Goal: Information Seeking & Learning: Learn about a topic

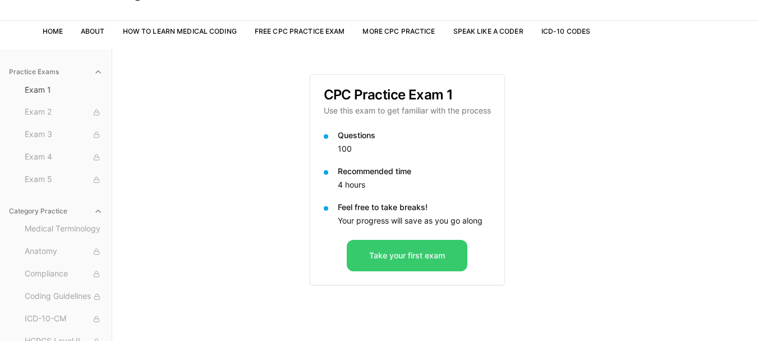
click at [419, 255] on button "Take your first exam" at bounding box center [407, 255] width 121 height 31
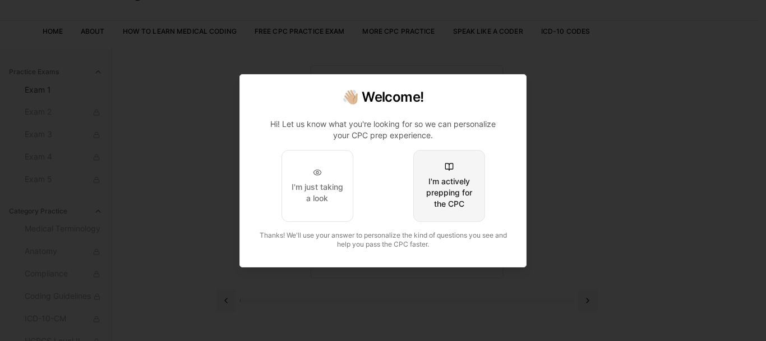
click at [449, 199] on div "I'm actively prepping for the CPC" at bounding box center [449, 193] width 53 height 34
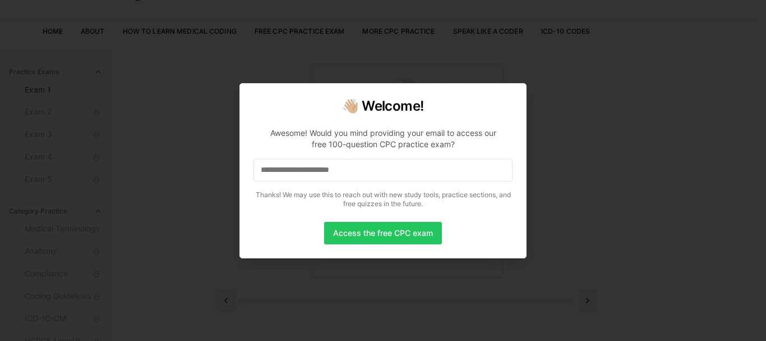
click at [358, 166] on input at bounding box center [383, 170] width 259 height 22
click at [408, 174] on input "*" at bounding box center [383, 170] width 259 height 22
click at [406, 173] on input "**" at bounding box center [383, 170] width 259 height 22
click at [406, 173] on input "***" at bounding box center [383, 170] width 259 height 22
click at [406, 174] on input "****" at bounding box center [383, 170] width 259 height 22
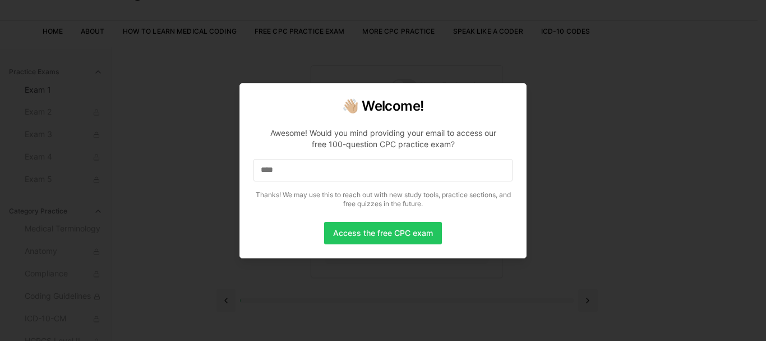
click at [406, 174] on input "****" at bounding box center [383, 170] width 259 height 22
drag, startPoint x: 286, startPoint y: 168, endPoint x: 256, endPoint y: 168, distance: 29.7
click at [256, 168] on input "****" at bounding box center [383, 170] width 259 height 22
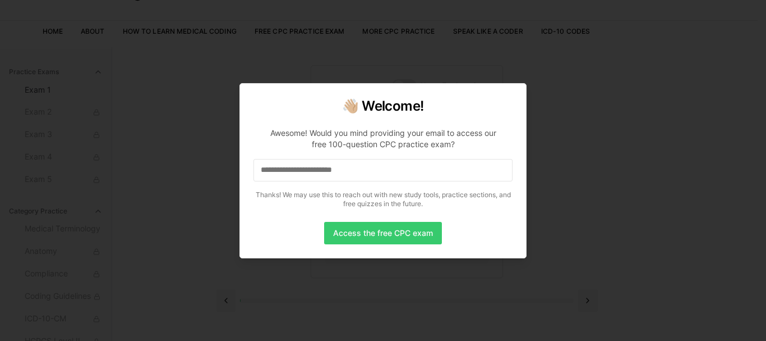
click at [384, 229] on button "Access the free CPC exam" at bounding box center [383, 233] width 118 height 22
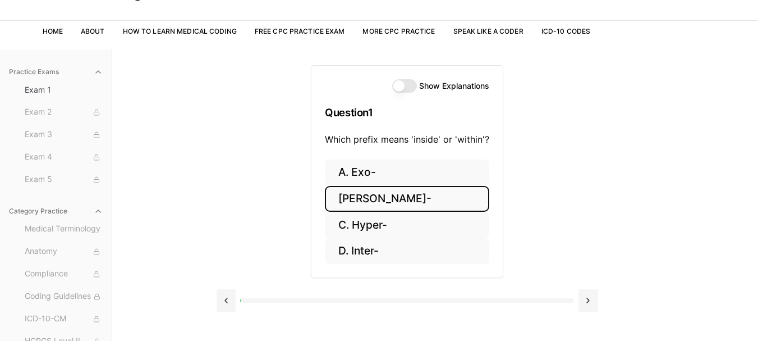
click at [374, 200] on button "[PERSON_NAME]-" at bounding box center [407, 199] width 164 height 26
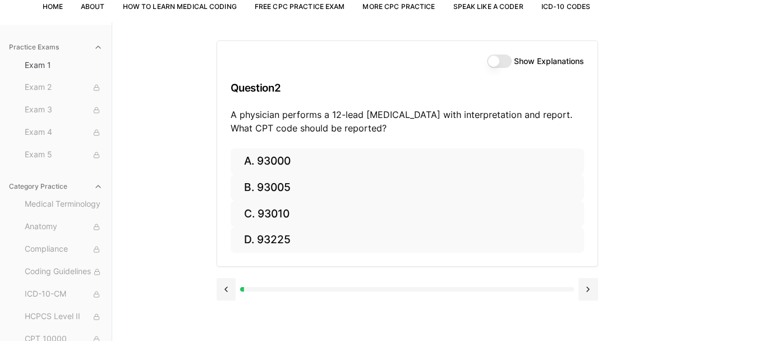
scroll to position [103, 0]
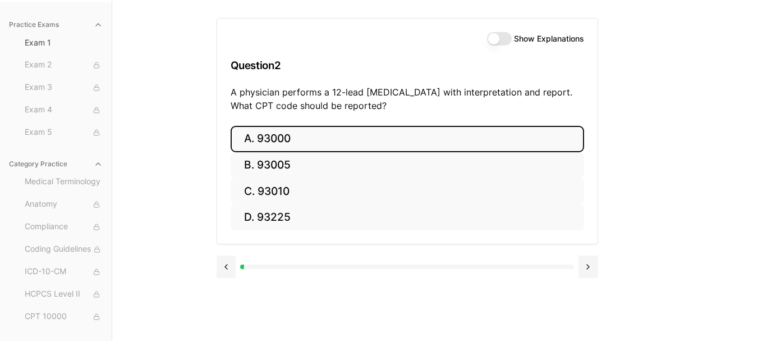
click at [302, 135] on button "A. 93000" at bounding box center [407, 139] width 353 height 26
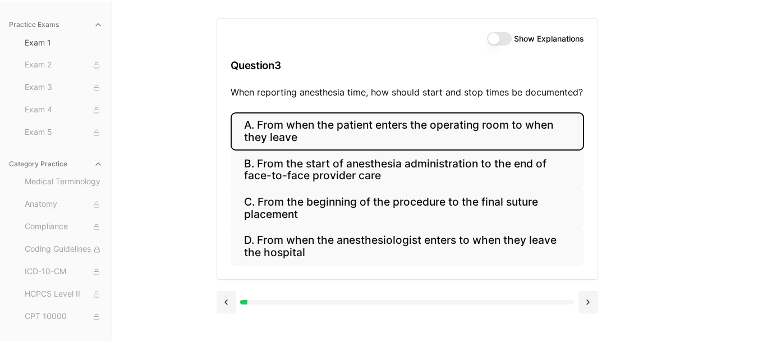
click at [366, 136] on button "A. From when the patient enters the operating room to when they leave" at bounding box center [407, 131] width 353 height 38
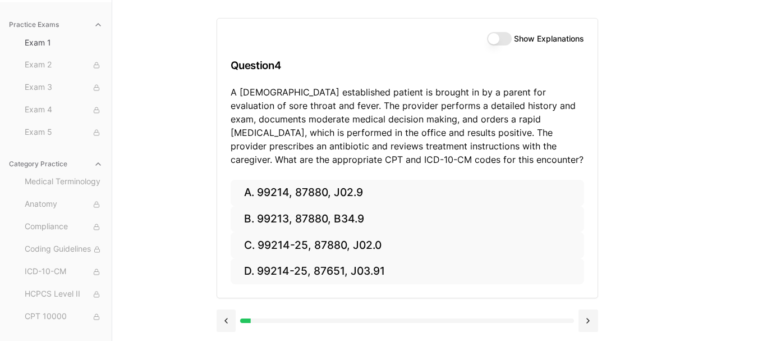
click at [495, 40] on button "Show Explanations" at bounding box center [499, 38] width 25 height 13
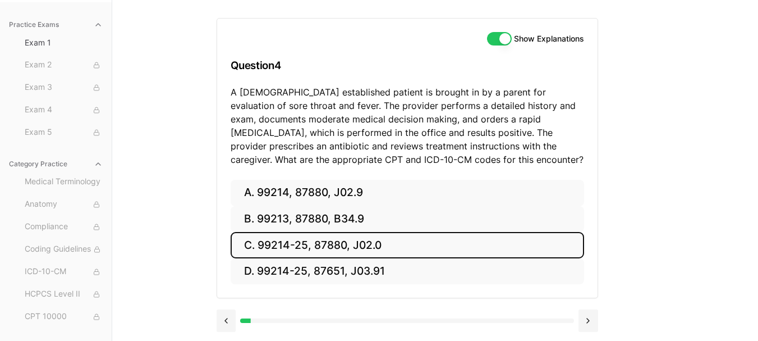
click at [373, 251] on button "C. 99214-25, 87880, J02.0" at bounding box center [407, 245] width 353 height 26
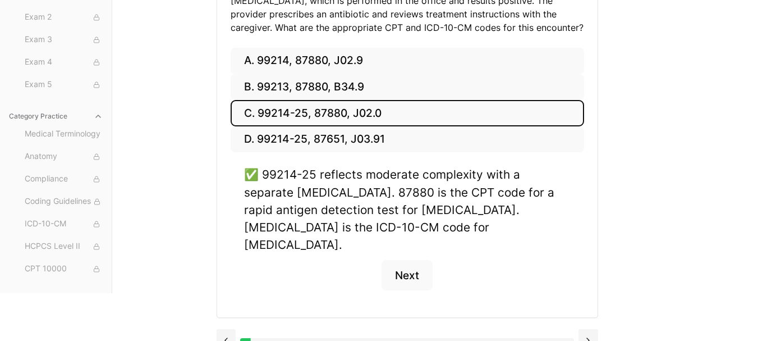
scroll to position [237, 0]
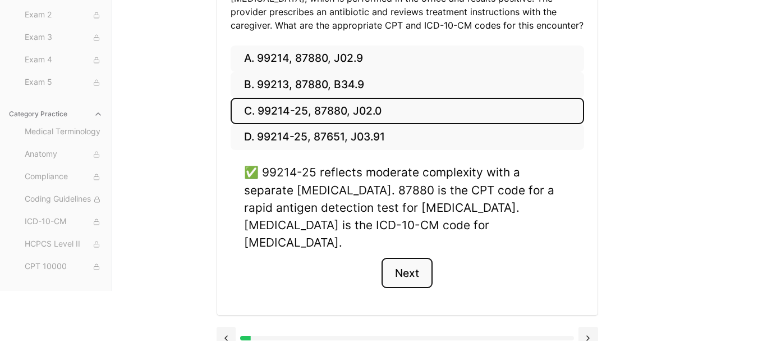
click at [402, 258] on button "Next" at bounding box center [406, 273] width 51 height 30
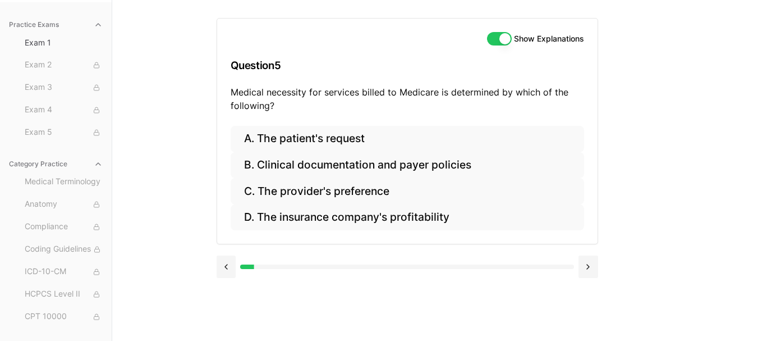
scroll to position [103, 0]
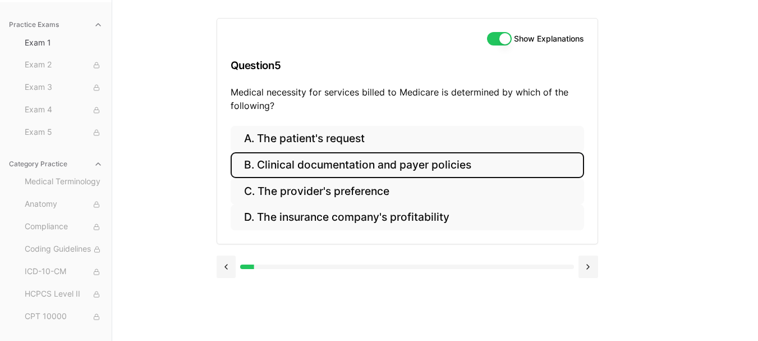
click at [361, 166] on button "B. Clinical documentation and payer policies" at bounding box center [407, 165] width 353 height 26
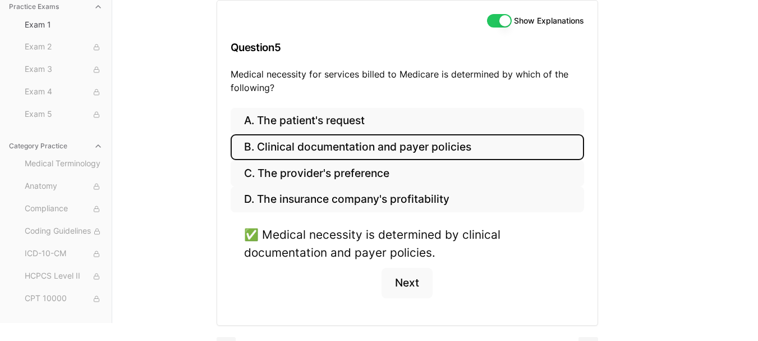
scroll to position [149, 0]
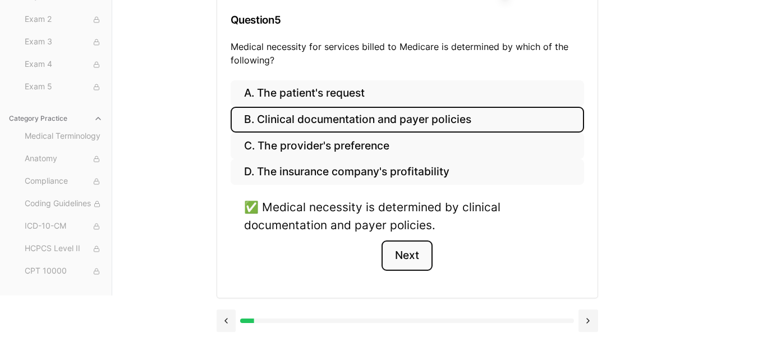
click at [402, 252] on button "Next" at bounding box center [406, 255] width 51 height 30
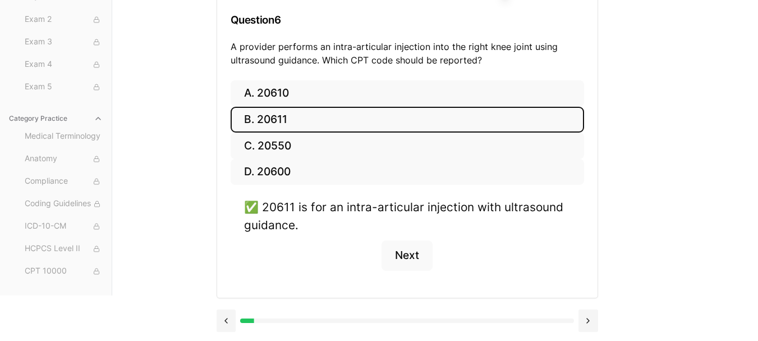
scroll to position [103, 0]
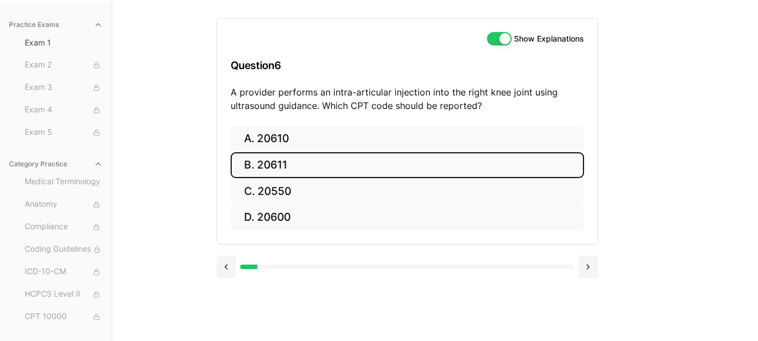
click at [281, 169] on button "B. 20611" at bounding box center [407, 165] width 353 height 26
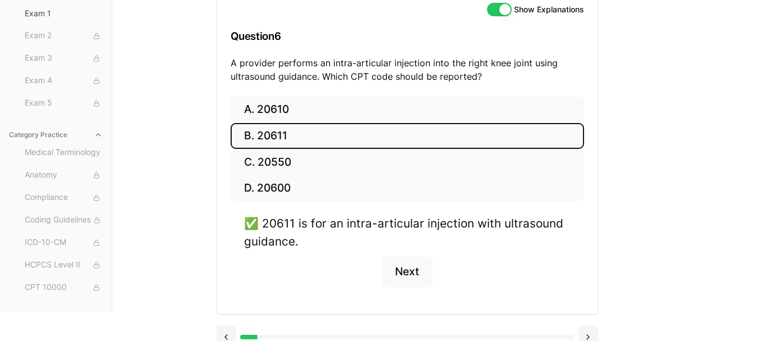
scroll to position [149, 0]
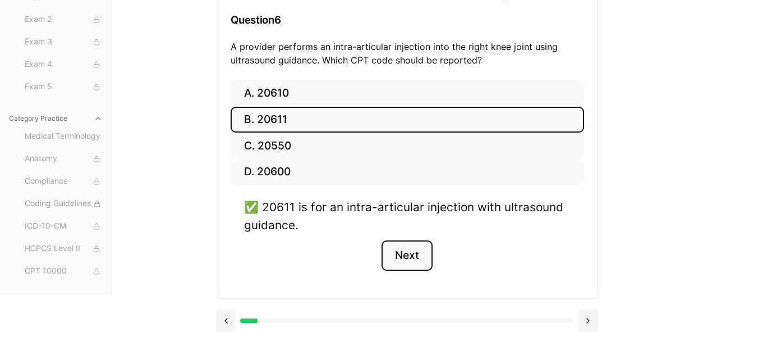
click at [410, 250] on button "Next" at bounding box center [406, 255] width 51 height 30
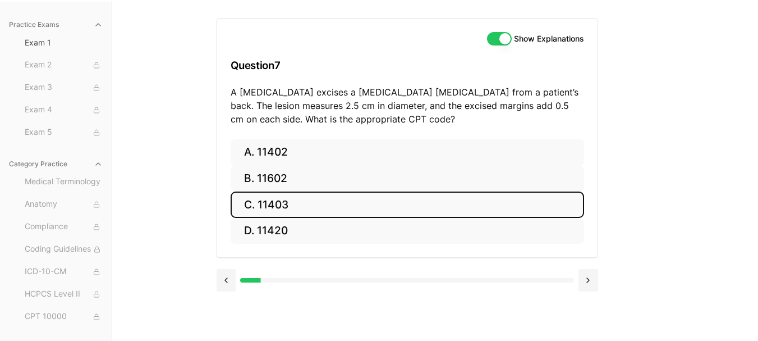
click at [257, 201] on button "C. 11403" at bounding box center [407, 204] width 353 height 26
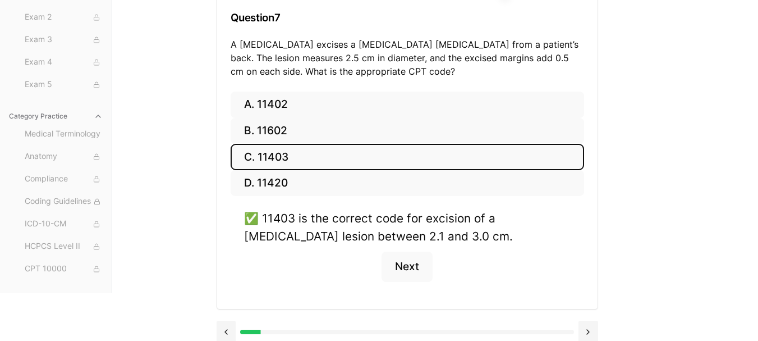
scroll to position [162, 0]
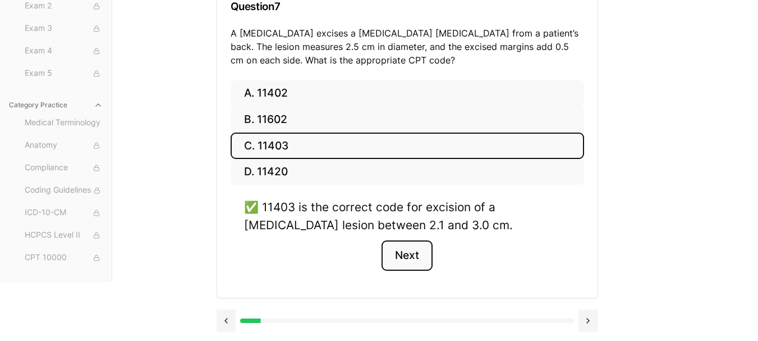
click at [408, 256] on button "Next" at bounding box center [406, 255] width 51 height 30
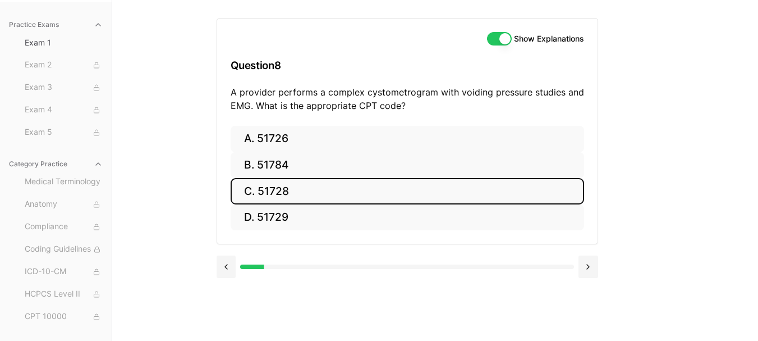
click at [278, 188] on button "C. 51728" at bounding box center [407, 191] width 353 height 26
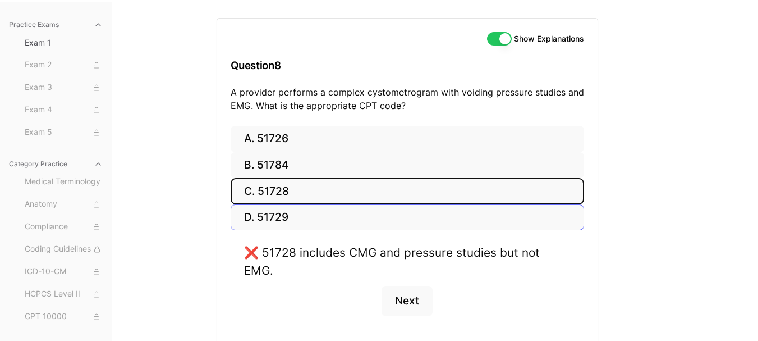
scroll to position [131, 0]
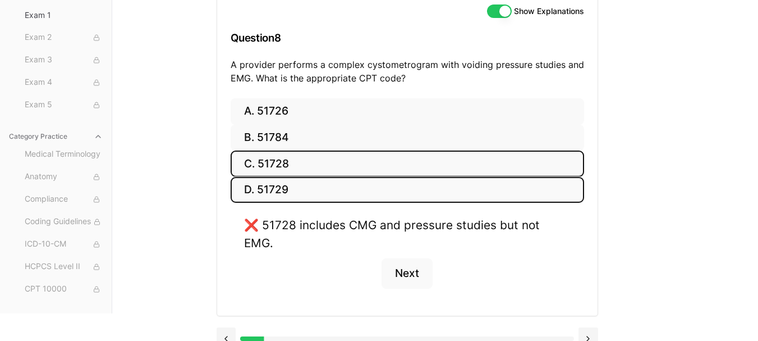
click at [284, 190] on button "D. 51729" at bounding box center [407, 190] width 353 height 26
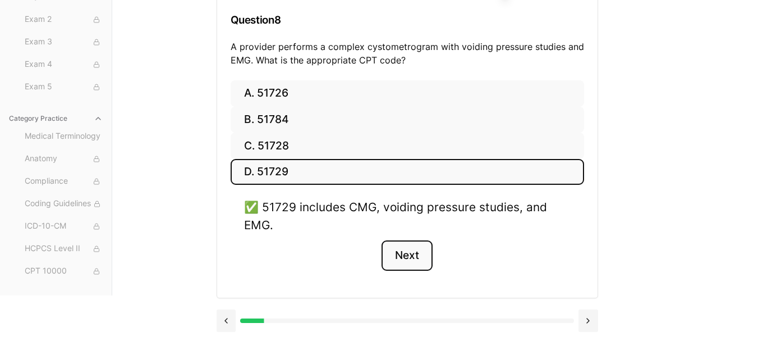
click at [402, 260] on button "Next" at bounding box center [406, 255] width 51 height 30
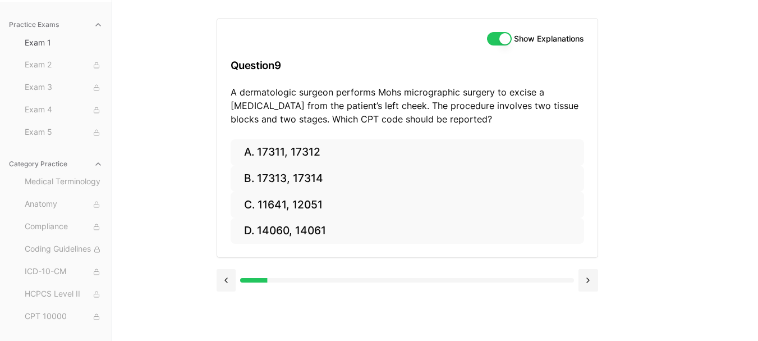
scroll to position [103, 0]
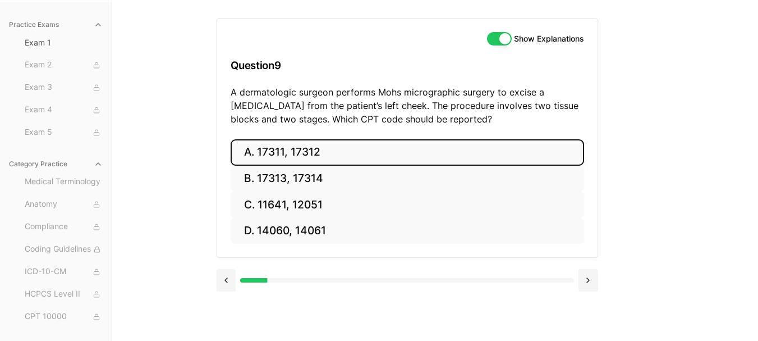
click at [311, 157] on button "A. 17311, 17312" at bounding box center [407, 152] width 353 height 26
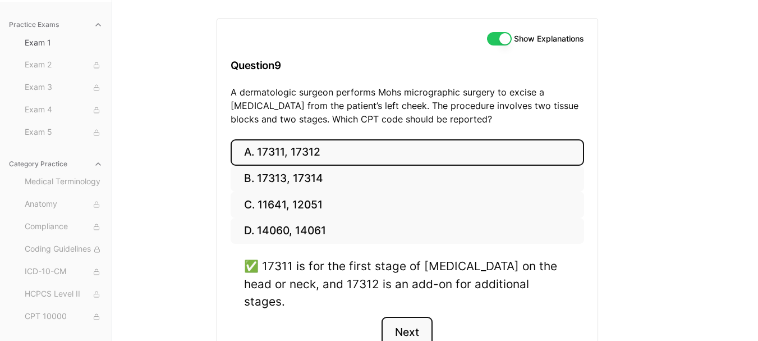
click at [409, 316] on button "Next" at bounding box center [406, 331] width 51 height 30
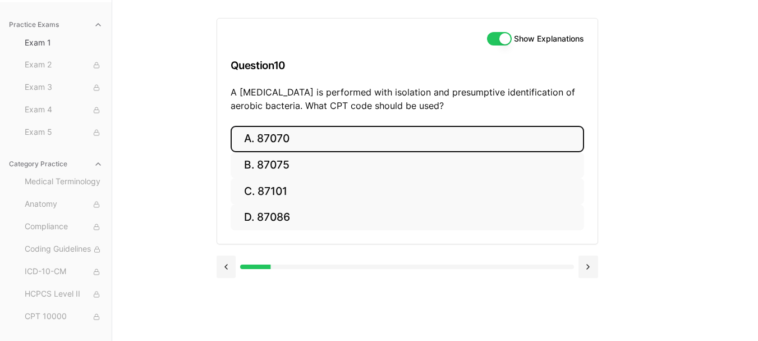
click at [301, 132] on button "A. 87070" at bounding box center [407, 139] width 353 height 26
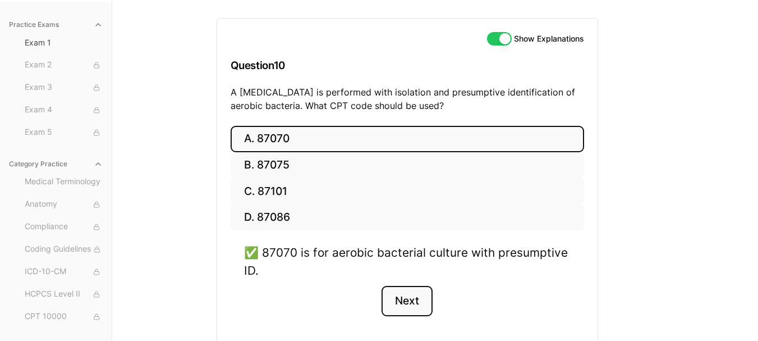
click at [402, 304] on button "Next" at bounding box center [406, 301] width 51 height 30
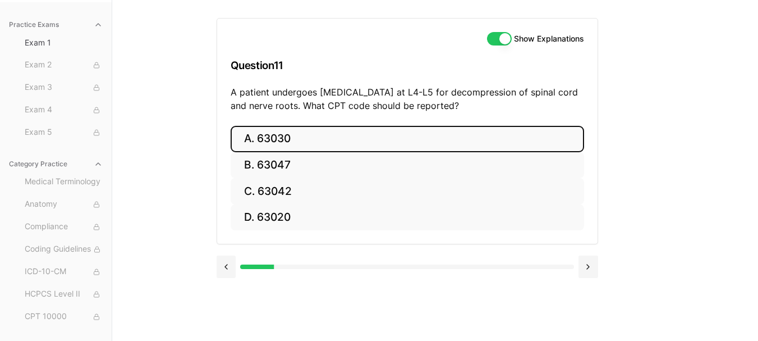
click at [277, 137] on button "A. 63030" at bounding box center [407, 139] width 353 height 26
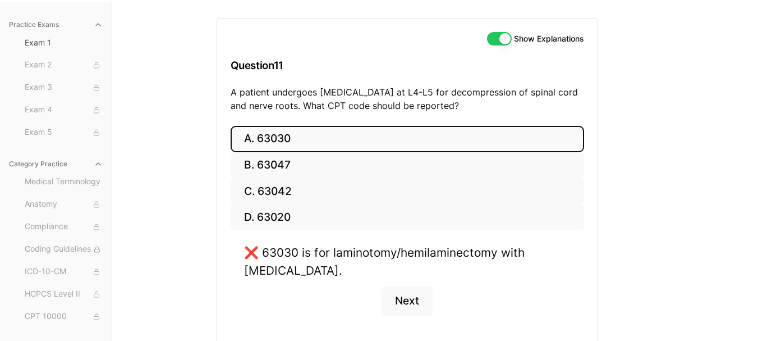
click at [279, 134] on button "A. 63030" at bounding box center [407, 139] width 353 height 26
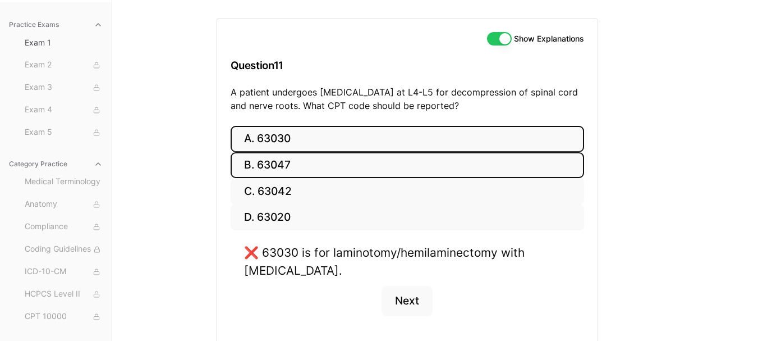
click at [307, 161] on button "B. 63047" at bounding box center [407, 165] width 353 height 26
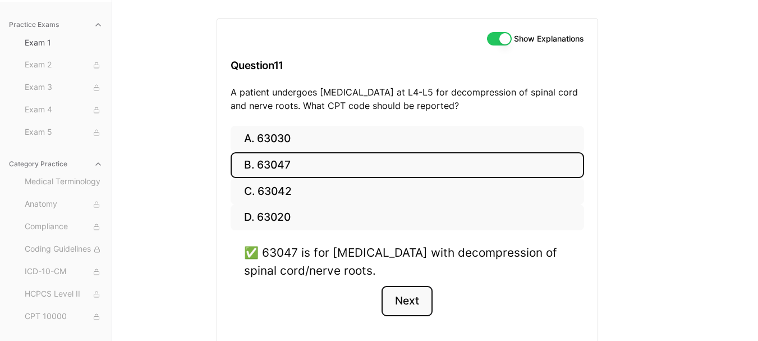
click at [410, 299] on button "Next" at bounding box center [406, 301] width 51 height 30
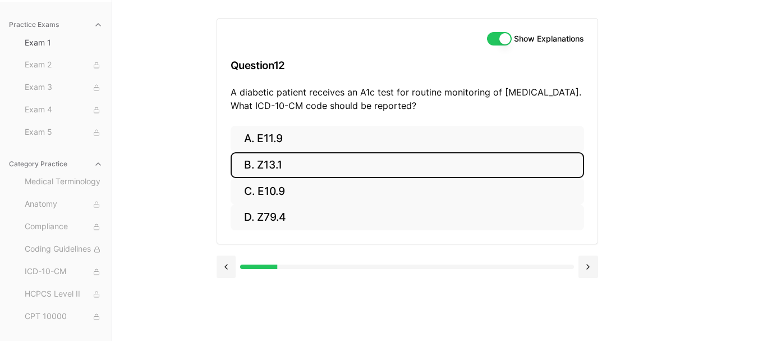
click at [329, 166] on button "B. Z13.1" at bounding box center [407, 165] width 353 height 26
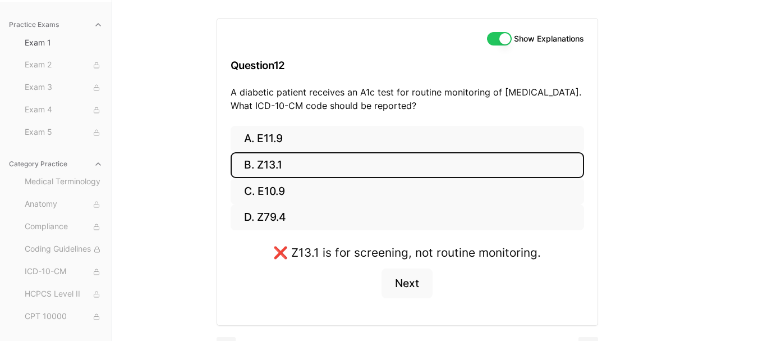
click at [328, 166] on button "B. Z13.1" at bounding box center [407, 165] width 353 height 26
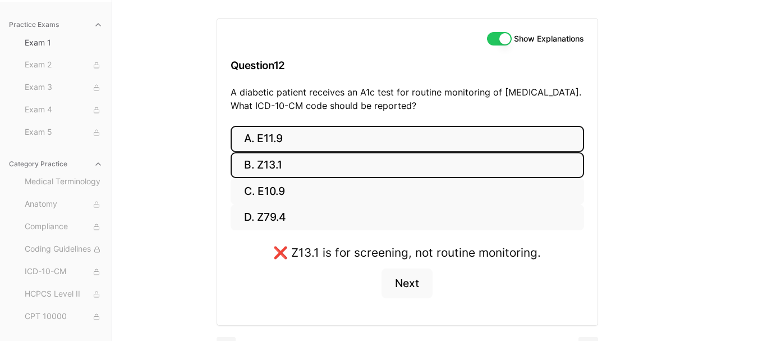
click at [307, 136] on button "A. E11.9" at bounding box center [407, 139] width 353 height 26
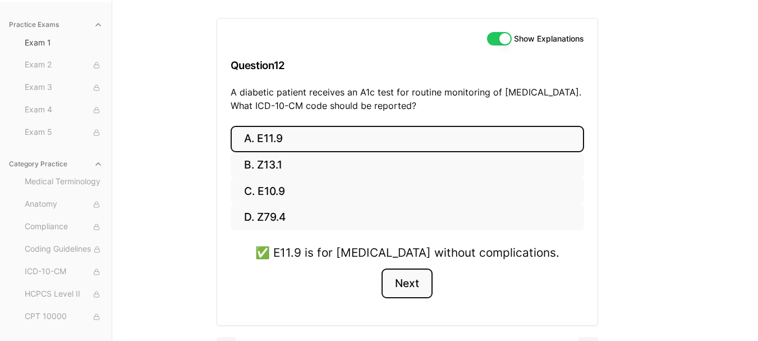
click at [403, 279] on button "Next" at bounding box center [406, 283] width 51 height 30
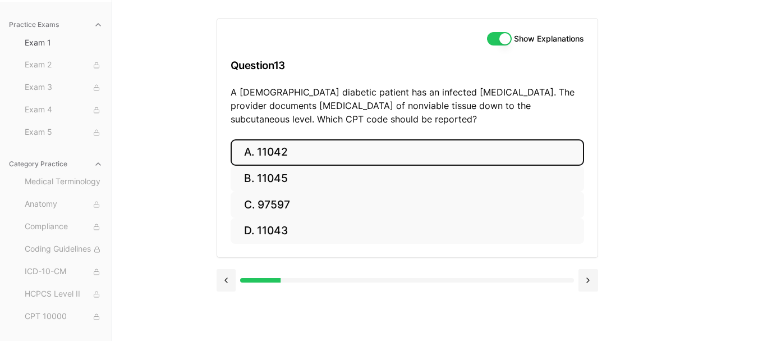
click at [408, 160] on button "A. 11042" at bounding box center [407, 152] width 353 height 26
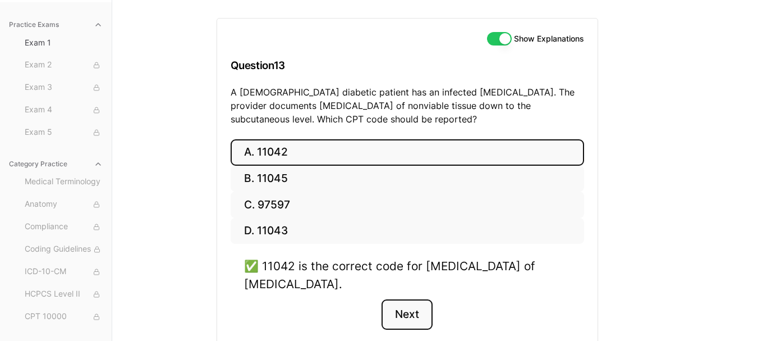
click at [414, 316] on button "Next" at bounding box center [406, 314] width 51 height 30
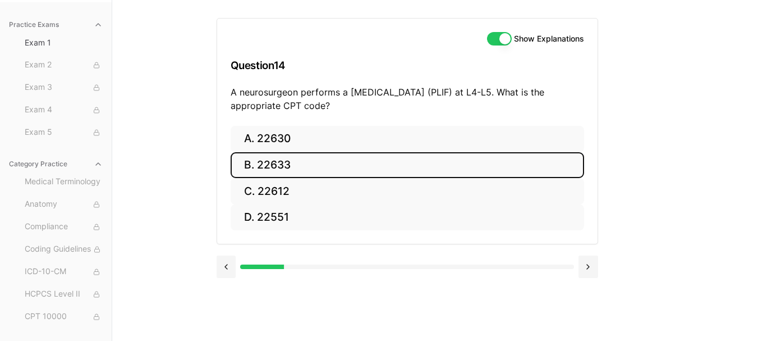
click at [323, 167] on button "B. 22633" at bounding box center [407, 165] width 353 height 26
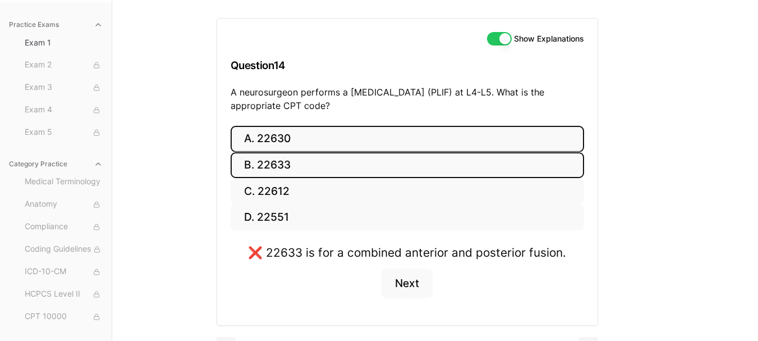
click at [357, 145] on button "A. 22630" at bounding box center [407, 139] width 353 height 26
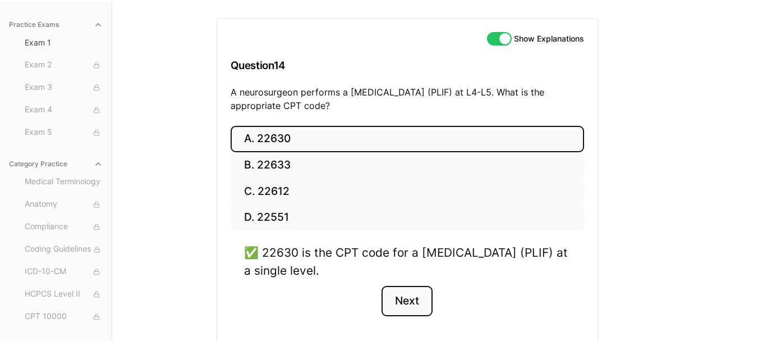
click at [398, 300] on button "Next" at bounding box center [406, 301] width 51 height 30
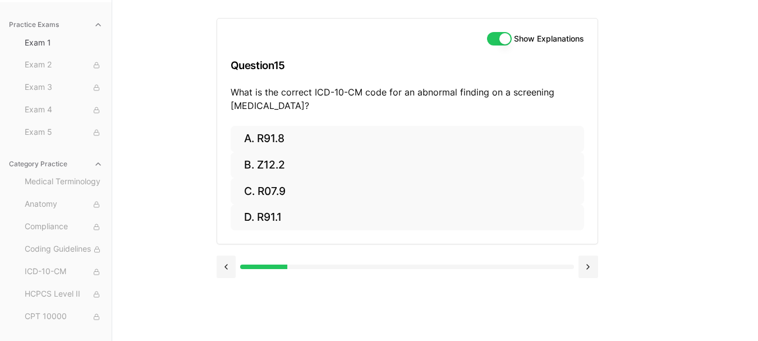
click at [503, 35] on button "Show Explanations" at bounding box center [499, 38] width 25 height 13
click at [507, 38] on button "Show Explanations" at bounding box center [499, 38] width 25 height 13
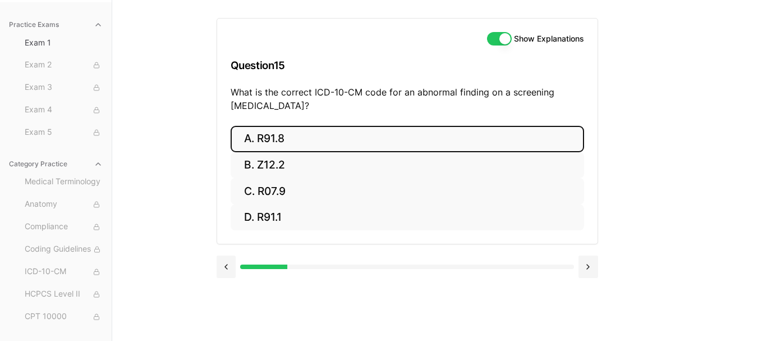
click at [296, 140] on button "A. R91.8" at bounding box center [407, 139] width 353 height 26
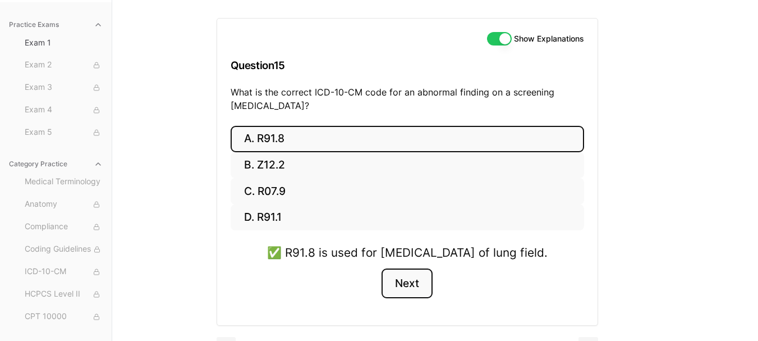
click at [407, 298] on button "Next" at bounding box center [406, 283] width 51 height 30
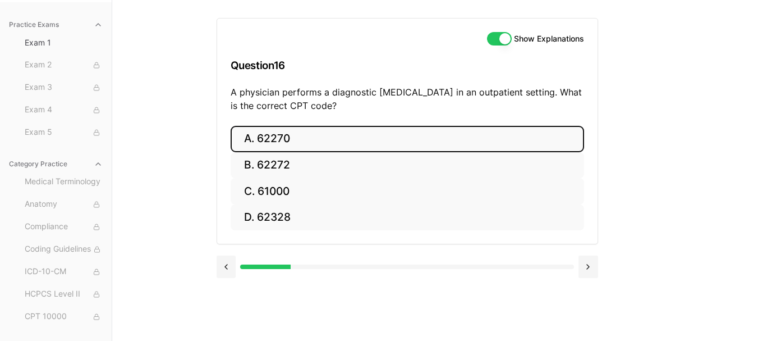
click at [361, 139] on button "A. 62270" at bounding box center [407, 139] width 353 height 26
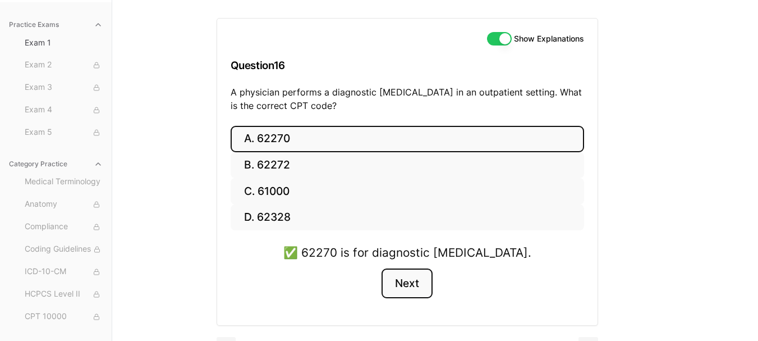
click at [406, 288] on button "Next" at bounding box center [406, 283] width 51 height 30
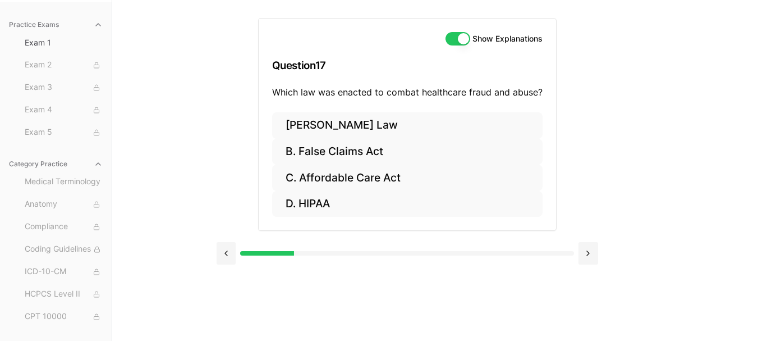
click at [450, 37] on button "Show Explanations" at bounding box center [457, 38] width 25 height 13
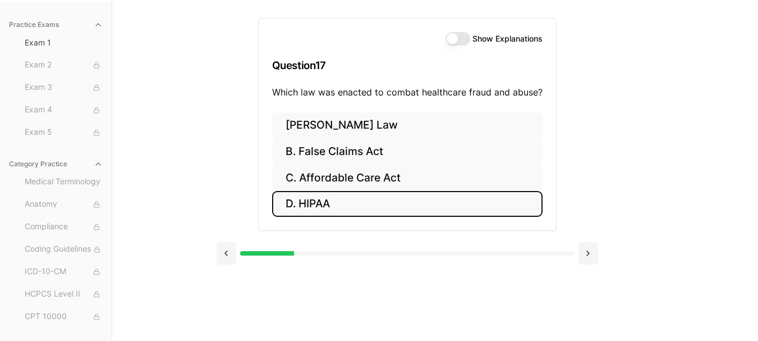
click at [342, 201] on button "D. HIPAA" at bounding box center [407, 204] width 270 height 26
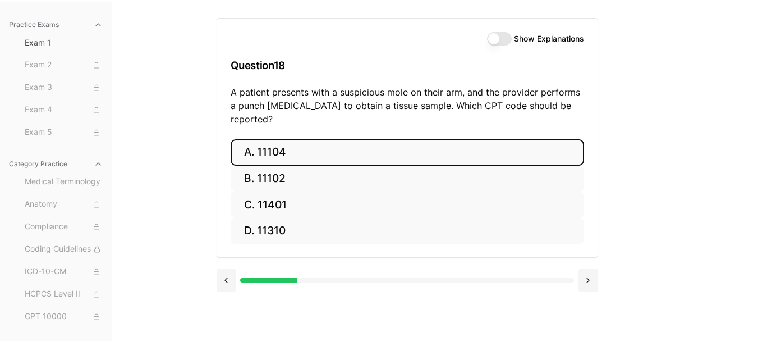
click at [332, 144] on button "A. 11104" at bounding box center [407, 152] width 353 height 26
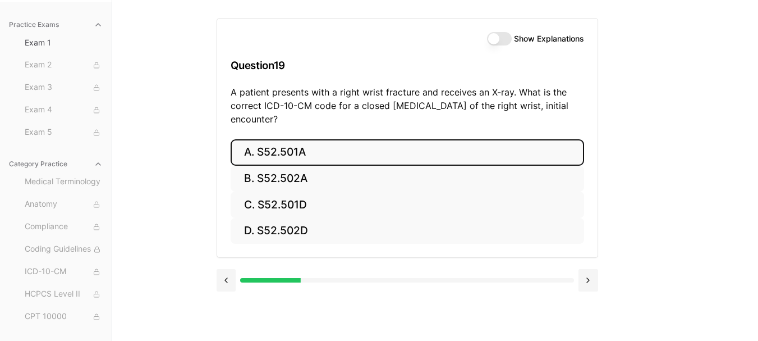
click at [320, 154] on button "A. S52.501A" at bounding box center [407, 152] width 353 height 26
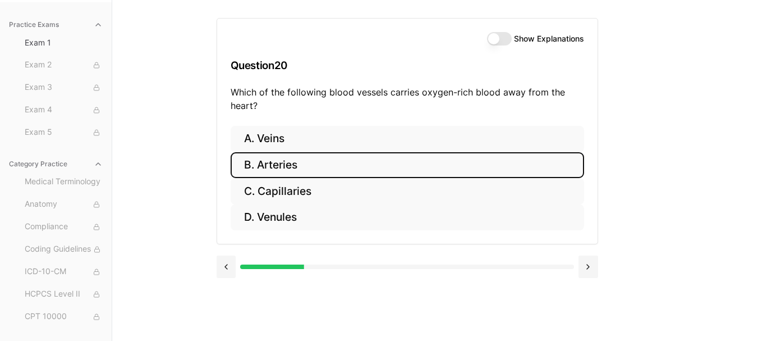
click at [283, 158] on button "B. Arteries" at bounding box center [407, 165] width 353 height 26
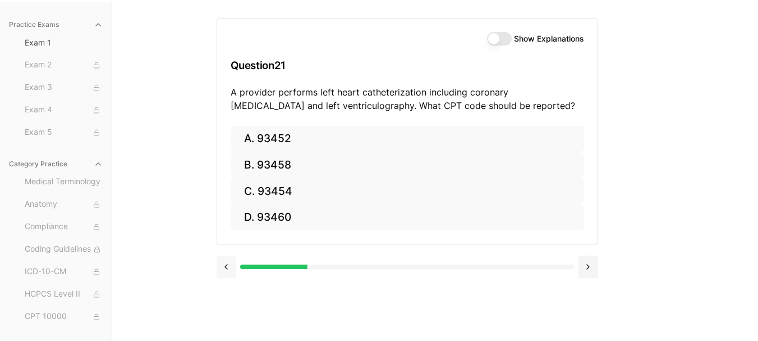
click at [226, 264] on button at bounding box center [227, 266] width 20 height 22
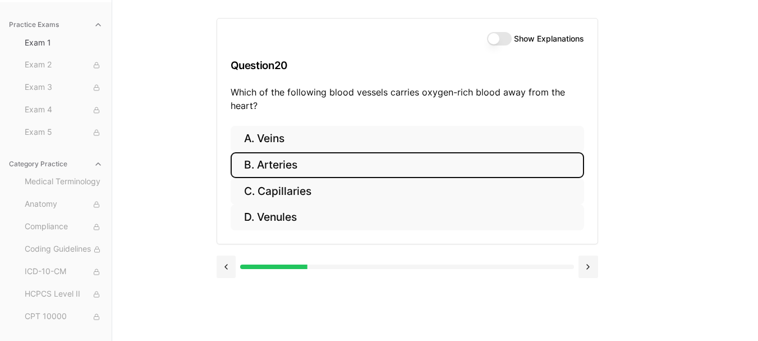
click at [494, 40] on button "Show Explanations" at bounding box center [499, 38] width 25 height 13
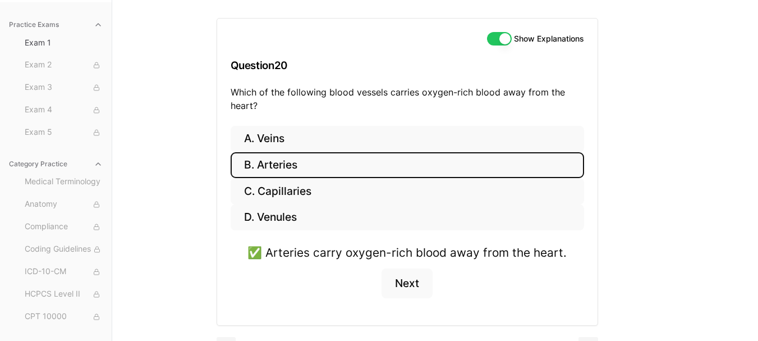
click at [494, 40] on button "Show Explanations" at bounding box center [499, 38] width 25 height 13
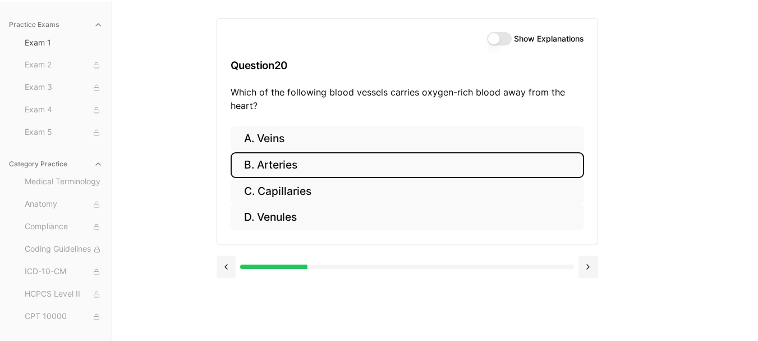
click at [390, 158] on button "B. Arteries" at bounding box center [407, 165] width 353 height 26
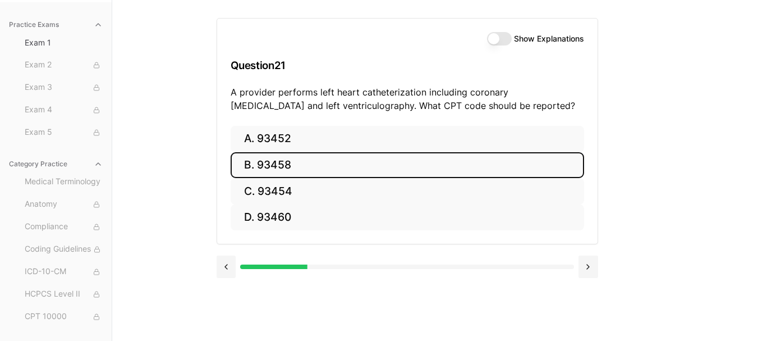
click at [281, 158] on button "B. 93458" at bounding box center [407, 165] width 353 height 26
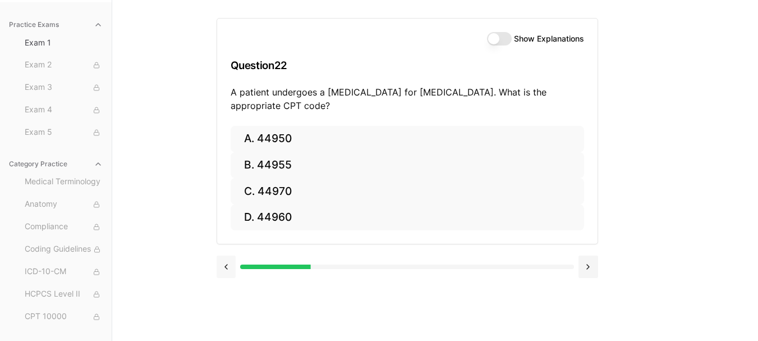
drag, startPoint x: 224, startPoint y: 266, endPoint x: 223, endPoint y: 258, distance: 9.1
click at [224, 266] on button at bounding box center [227, 266] width 20 height 22
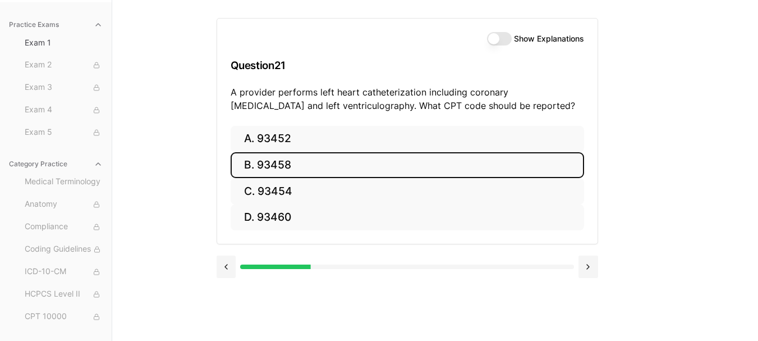
click at [504, 39] on button "Show Explanations" at bounding box center [499, 38] width 25 height 13
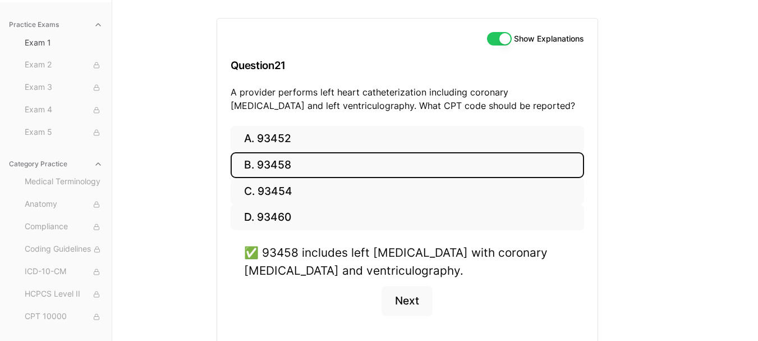
click at [497, 41] on button "Show Explanations" at bounding box center [499, 38] width 25 height 13
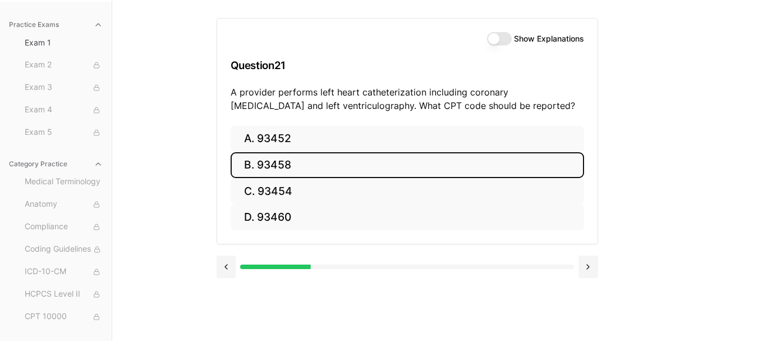
click at [403, 160] on button "B. 93458" at bounding box center [407, 165] width 353 height 26
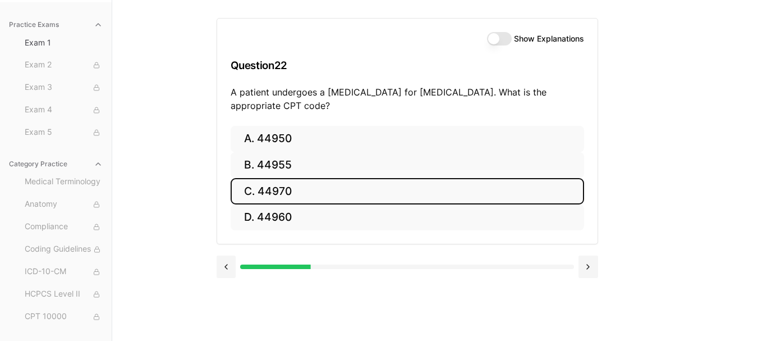
click at [289, 190] on button "C. 44970" at bounding box center [407, 191] width 353 height 26
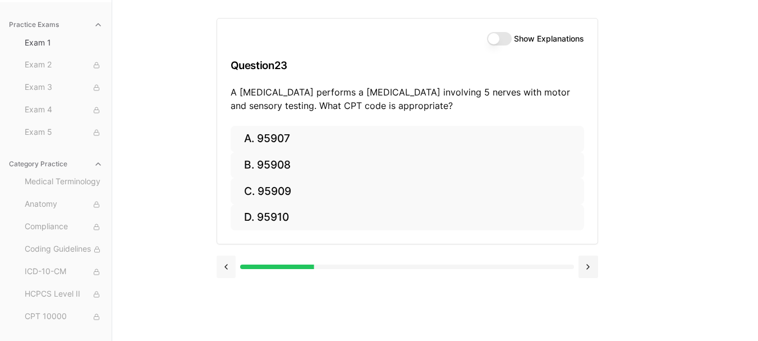
click at [227, 264] on button at bounding box center [227, 266] width 20 height 22
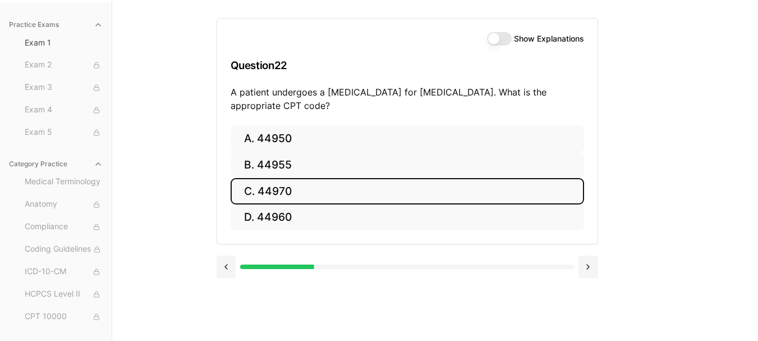
click at [503, 37] on button "Show Explanations" at bounding box center [499, 38] width 25 height 13
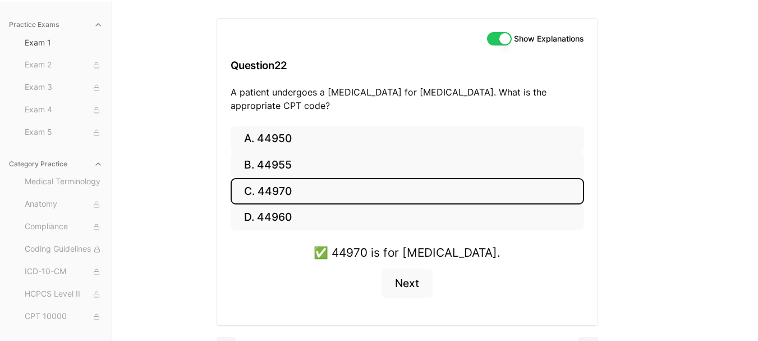
drag, startPoint x: 504, startPoint y: 38, endPoint x: 478, endPoint y: 48, distance: 28.2
click at [503, 38] on button "Show Explanations" at bounding box center [499, 38] width 25 height 13
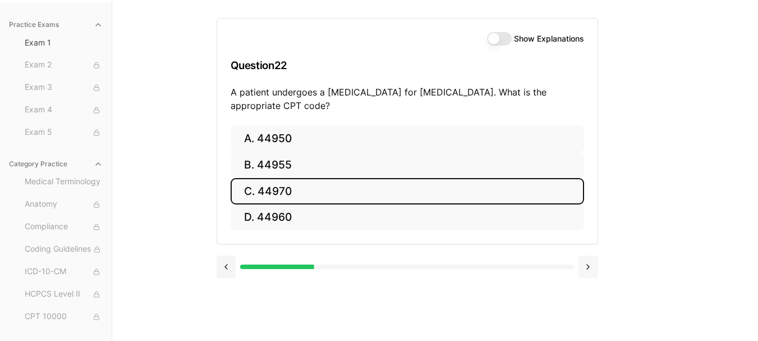
click at [590, 266] on button at bounding box center [588, 266] width 20 height 22
click at [286, 194] on button "C. 95909" at bounding box center [407, 191] width 353 height 26
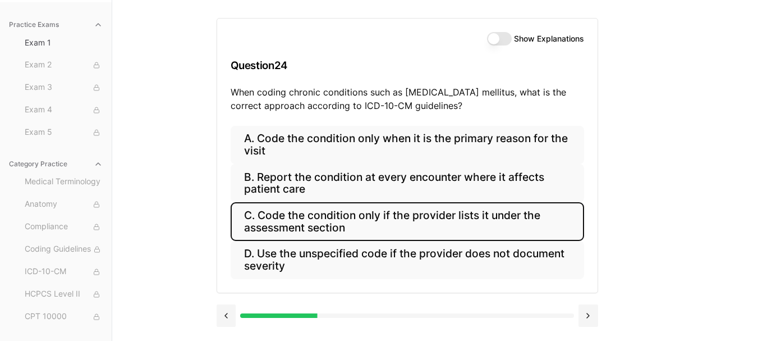
click at [381, 219] on button "C. Code the condition only if the provider lists it under the assessment section" at bounding box center [407, 221] width 353 height 38
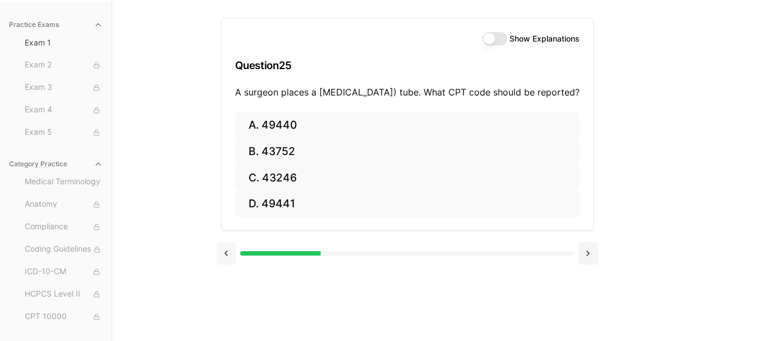
click at [223, 264] on button at bounding box center [227, 253] width 20 height 22
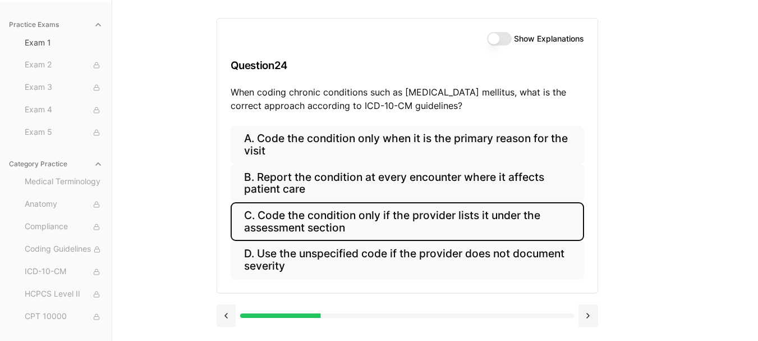
click at [495, 41] on button "Show Explanations" at bounding box center [499, 38] width 25 height 13
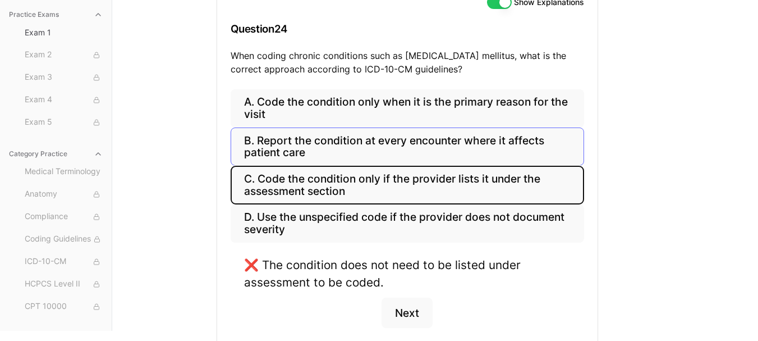
scroll to position [159, 0]
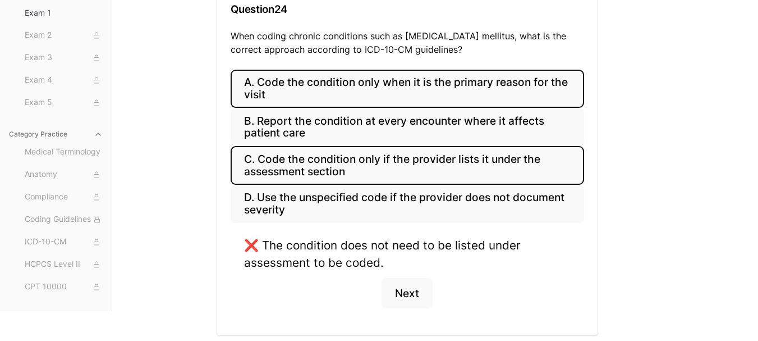
click at [303, 91] on button "A. Code the condition only when it is the primary reason for the visit" at bounding box center [407, 89] width 353 height 38
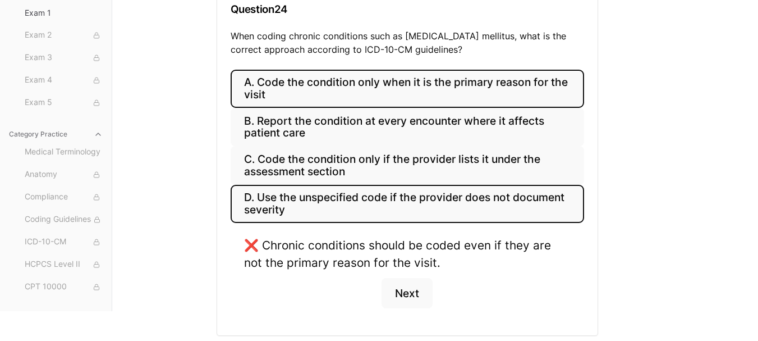
click at [321, 200] on button "D. Use the unspecified code if the provider does not document severity" at bounding box center [407, 204] width 353 height 38
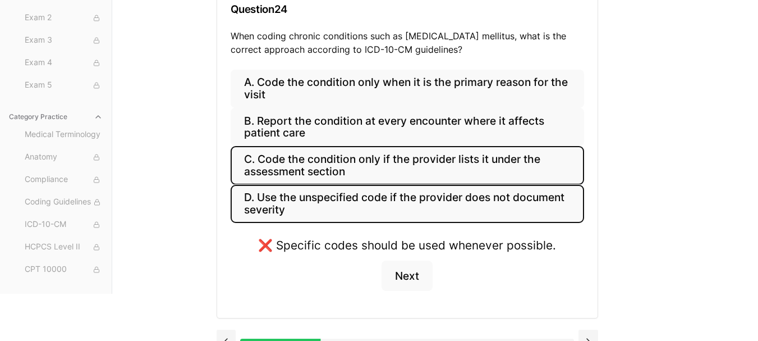
click at [321, 167] on button "C. Code the condition only if the provider lists it under the assessment section" at bounding box center [407, 165] width 353 height 38
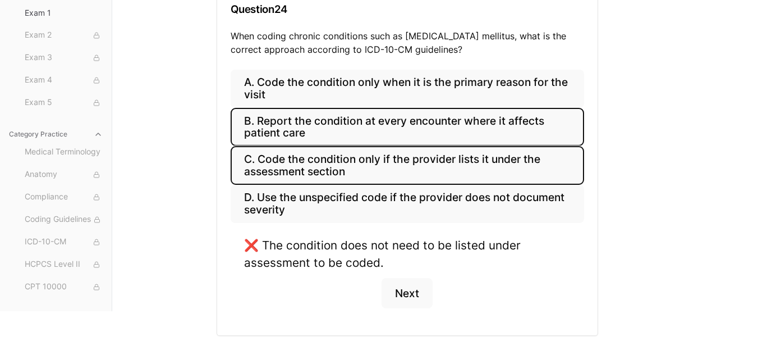
click at [315, 136] on button "B. Report the condition at every encounter where it affects patient care" at bounding box center [407, 127] width 353 height 38
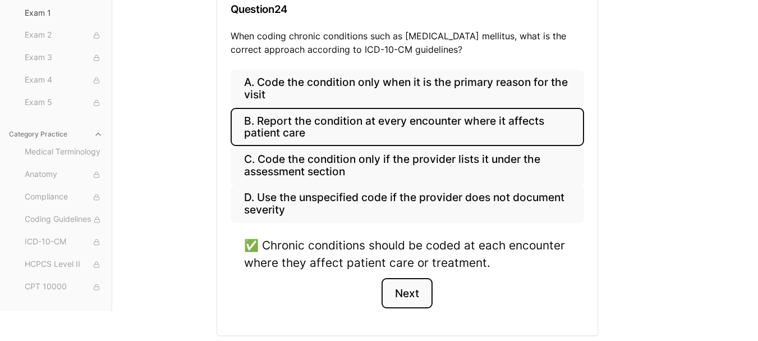
click at [409, 294] on button "Next" at bounding box center [406, 293] width 51 height 30
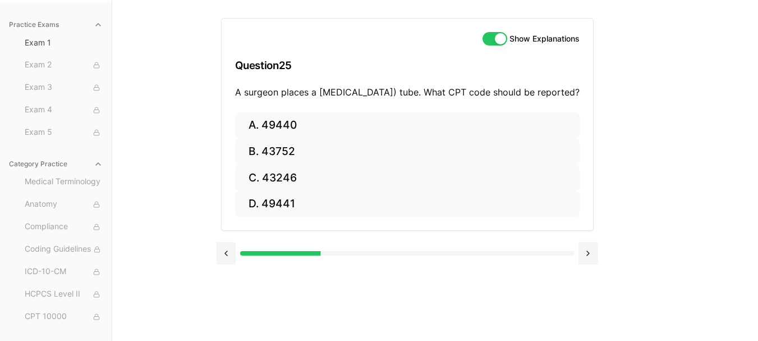
scroll to position [103, 0]
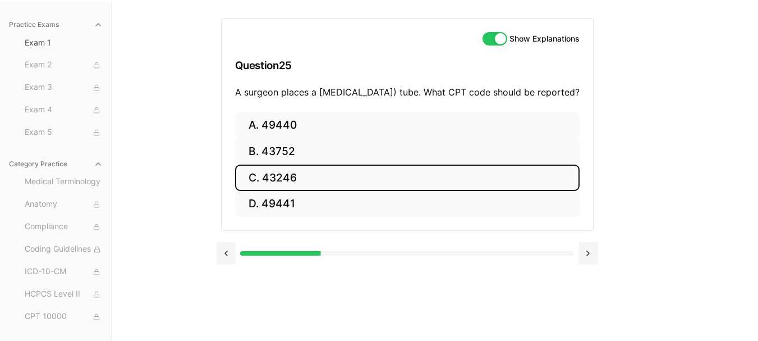
click at [261, 183] on button "C. 43246" at bounding box center [407, 177] width 344 height 26
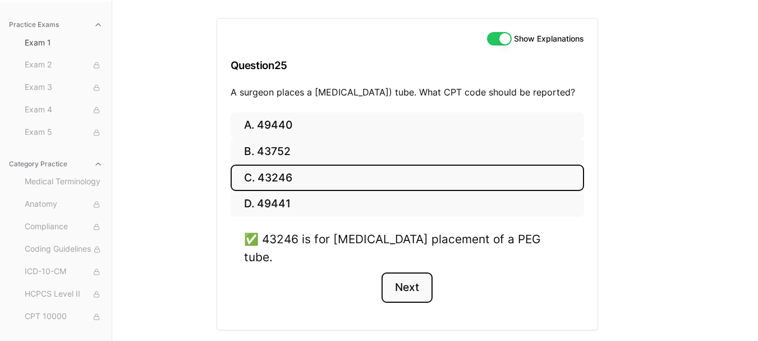
click at [402, 279] on button "Next" at bounding box center [406, 287] width 51 height 30
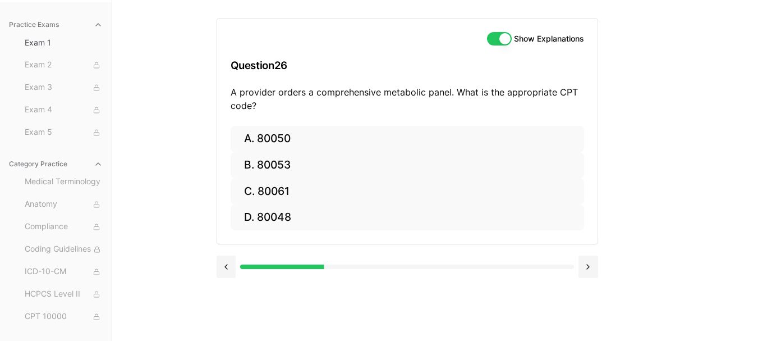
click at [503, 40] on button "Show Explanations" at bounding box center [499, 38] width 25 height 13
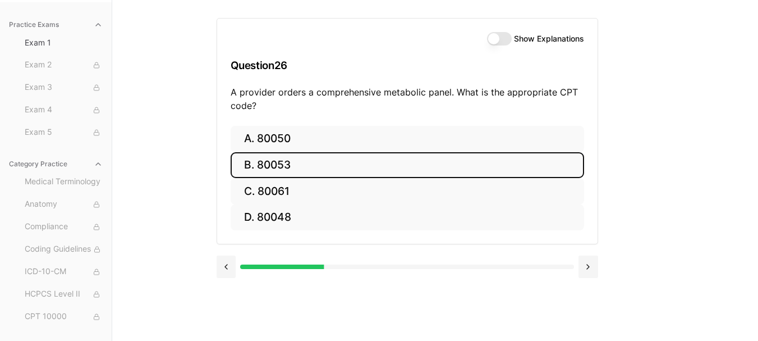
click at [271, 158] on button "B. 80053" at bounding box center [407, 165] width 353 height 26
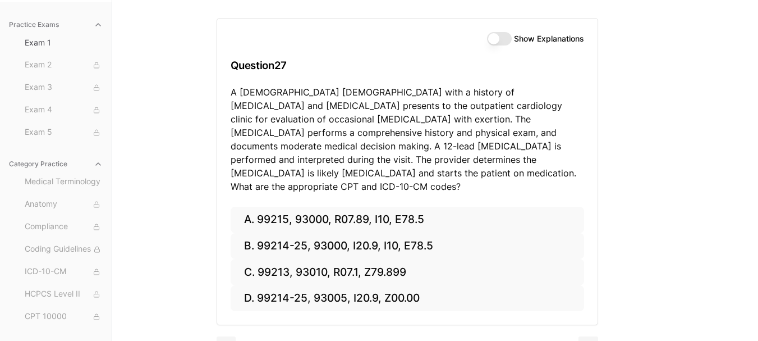
click at [500, 35] on button "Show Explanations" at bounding box center [499, 38] width 25 height 13
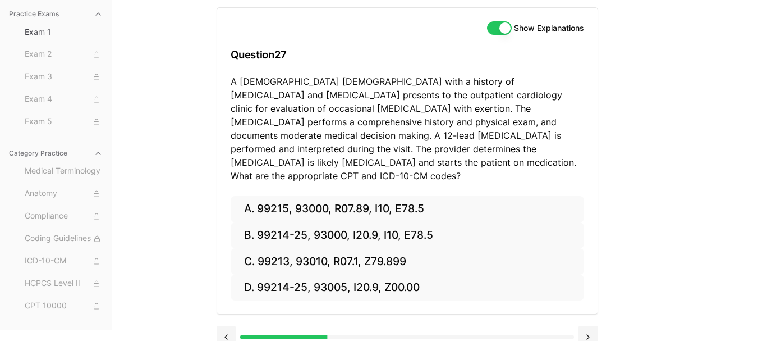
scroll to position [117, 0]
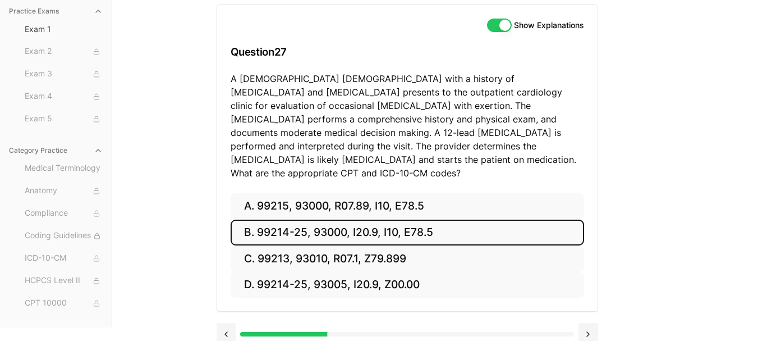
click at [323, 219] on button "B. 99214-25, 93000, I20.9, I10, E78.5" at bounding box center [407, 232] width 353 height 26
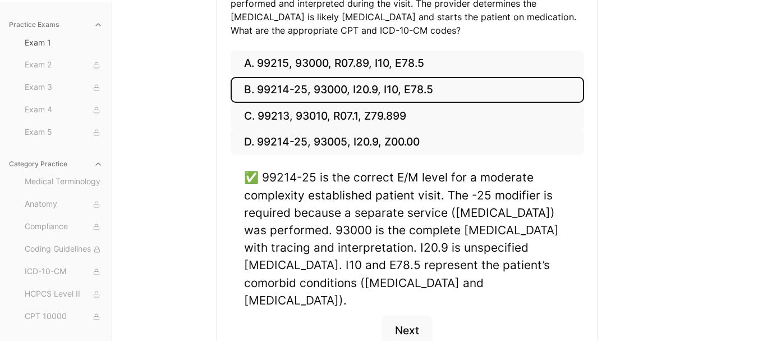
scroll to position [285, 0]
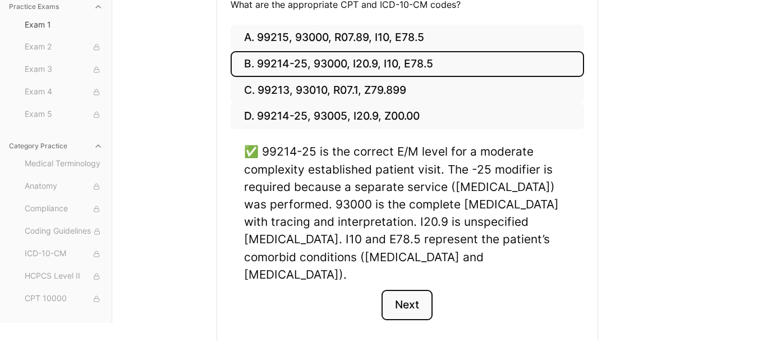
click at [406, 289] on button "Next" at bounding box center [406, 304] width 51 height 30
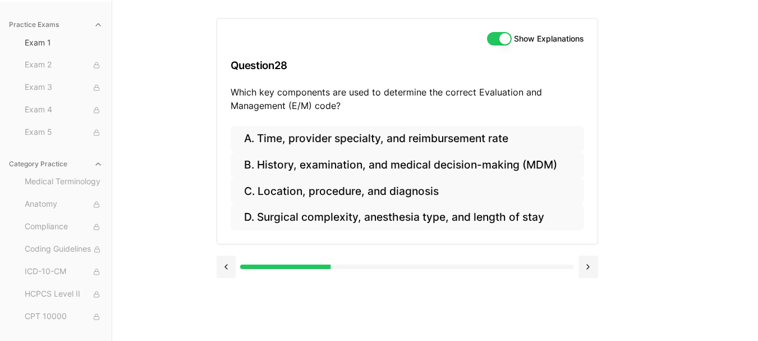
scroll to position [103, 0]
drag, startPoint x: 495, startPoint y: 36, endPoint x: 480, endPoint y: 54, distance: 23.6
click at [495, 36] on button "Show Explanations" at bounding box center [499, 38] width 25 height 13
click at [497, 40] on button "Show Explanations" at bounding box center [499, 38] width 25 height 13
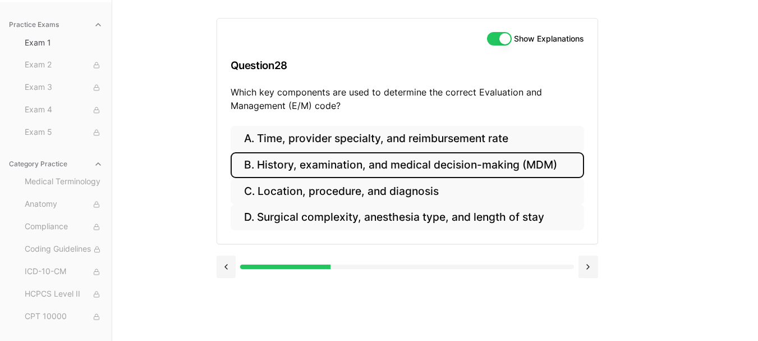
click at [416, 164] on button "B. History, examination, and medical decision-making (MDM)" at bounding box center [407, 165] width 353 height 26
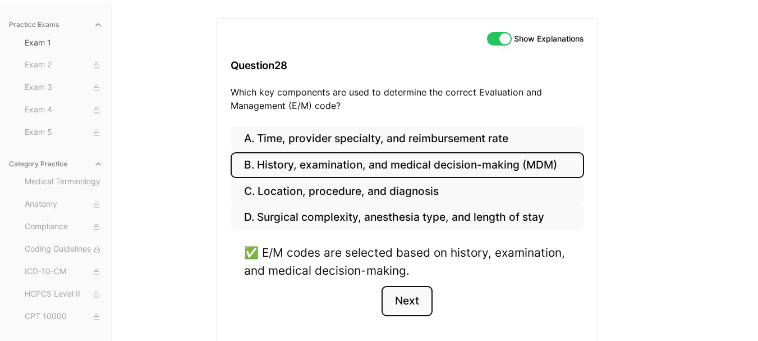
click at [417, 302] on button "Next" at bounding box center [406, 301] width 51 height 30
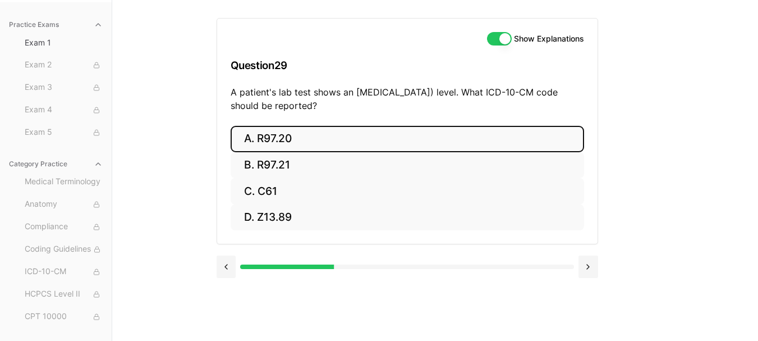
click at [288, 139] on button "A. R97.20" at bounding box center [407, 139] width 353 height 26
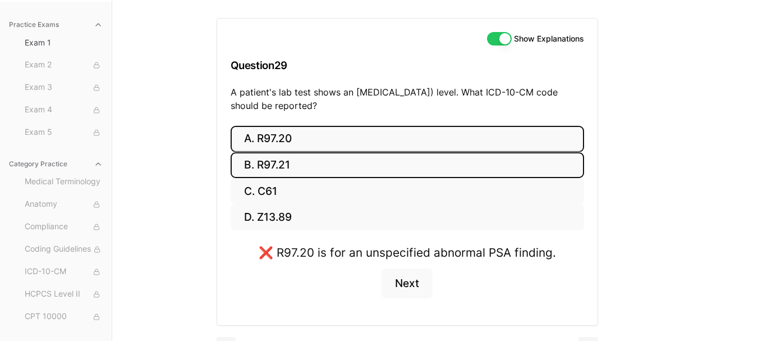
click at [291, 160] on button "B. R97.21" at bounding box center [407, 165] width 353 height 26
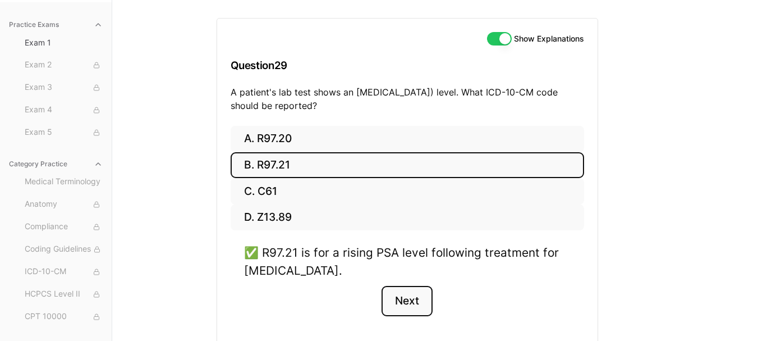
click at [408, 293] on button "Next" at bounding box center [406, 301] width 51 height 30
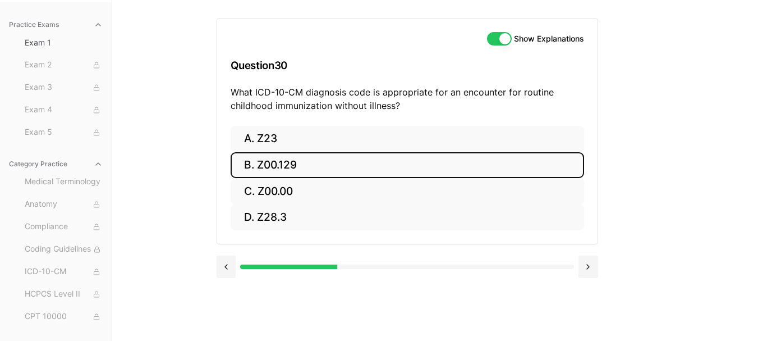
click at [342, 173] on button "B. Z00.129" at bounding box center [407, 165] width 353 height 26
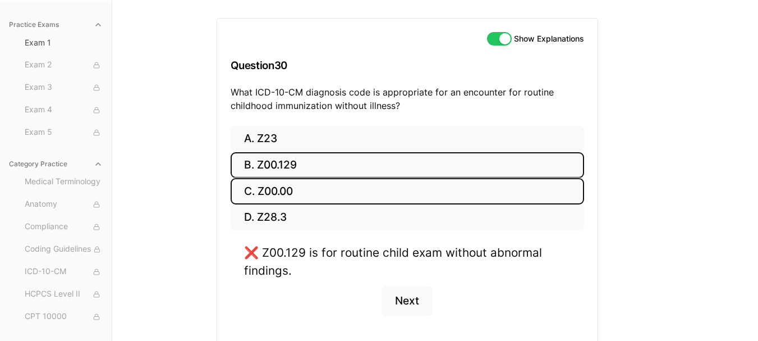
click at [337, 187] on button "C. Z00.00" at bounding box center [407, 191] width 353 height 26
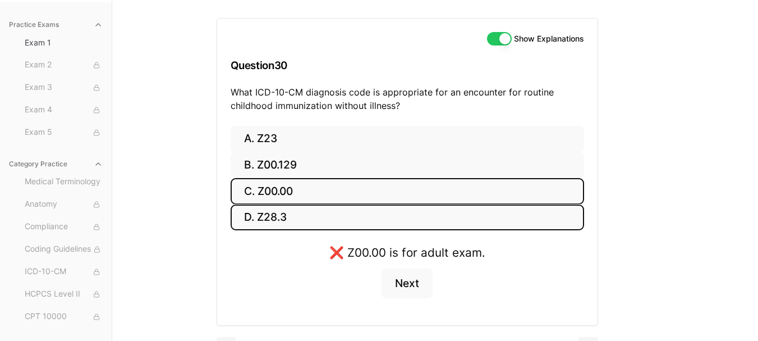
click at [316, 223] on button "D. Z28.3" at bounding box center [407, 217] width 353 height 26
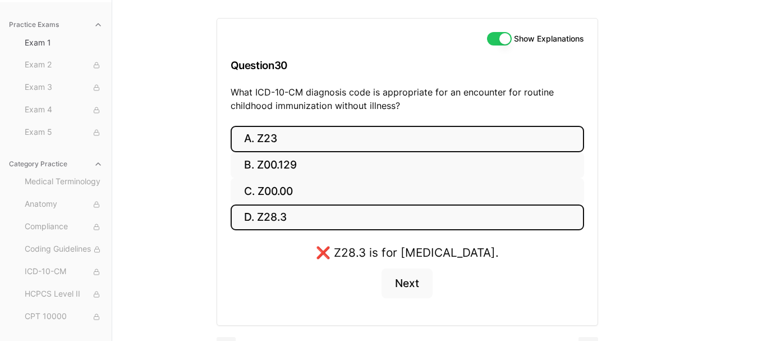
click at [306, 139] on button "A. Z23" at bounding box center [407, 139] width 353 height 26
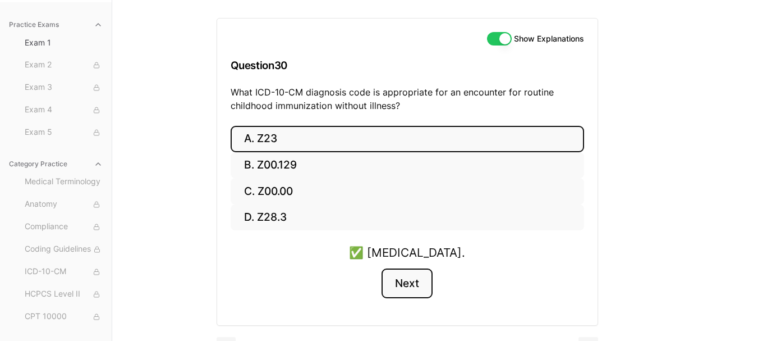
click at [403, 288] on button "Next" at bounding box center [406, 283] width 51 height 30
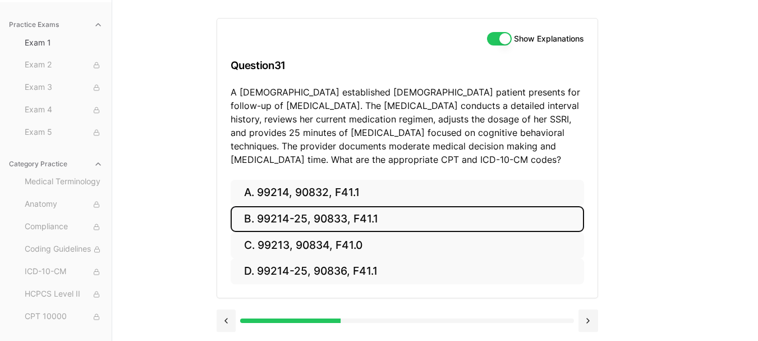
click at [345, 215] on button "B. 99214-25, 90833, F41.1" at bounding box center [407, 219] width 353 height 26
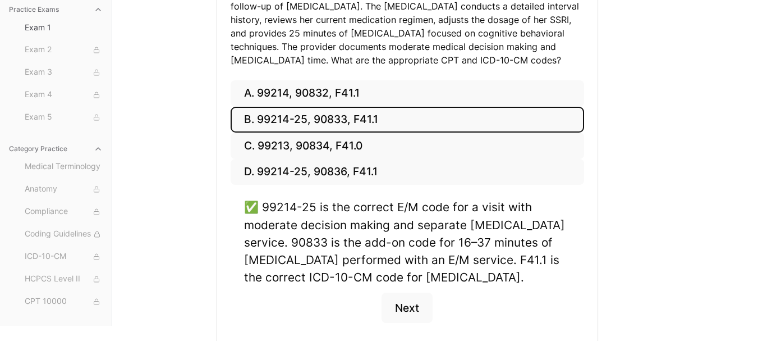
scroll to position [215, 0]
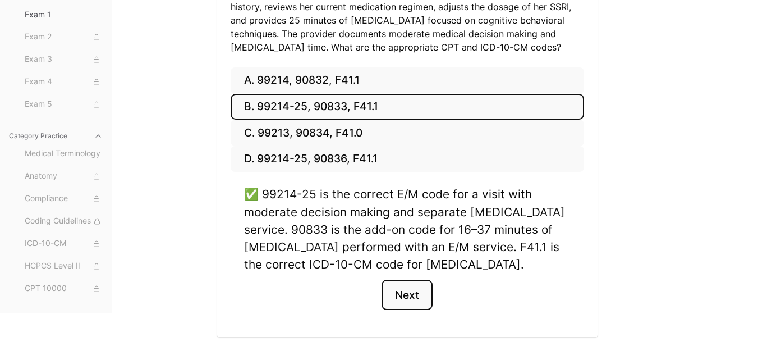
click at [408, 291] on button "Next" at bounding box center [406, 294] width 51 height 30
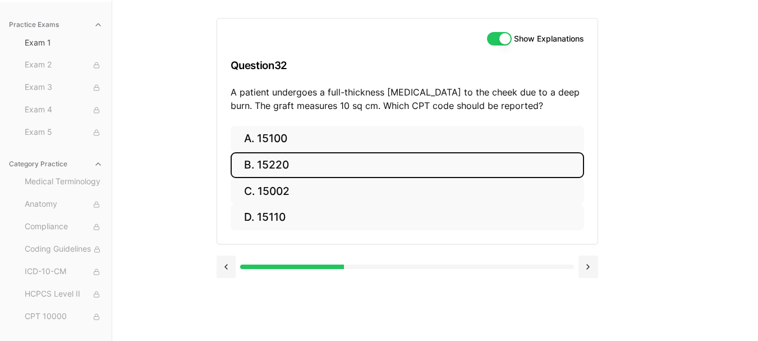
click at [290, 160] on button "B. 15220" at bounding box center [407, 165] width 353 height 26
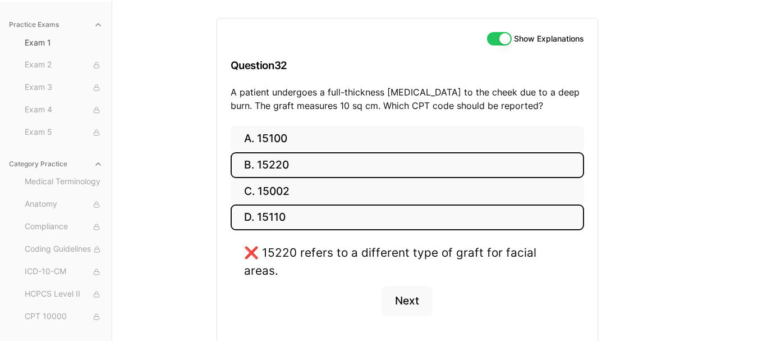
click at [293, 213] on button "D. 15110" at bounding box center [407, 217] width 353 height 26
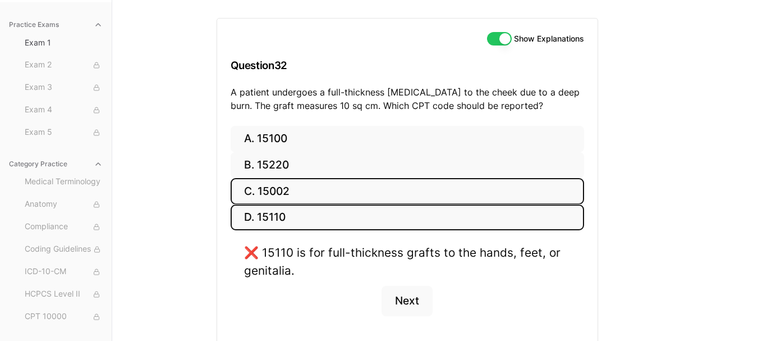
click at [295, 192] on button "C. 15002" at bounding box center [407, 191] width 353 height 26
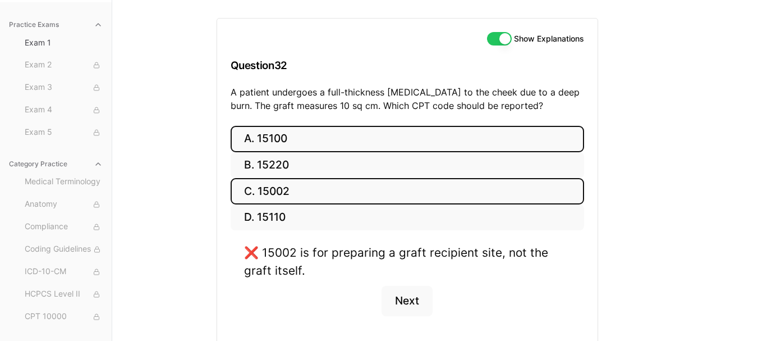
click at [280, 136] on button "A. 15100" at bounding box center [407, 139] width 353 height 26
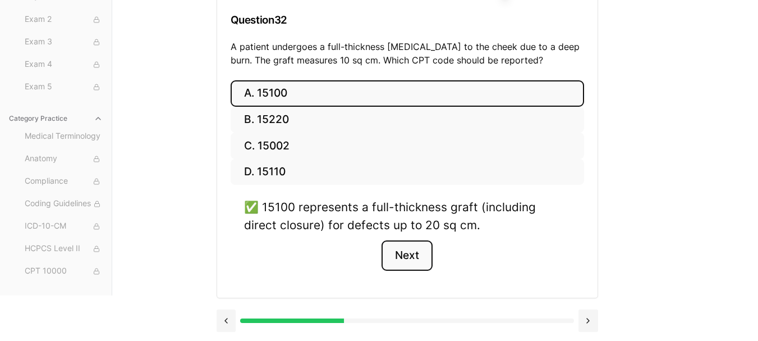
click at [414, 251] on button "Next" at bounding box center [406, 255] width 51 height 30
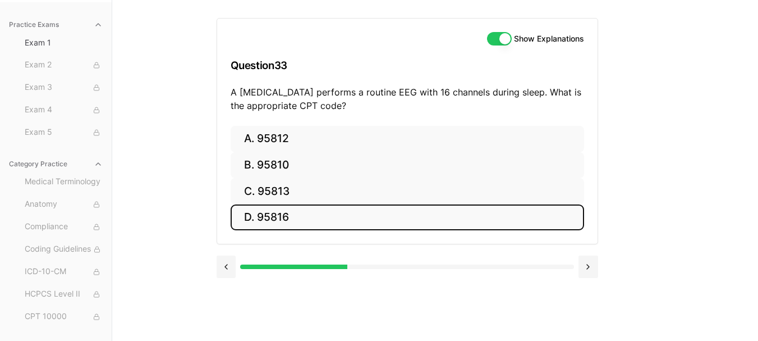
click at [319, 213] on button "D. 95816" at bounding box center [407, 217] width 353 height 26
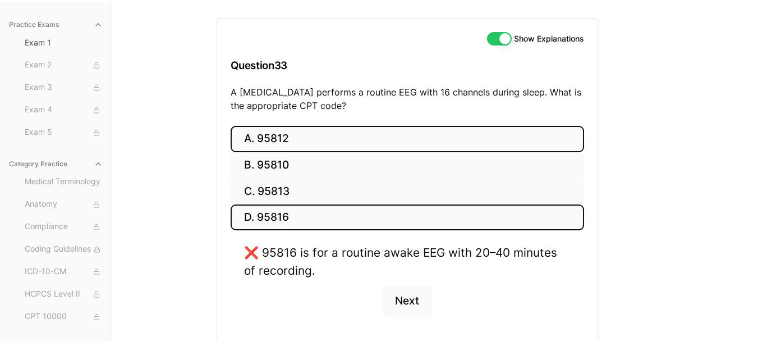
click at [289, 135] on button "A. 95812" at bounding box center [407, 139] width 353 height 26
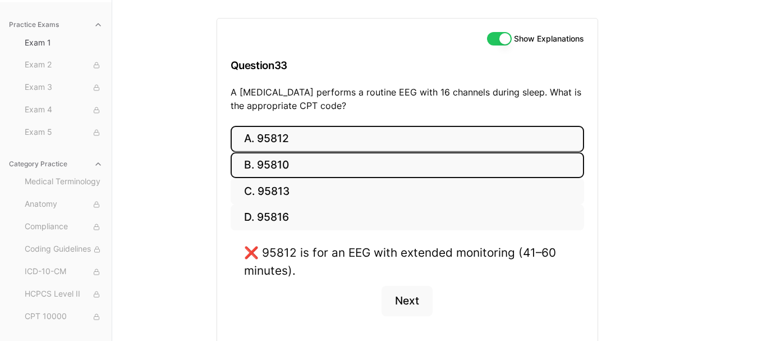
click at [292, 152] on button "B. 95810" at bounding box center [407, 165] width 353 height 26
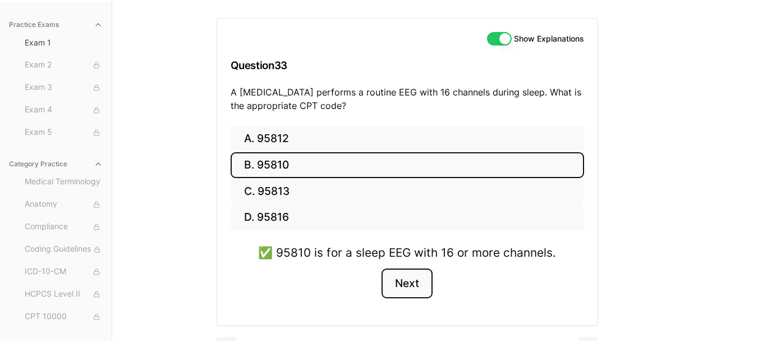
click at [408, 277] on button "Next" at bounding box center [406, 283] width 51 height 30
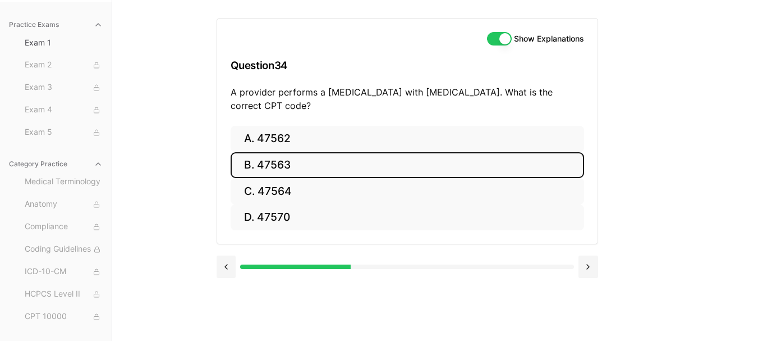
click at [375, 160] on button "B. 47563" at bounding box center [407, 165] width 353 height 26
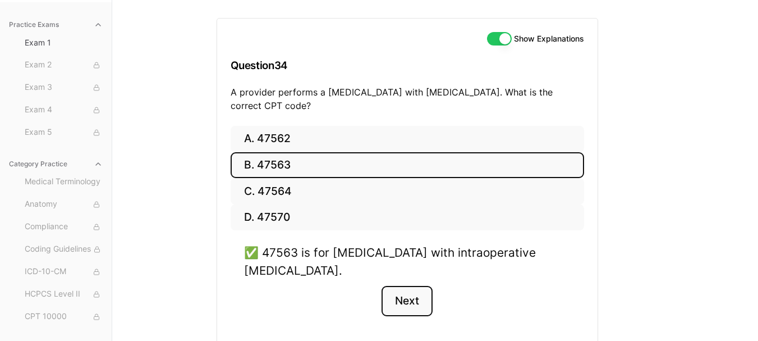
click at [410, 302] on button "Next" at bounding box center [406, 301] width 51 height 30
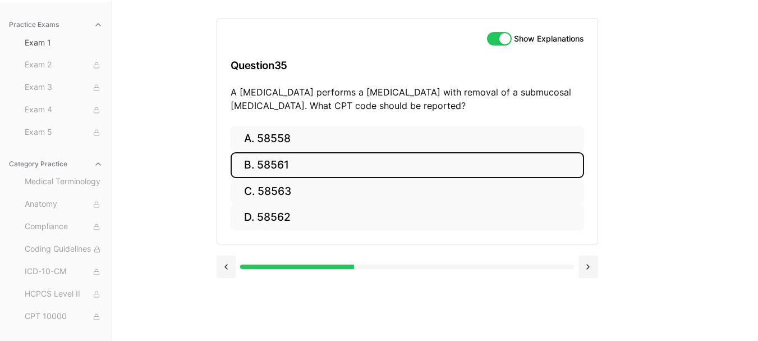
click at [308, 168] on button "B. 58561" at bounding box center [407, 165] width 353 height 26
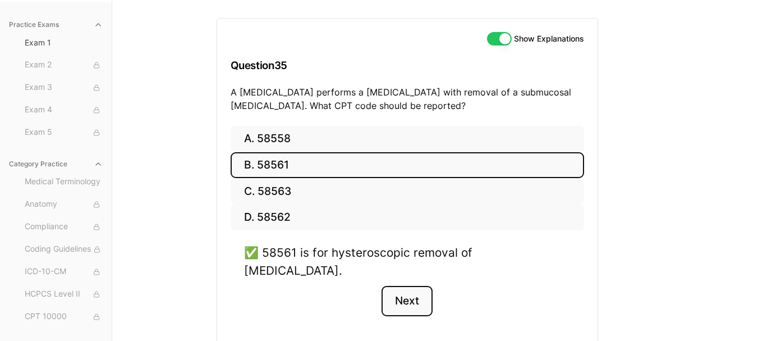
click at [403, 286] on button "Next" at bounding box center [406, 301] width 51 height 30
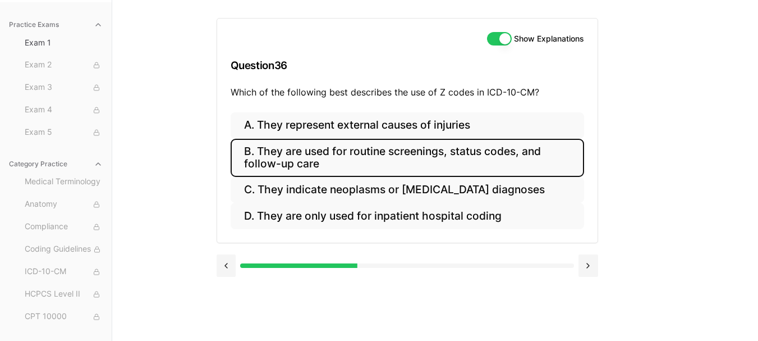
click at [334, 146] on button "B. They are used for routine screenings, status codes, and follow-up care" at bounding box center [407, 158] width 353 height 38
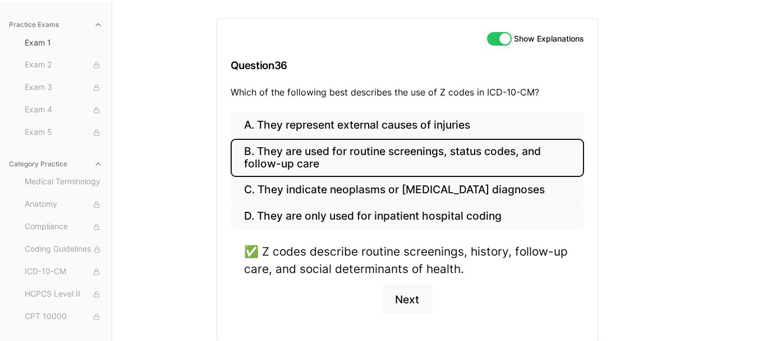
scroll to position [147, 0]
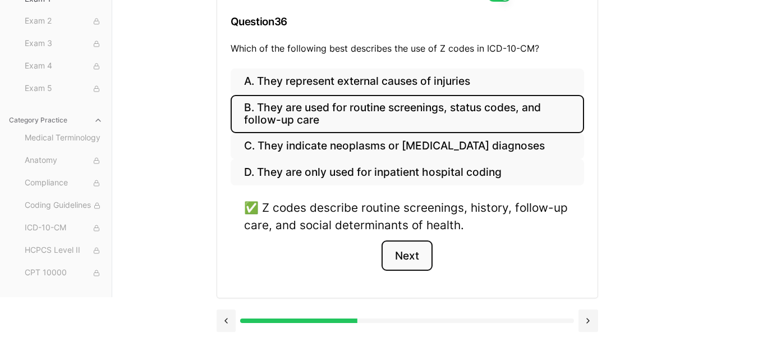
click at [414, 262] on button "Next" at bounding box center [406, 255] width 51 height 30
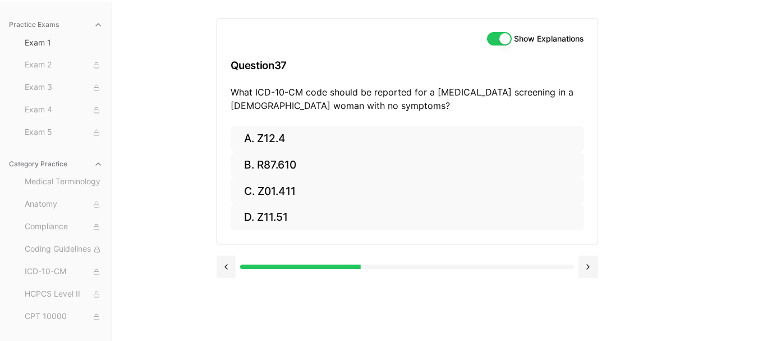
scroll to position [103, 0]
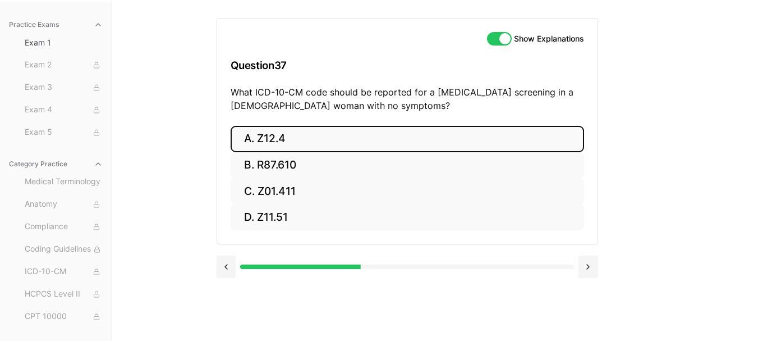
click at [340, 139] on button "A. Z12.4" at bounding box center [407, 139] width 353 height 26
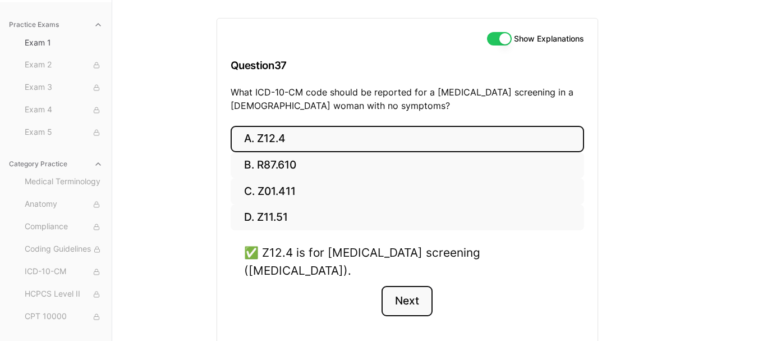
click at [406, 286] on button "Next" at bounding box center [406, 301] width 51 height 30
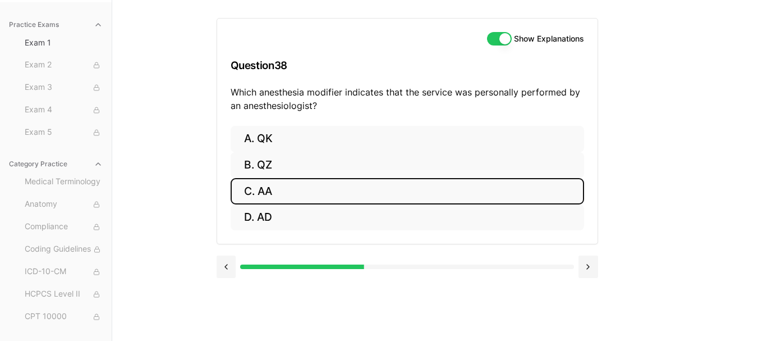
click at [289, 195] on button "C. AA" at bounding box center [407, 191] width 353 height 26
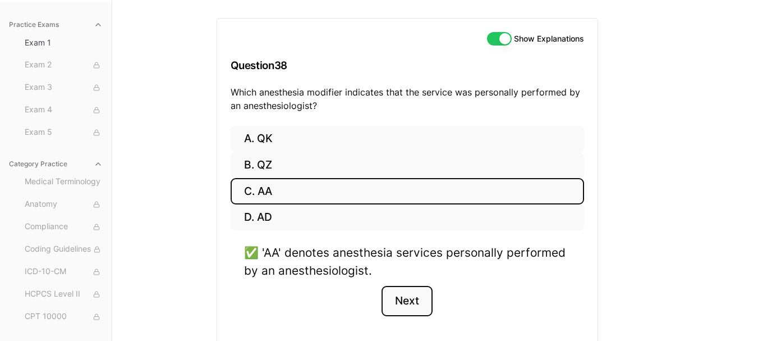
click at [404, 296] on button "Next" at bounding box center [406, 301] width 51 height 30
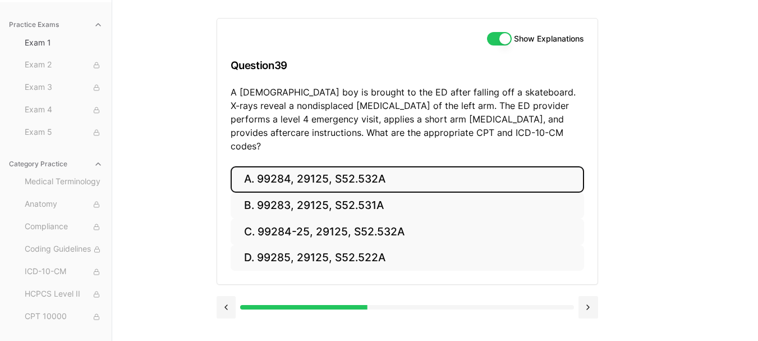
click at [392, 168] on button "A. 99284, 29125, S52.532A" at bounding box center [407, 179] width 353 height 26
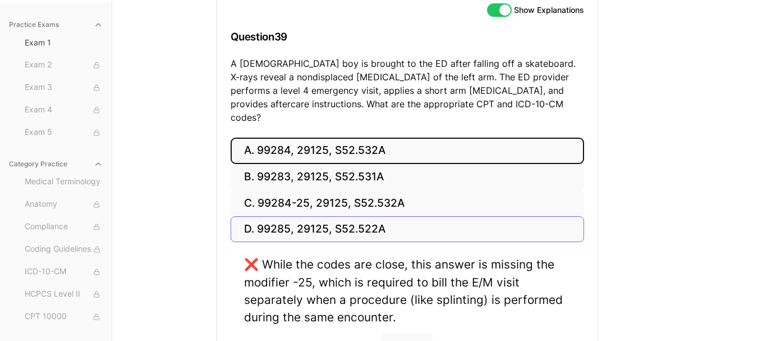
scroll to position [159, 0]
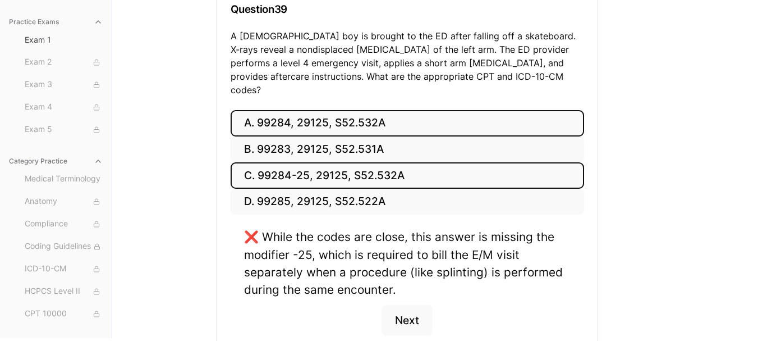
click at [380, 162] on button "C. 99284-25, 29125, S52.532A" at bounding box center [407, 175] width 353 height 26
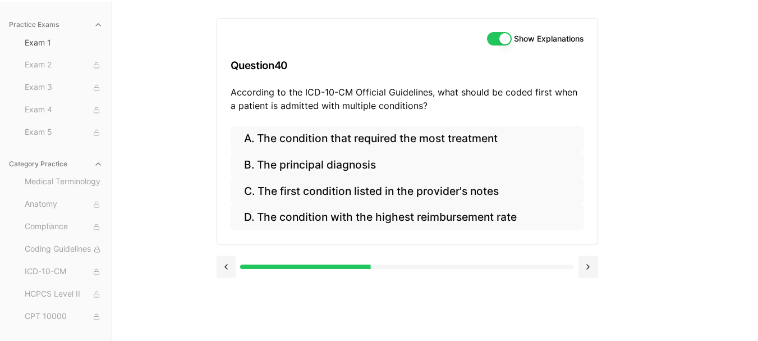
scroll to position [103, 0]
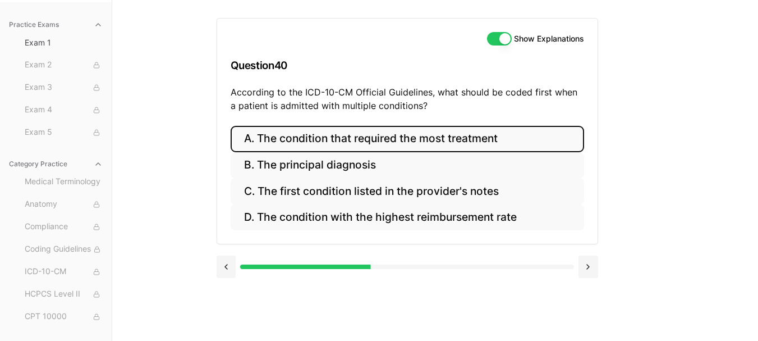
click at [342, 143] on button "A. The condition that required the most treatment" at bounding box center [407, 139] width 353 height 26
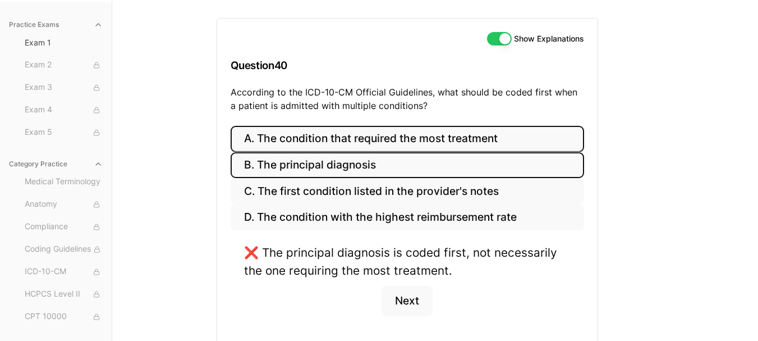
click at [339, 164] on button "B. The principal diagnosis" at bounding box center [407, 165] width 353 height 26
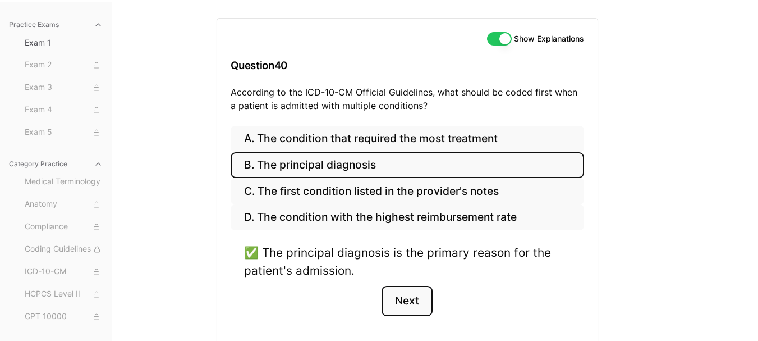
click at [409, 300] on button "Next" at bounding box center [406, 301] width 51 height 30
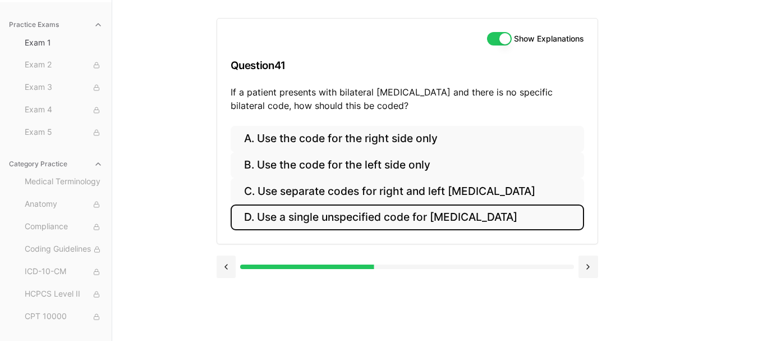
click at [386, 217] on button "D. Use a single unspecified code for [MEDICAL_DATA]" at bounding box center [407, 217] width 353 height 26
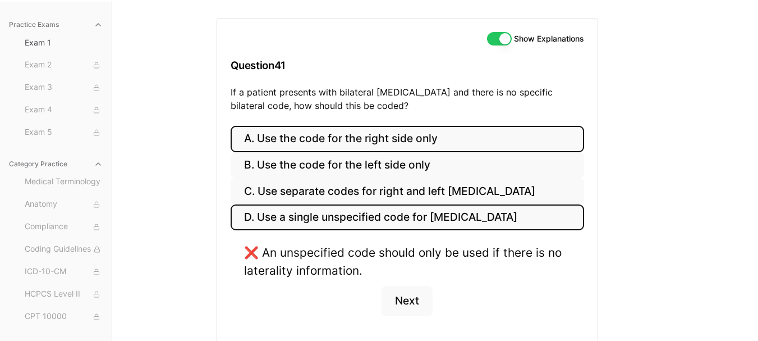
click at [316, 144] on button "A. Use the code for the right side only" at bounding box center [407, 139] width 353 height 26
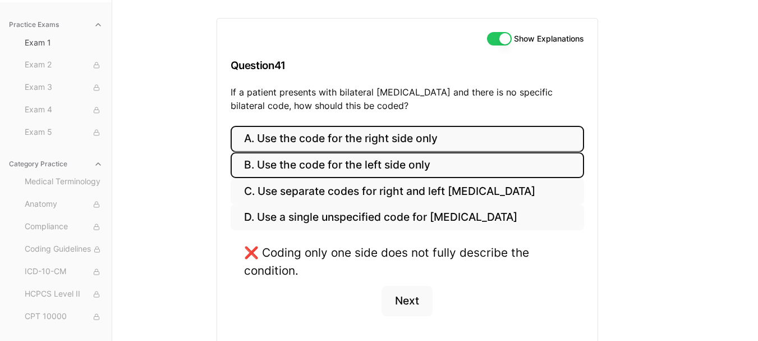
click at [341, 162] on button "B. Use the code for the left side only" at bounding box center [407, 165] width 353 height 26
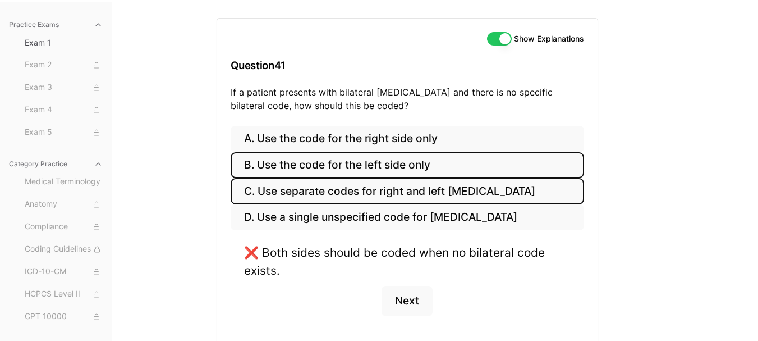
click at [338, 183] on button "C. Use separate codes for right and left [MEDICAL_DATA]" at bounding box center [407, 191] width 353 height 26
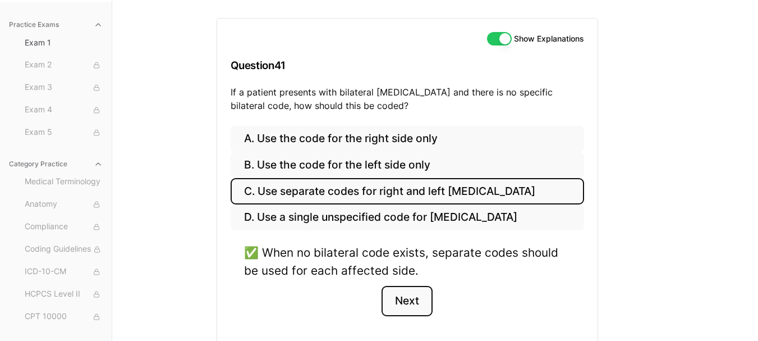
click at [411, 301] on button "Next" at bounding box center [406, 301] width 51 height 30
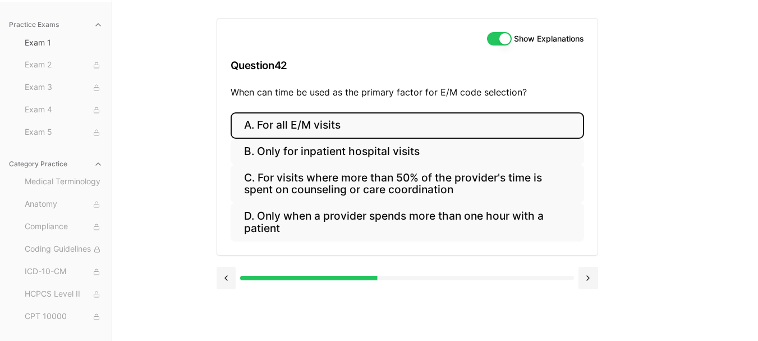
click at [329, 127] on button "A. For all E/M visits" at bounding box center [407, 125] width 353 height 26
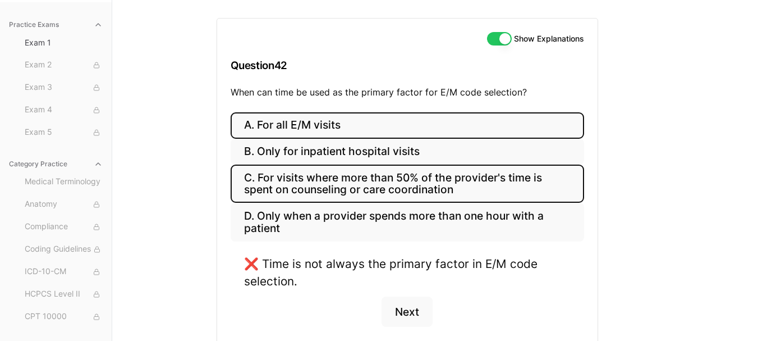
click at [364, 180] on button "C. For visits where more than 50% of the provider's time is spent on counseling…" at bounding box center [407, 183] width 353 height 38
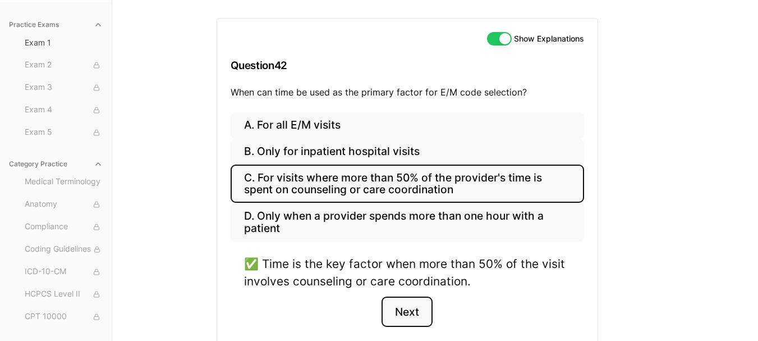
click at [415, 316] on button "Next" at bounding box center [406, 311] width 51 height 30
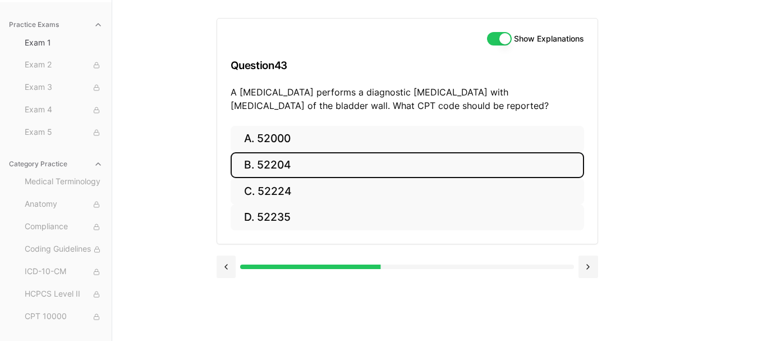
click at [348, 168] on button "B. 52204" at bounding box center [407, 165] width 353 height 26
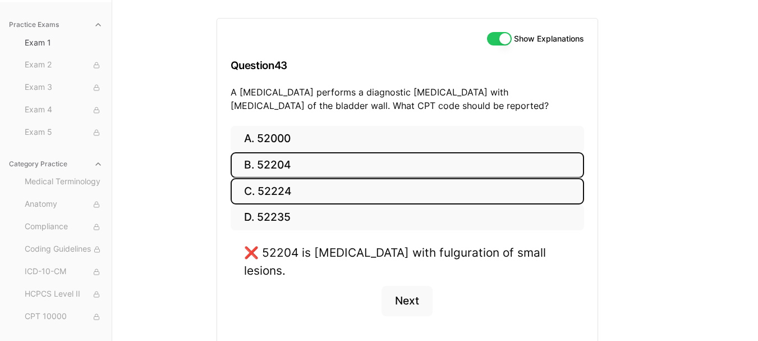
click at [354, 180] on button "C. 52224" at bounding box center [407, 191] width 353 height 26
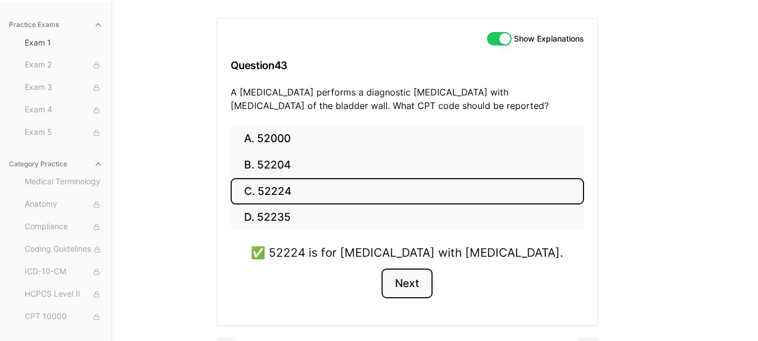
click at [411, 278] on button "Next" at bounding box center [406, 283] width 51 height 30
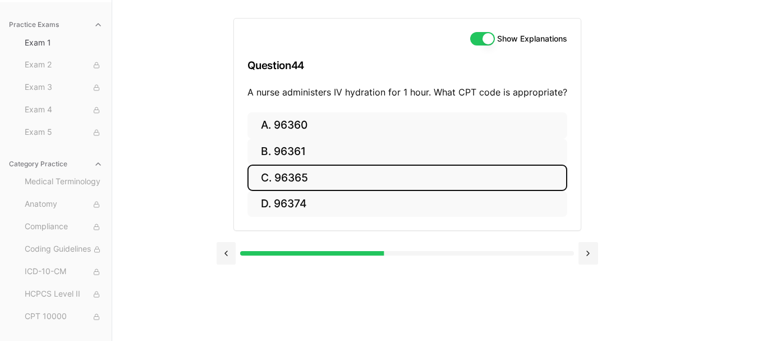
click at [325, 171] on button "C. 96365" at bounding box center [407, 177] width 320 height 26
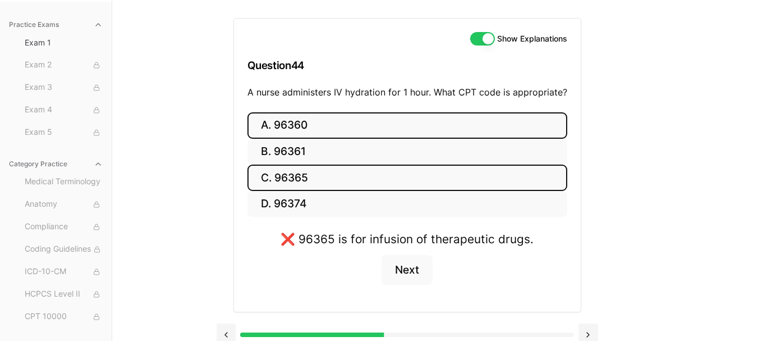
click at [330, 129] on button "A. 96360" at bounding box center [407, 125] width 320 height 26
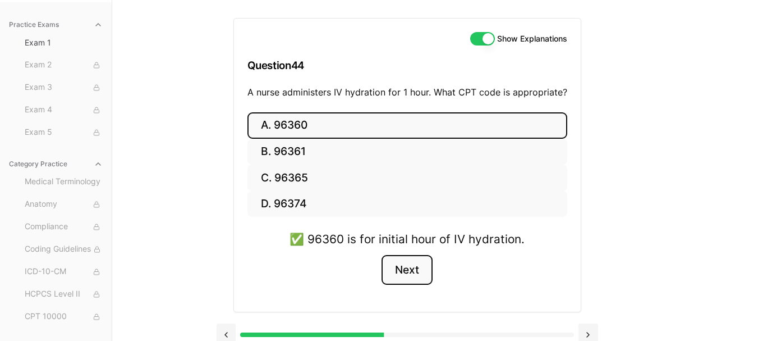
click at [415, 265] on button "Next" at bounding box center [406, 270] width 51 height 30
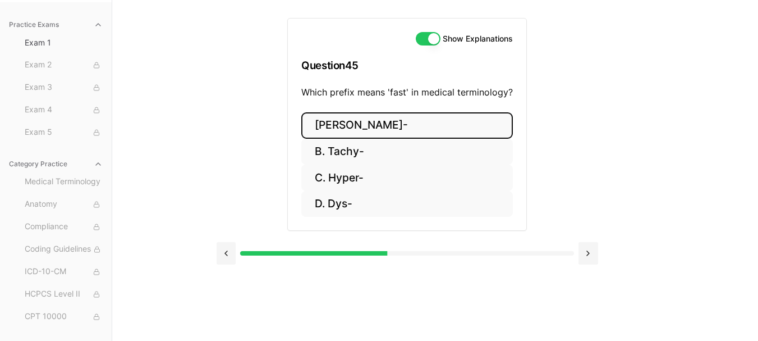
drag, startPoint x: 353, startPoint y: 114, endPoint x: 353, endPoint y: 121, distance: 6.2
click at [353, 114] on button "[PERSON_NAME]-" at bounding box center [407, 125] width 212 height 26
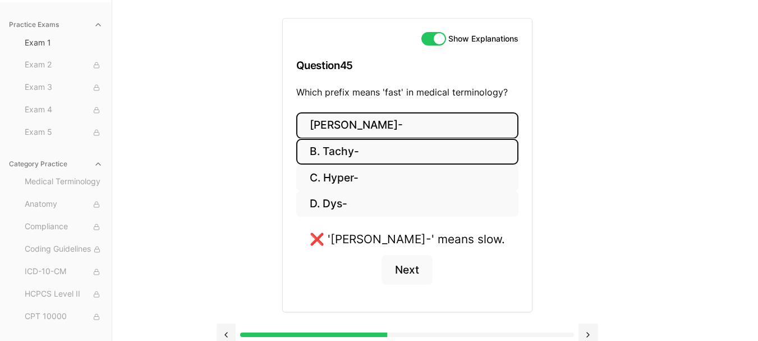
click at [365, 153] on button "B. Tachy-" at bounding box center [407, 152] width 222 height 26
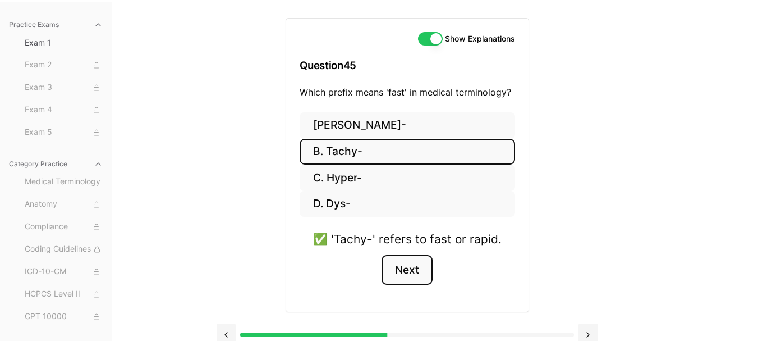
click at [407, 270] on button "Next" at bounding box center [406, 270] width 51 height 30
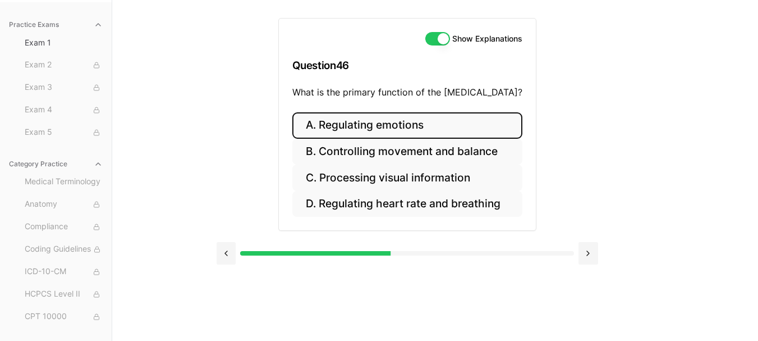
click at [378, 130] on button "A. Regulating emotions" at bounding box center [407, 125] width 230 height 26
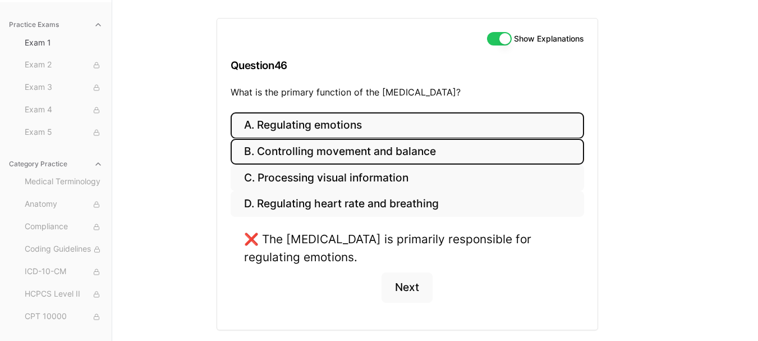
click at [375, 145] on button "B. Controlling movement and balance" at bounding box center [407, 152] width 353 height 26
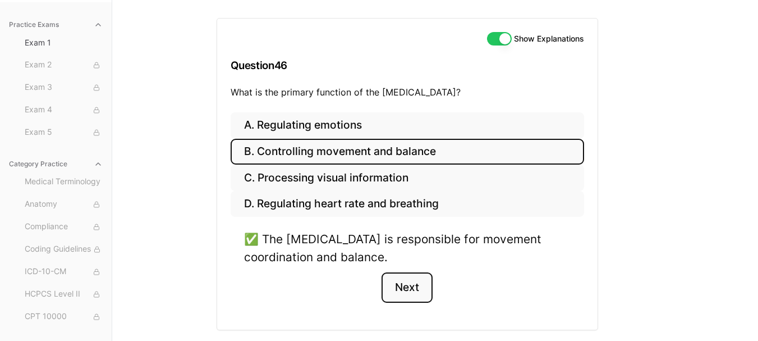
drag, startPoint x: 414, startPoint y: 291, endPoint x: 406, endPoint y: 290, distance: 8.5
click at [412, 291] on button "Next" at bounding box center [406, 287] width 51 height 30
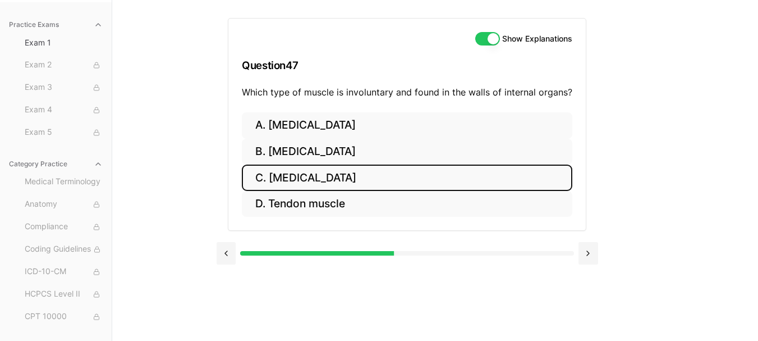
click at [331, 177] on button "C. [MEDICAL_DATA]" at bounding box center [407, 177] width 330 height 26
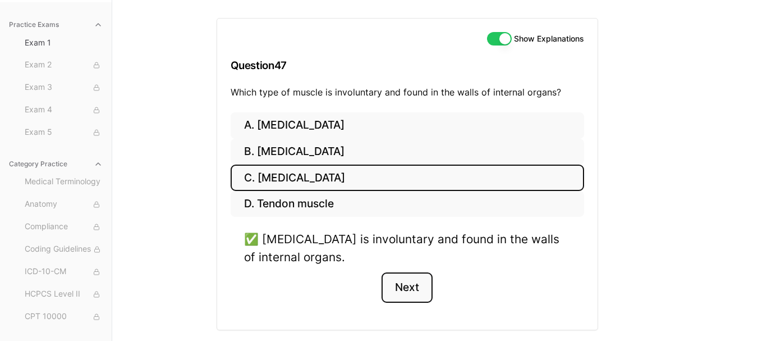
click at [407, 282] on button "Next" at bounding box center [406, 287] width 51 height 30
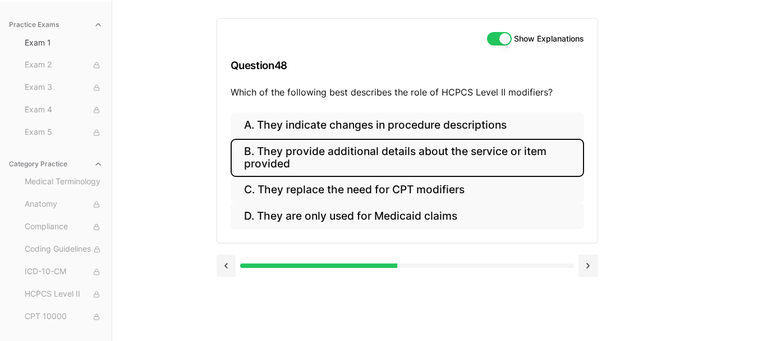
click at [397, 160] on button "B. They provide additional details about the service or item provided" at bounding box center [407, 158] width 353 height 38
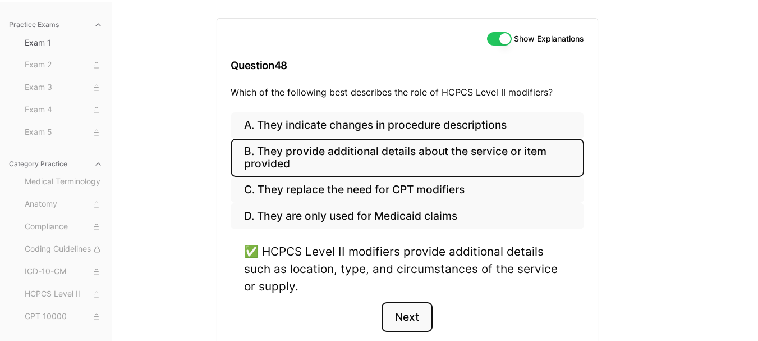
click at [408, 311] on button "Next" at bounding box center [406, 317] width 51 height 30
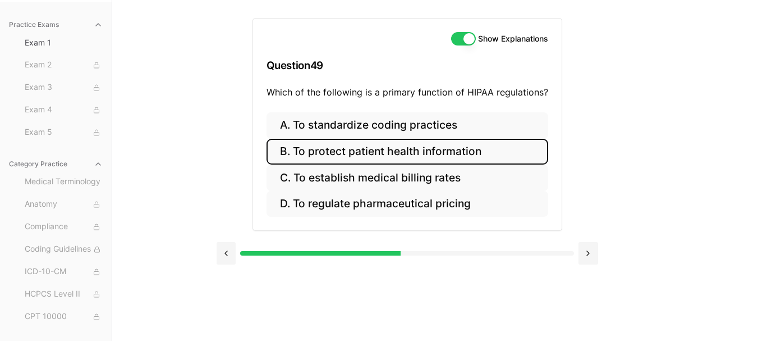
click at [380, 150] on button "B. To protect patient health information" at bounding box center [407, 152] width 282 height 26
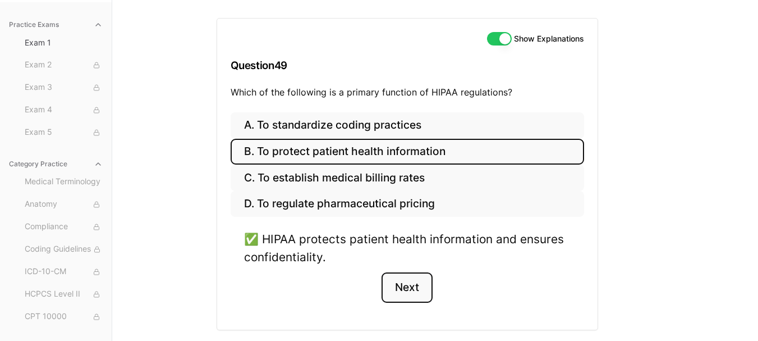
click at [408, 282] on button "Next" at bounding box center [406, 287] width 51 height 30
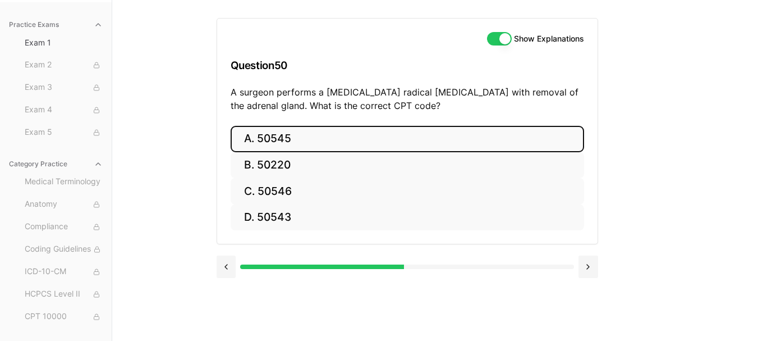
click at [354, 135] on button "A. 50545" at bounding box center [407, 139] width 353 height 26
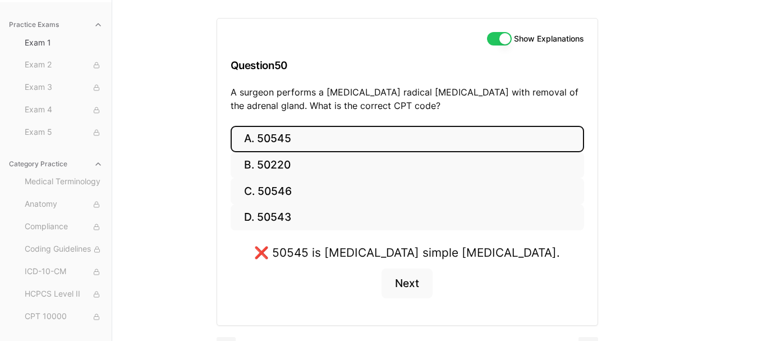
click at [310, 140] on button "A. 50545" at bounding box center [407, 139] width 353 height 26
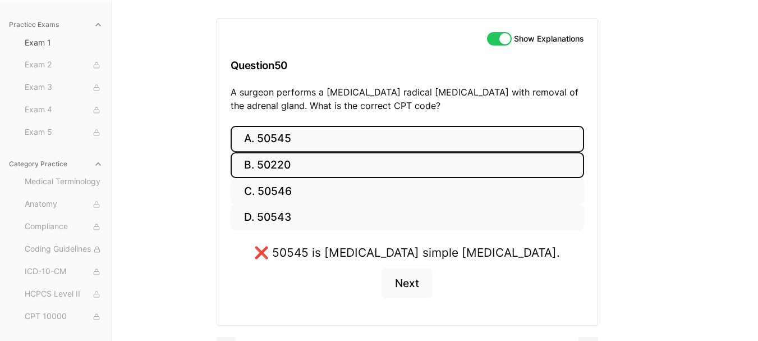
click at [322, 169] on button "B. 50220" at bounding box center [407, 165] width 353 height 26
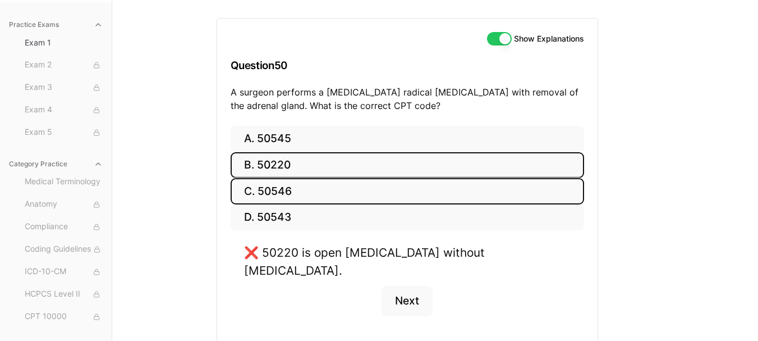
click at [328, 188] on button "C. 50546" at bounding box center [407, 191] width 353 height 26
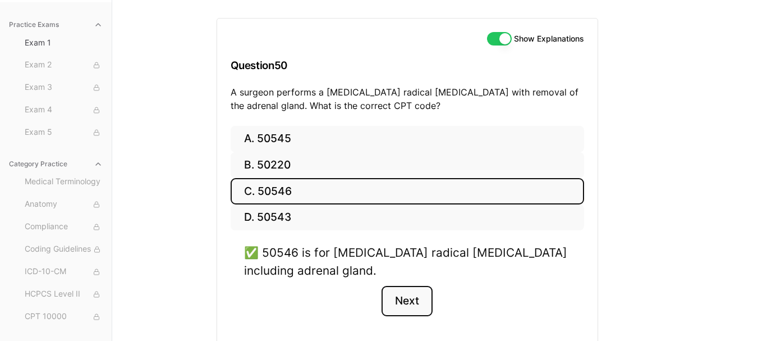
click at [415, 301] on button "Next" at bounding box center [406, 301] width 51 height 30
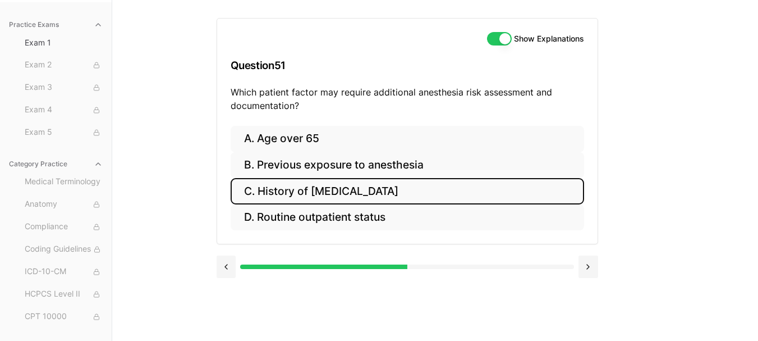
click at [364, 194] on button "C. History of [MEDICAL_DATA]" at bounding box center [407, 191] width 353 height 26
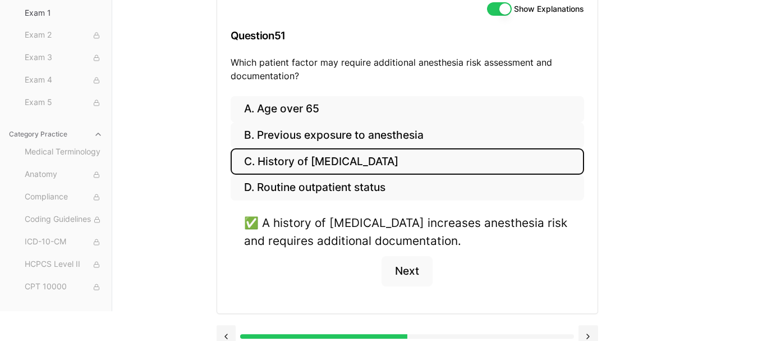
scroll to position [149, 0]
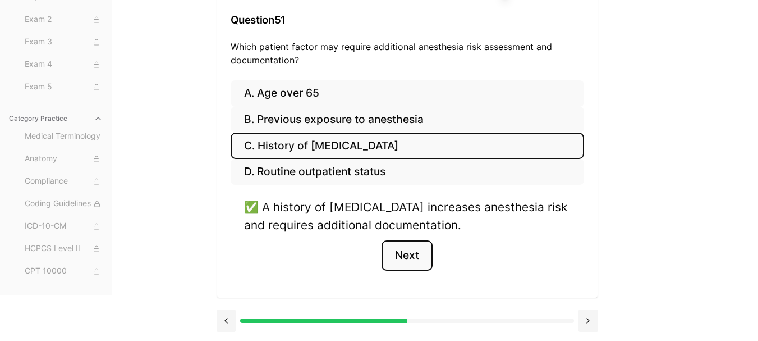
click at [410, 251] on button "Next" at bounding box center [406, 255] width 51 height 30
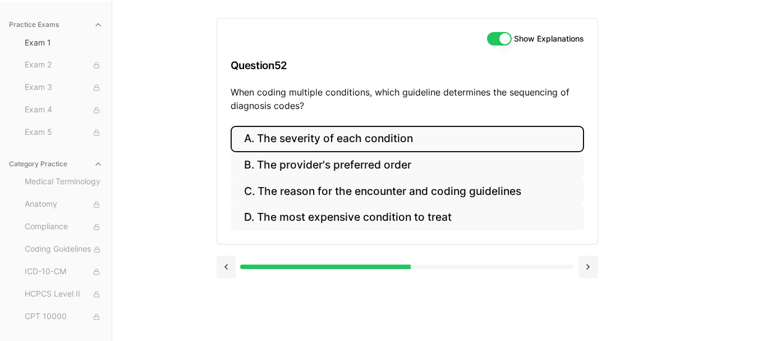
click at [373, 137] on button "A. The severity of each condition" at bounding box center [407, 139] width 353 height 26
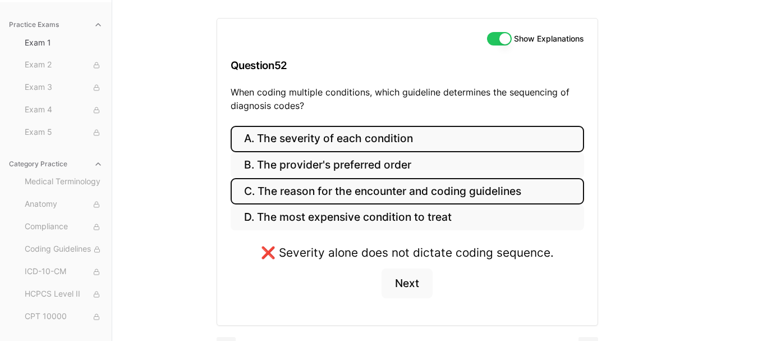
click at [357, 194] on button "C. The reason for the encounter and coding guidelines" at bounding box center [407, 191] width 353 height 26
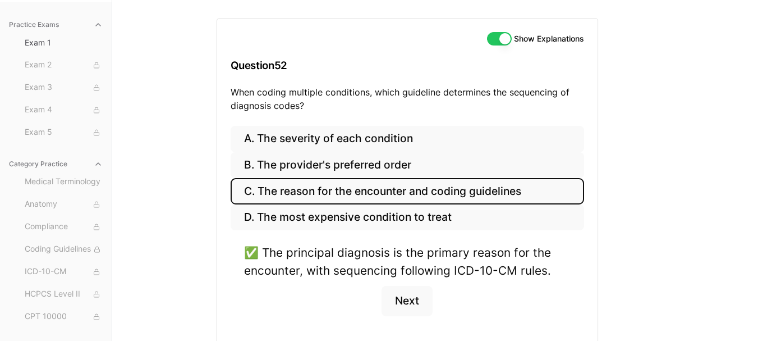
scroll to position [149, 0]
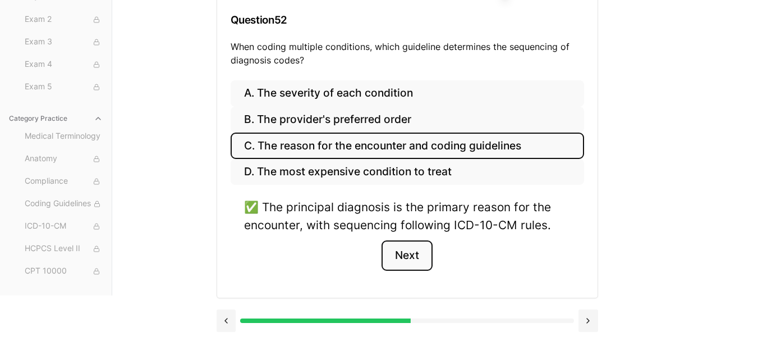
click at [403, 249] on button "Next" at bounding box center [406, 255] width 51 height 30
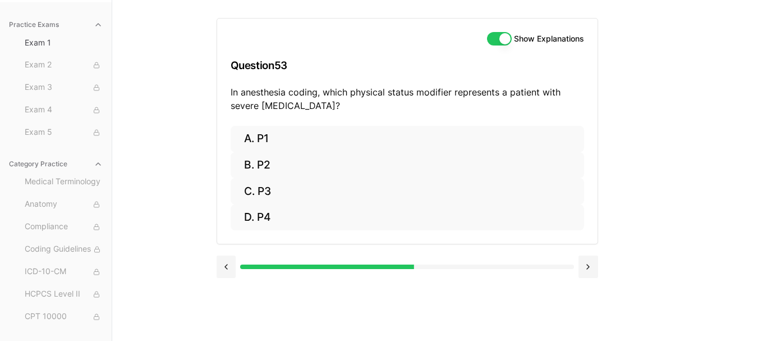
scroll to position [103, 0]
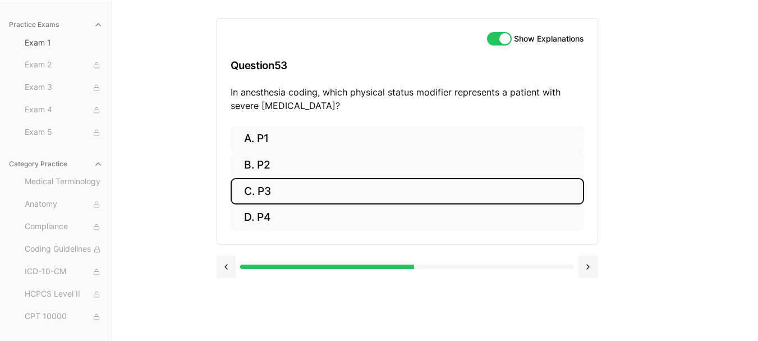
click at [278, 189] on button "C. P3" at bounding box center [407, 191] width 353 height 26
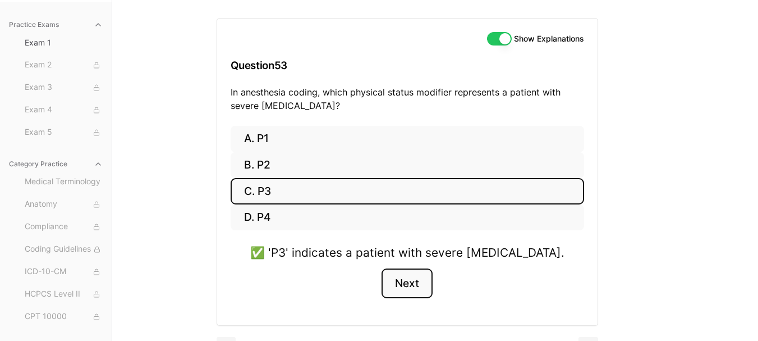
click at [408, 284] on button "Next" at bounding box center [406, 283] width 51 height 30
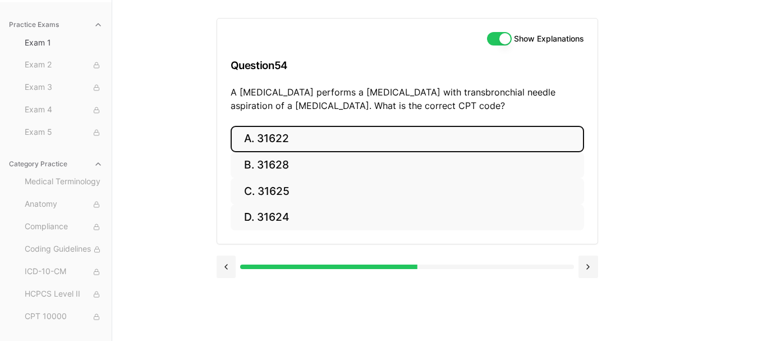
click at [285, 135] on button "A. 31622" at bounding box center [407, 139] width 353 height 26
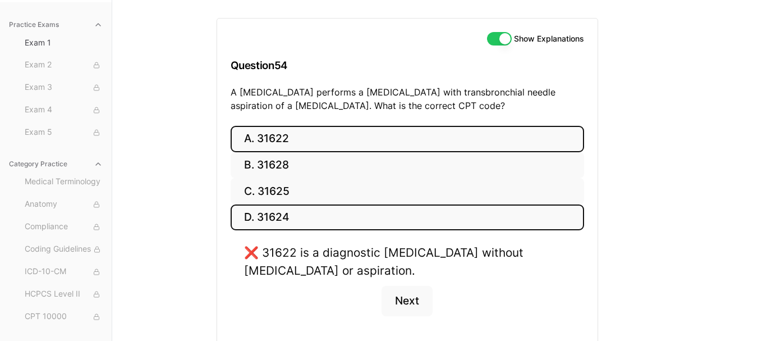
click at [313, 218] on button "D. 31624" at bounding box center [407, 217] width 353 height 26
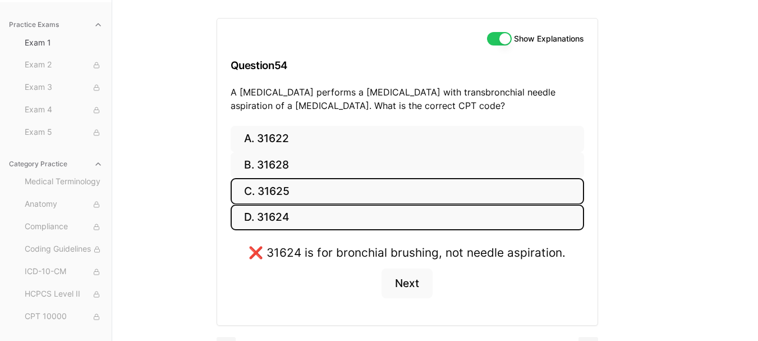
click at [301, 195] on button "C. 31625" at bounding box center [407, 191] width 353 height 26
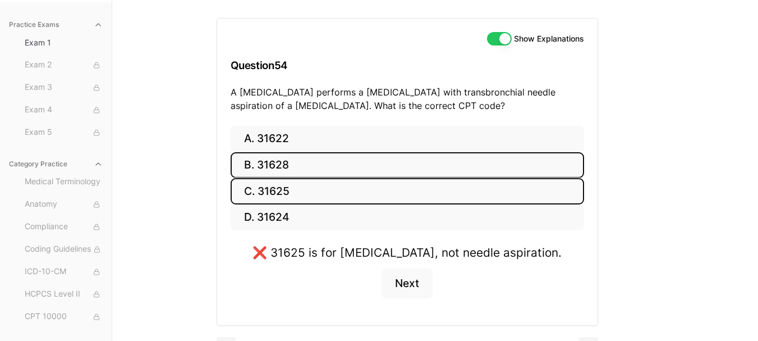
click at [295, 168] on button "B. 31628" at bounding box center [407, 165] width 353 height 26
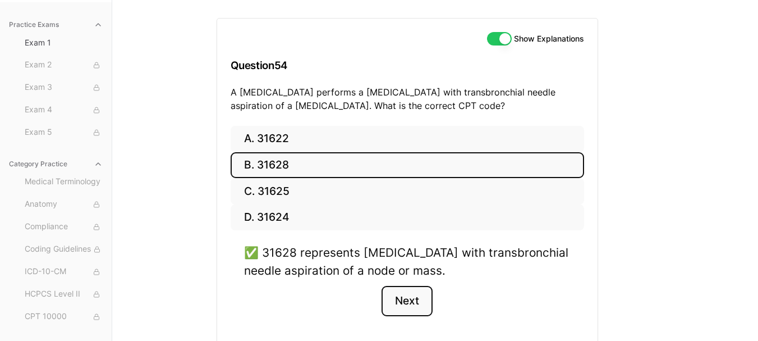
click at [410, 295] on button "Next" at bounding box center [406, 301] width 51 height 30
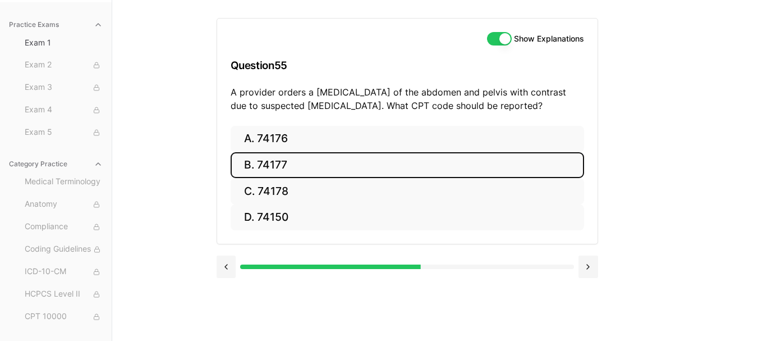
click at [284, 163] on button "B. 74177" at bounding box center [407, 165] width 353 height 26
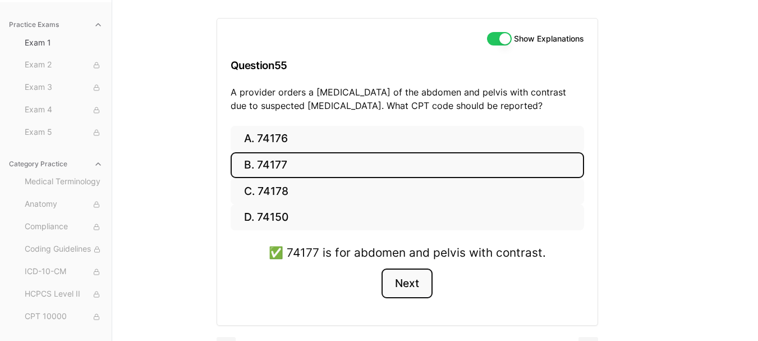
click at [407, 282] on button "Next" at bounding box center [406, 283] width 51 height 30
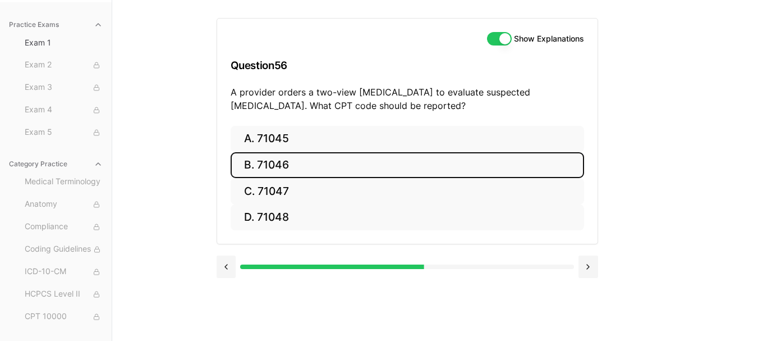
click at [291, 162] on button "B. 71046" at bounding box center [407, 165] width 353 height 26
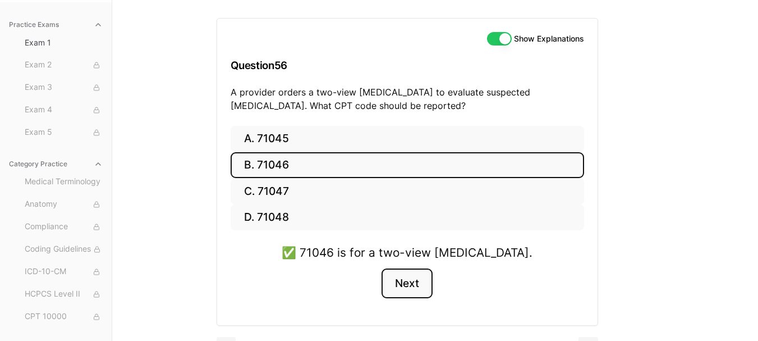
click at [413, 288] on button "Next" at bounding box center [406, 283] width 51 height 30
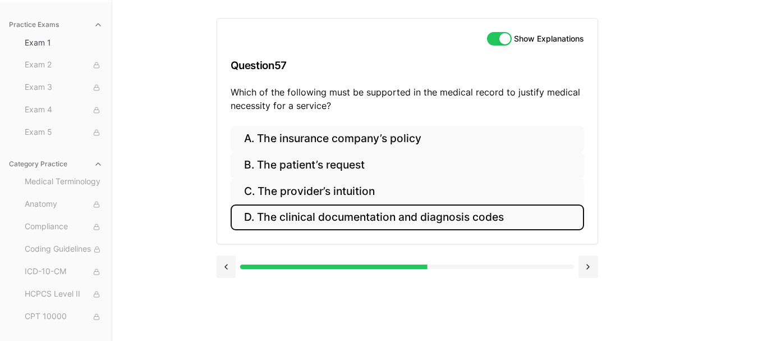
click at [324, 214] on button "D. The clinical documentation and diagnosis codes" at bounding box center [407, 217] width 353 height 26
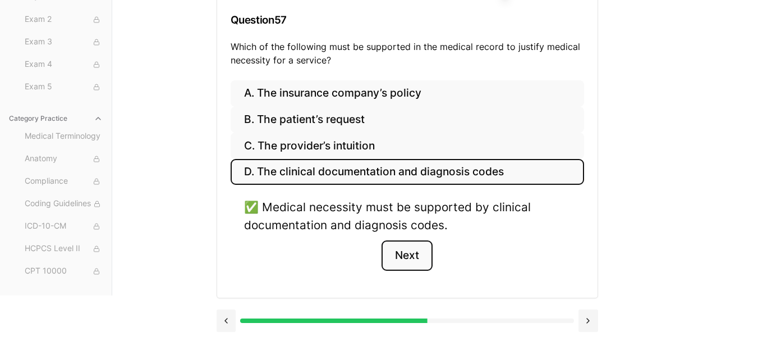
click at [396, 245] on button "Next" at bounding box center [406, 255] width 51 height 30
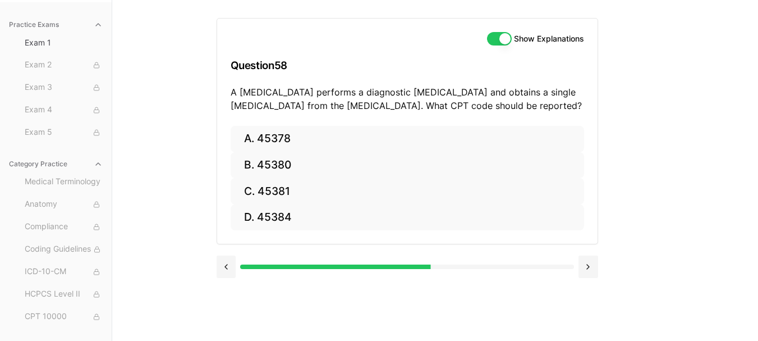
click at [497, 43] on button "Show Explanations" at bounding box center [499, 38] width 25 height 13
click at [492, 34] on button "Show Explanations" at bounding box center [499, 38] width 25 height 13
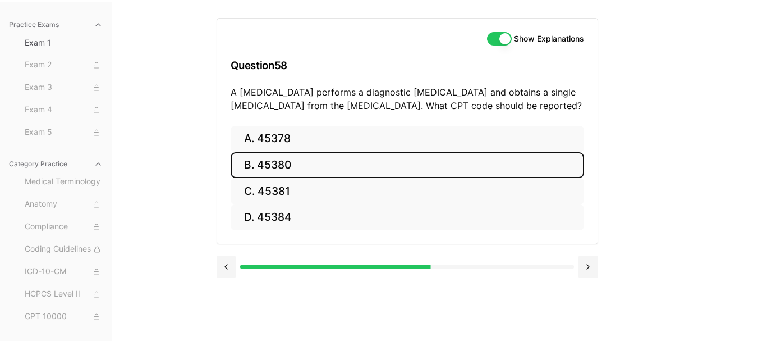
click at [285, 162] on button "B. 45380" at bounding box center [407, 165] width 353 height 26
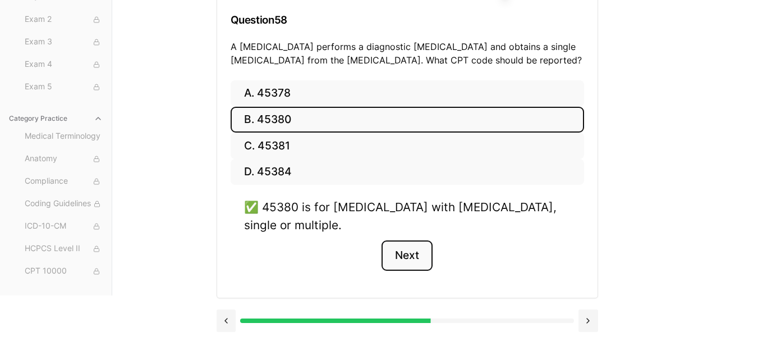
click at [416, 249] on button "Next" at bounding box center [406, 255] width 51 height 30
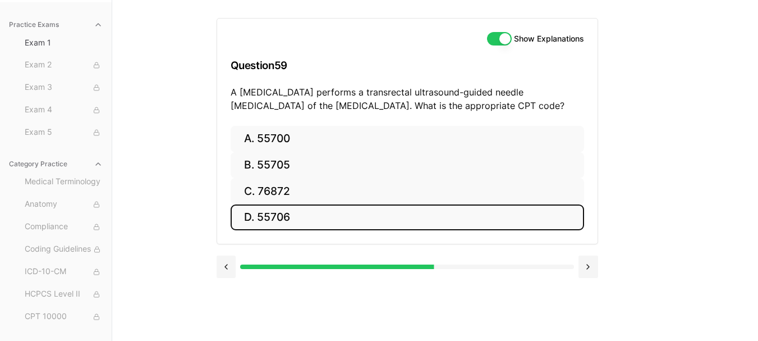
click at [286, 222] on button "D. 55706" at bounding box center [407, 217] width 353 height 26
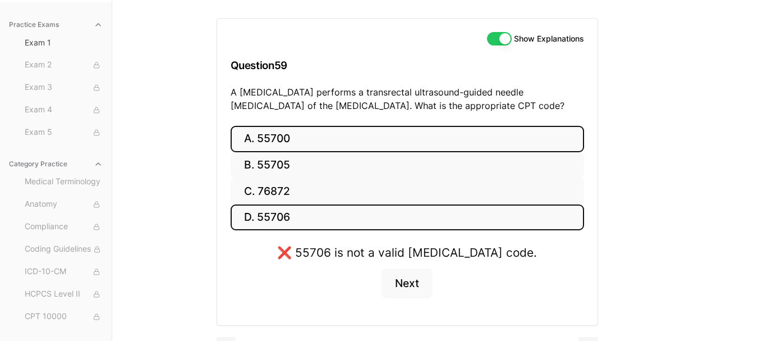
click at [293, 139] on button "A. 55700" at bounding box center [407, 139] width 353 height 26
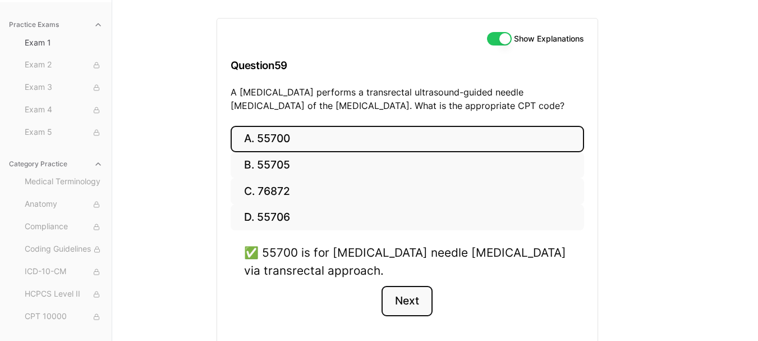
click at [411, 292] on button "Next" at bounding box center [406, 301] width 51 height 30
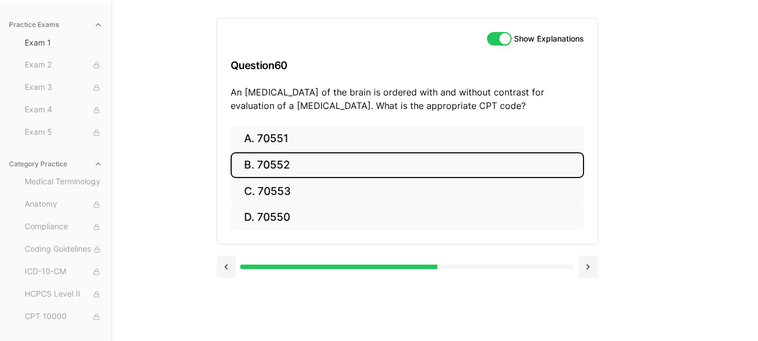
click at [263, 161] on button "B. 70552" at bounding box center [407, 165] width 353 height 26
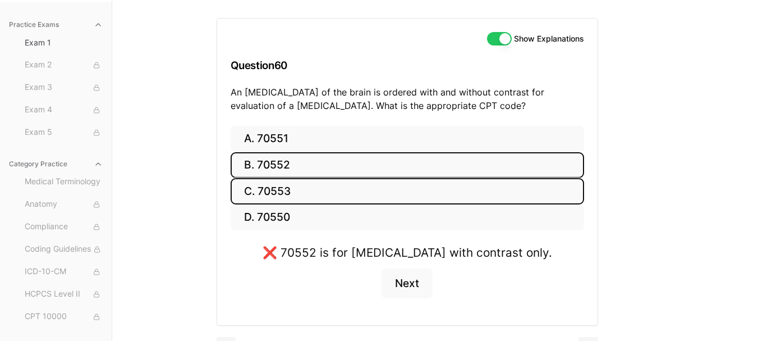
click at [316, 192] on button "C. 70553" at bounding box center [407, 191] width 353 height 26
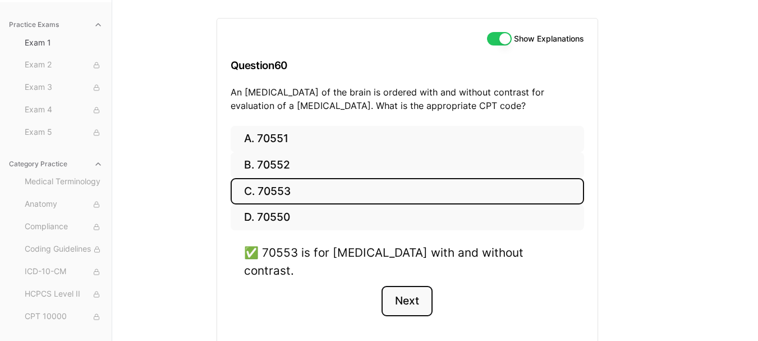
click at [405, 286] on button "Next" at bounding box center [406, 301] width 51 height 30
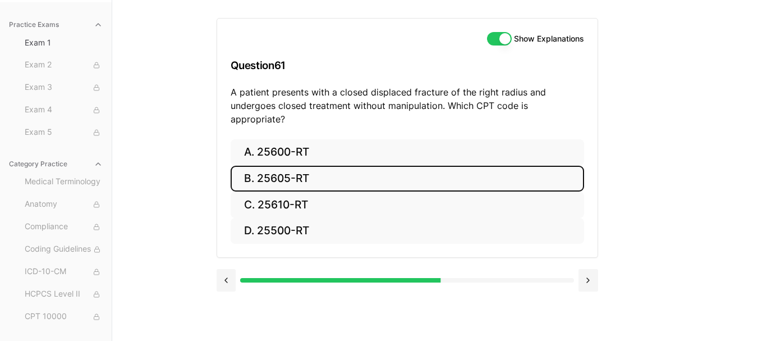
click at [316, 166] on button "B. 25605-RT" at bounding box center [407, 179] width 353 height 26
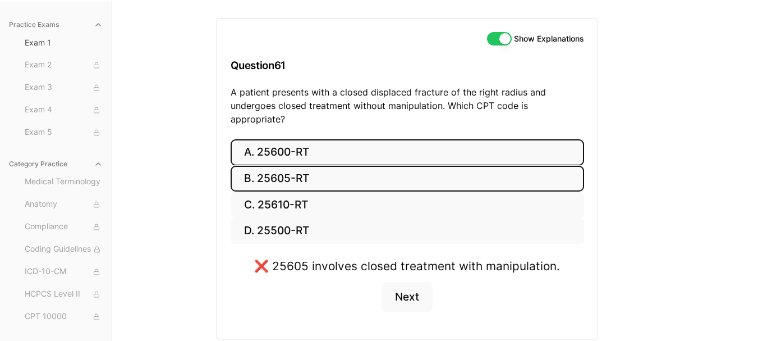
click at [314, 145] on button "A. 25600-RT" at bounding box center [407, 152] width 353 height 26
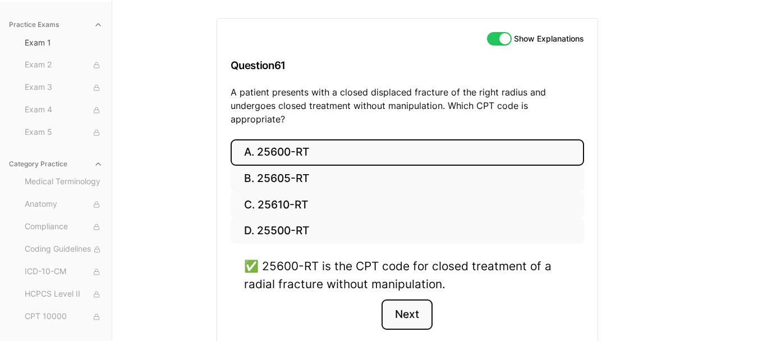
click at [407, 299] on button "Next" at bounding box center [406, 314] width 51 height 30
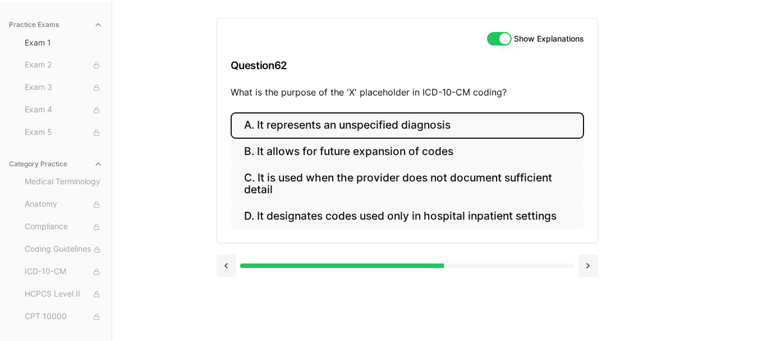
click at [374, 130] on button "A. It represents an unspecified diagnosis" at bounding box center [407, 125] width 353 height 26
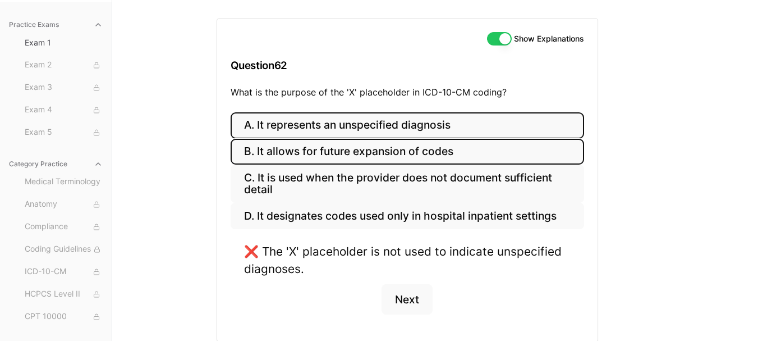
click at [373, 151] on button "B. It allows for future expansion of codes" at bounding box center [407, 152] width 353 height 26
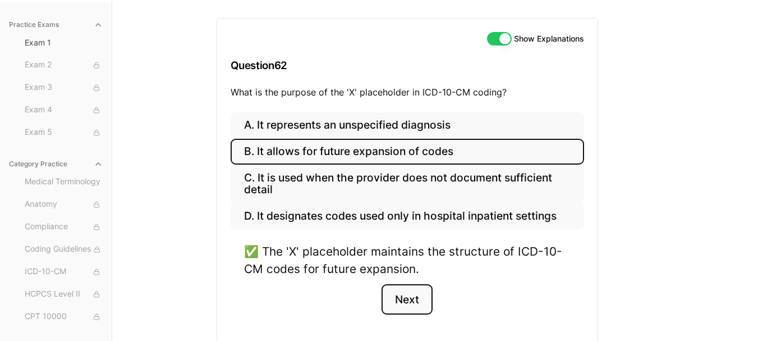
click at [409, 298] on button "Next" at bounding box center [406, 299] width 51 height 30
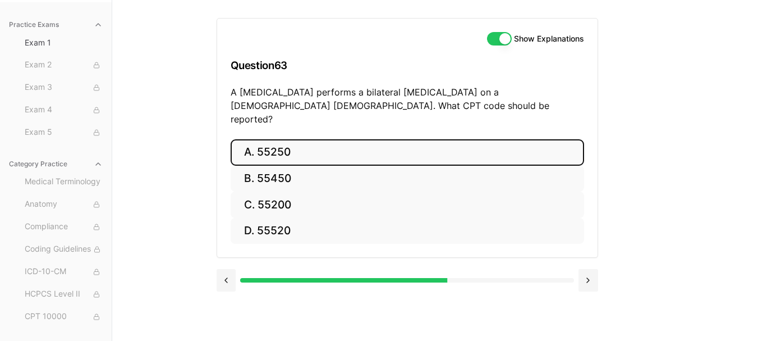
click at [305, 139] on button "A. 55250" at bounding box center [407, 152] width 353 height 26
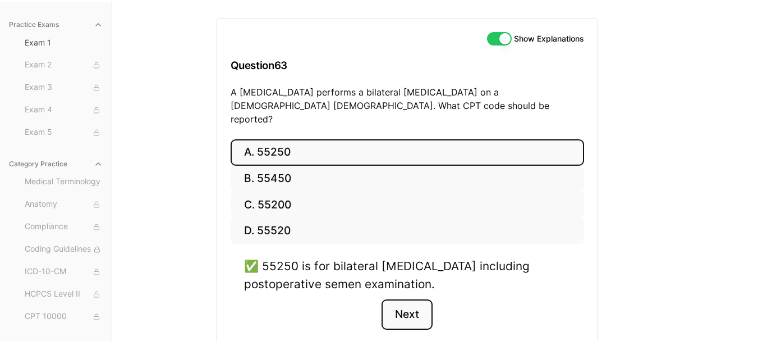
click at [404, 303] on button "Next" at bounding box center [406, 314] width 51 height 30
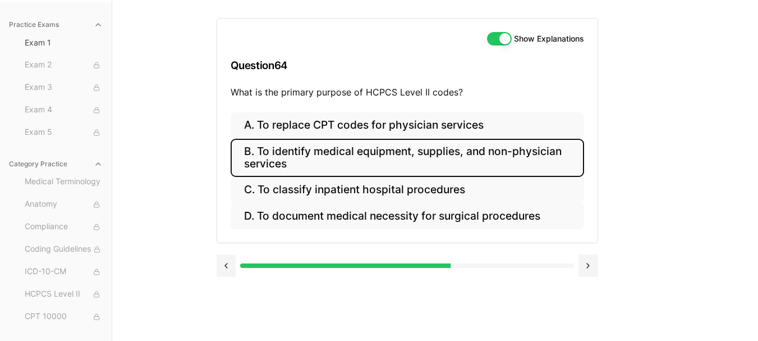
click at [397, 160] on button "B. To identify medical equipment, supplies, and non-physician services" at bounding box center [407, 158] width 353 height 38
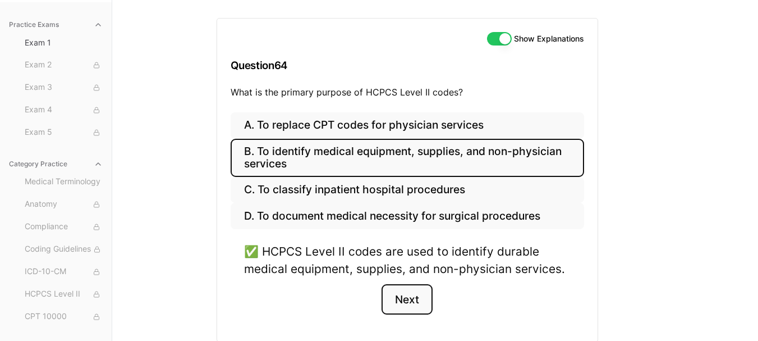
click at [411, 297] on button "Next" at bounding box center [406, 299] width 51 height 30
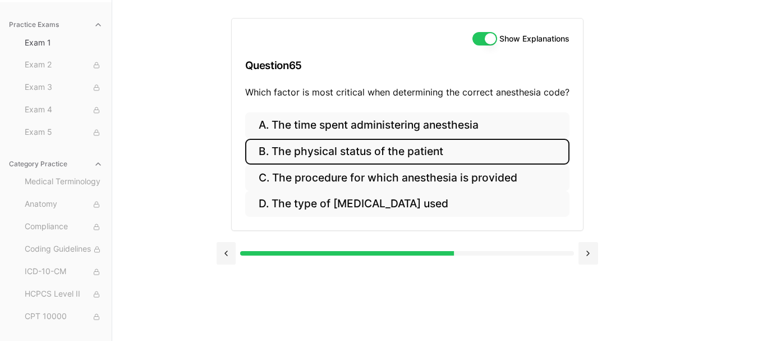
click at [370, 153] on button "B. The physical status of the patient" at bounding box center [407, 152] width 324 height 26
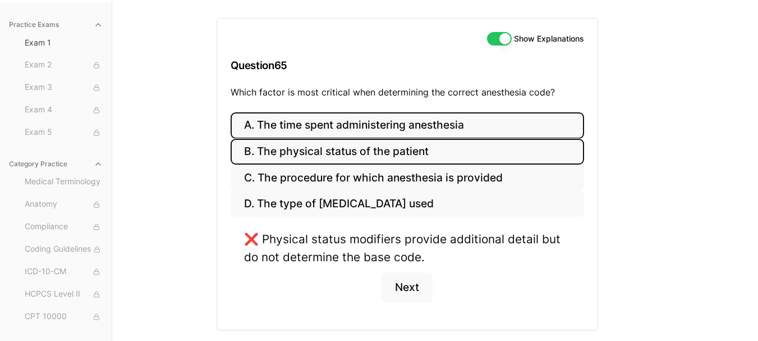
click at [359, 127] on button "A. The time spent administering anesthesia" at bounding box center [407, 125] width 353 height 26
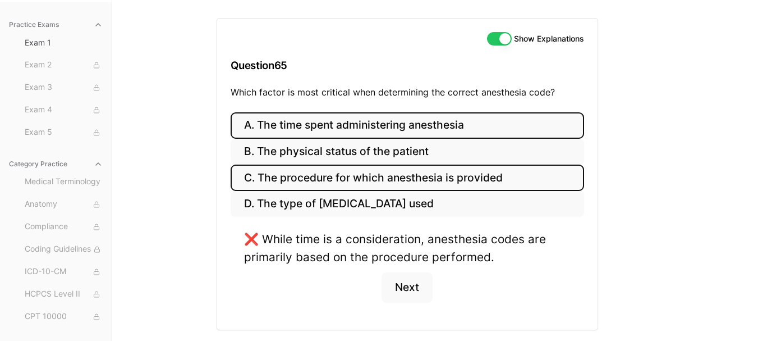
click at [364, 173] on button "C. The procedure for which anesthesia is provided" at bounding box center [407, 177] width 353 height 26
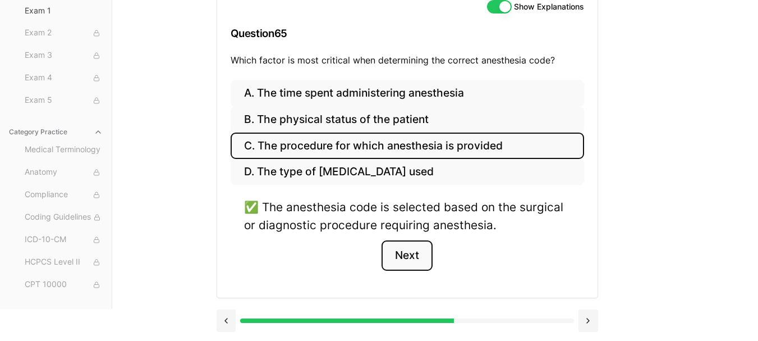
click at [425, 258] on button "Next" at bounding box center [406, 255] width 51 height 30
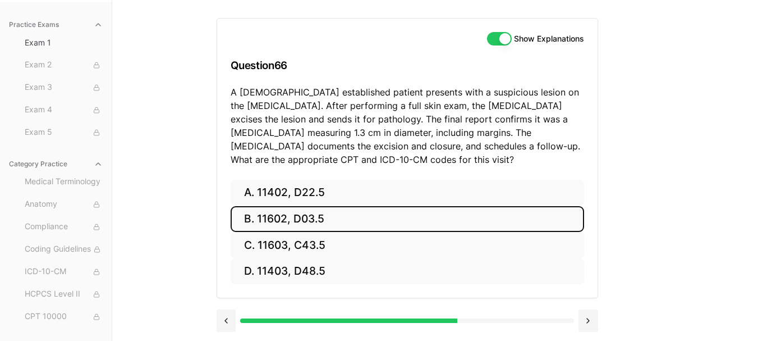
click at [342, 216] on button "B. 11602, D03.5" at bounding box center [407, 219] width 353 height 26
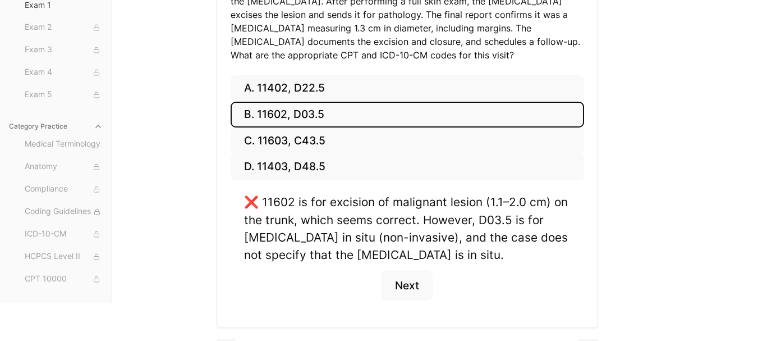
scroll to position [215, 0]
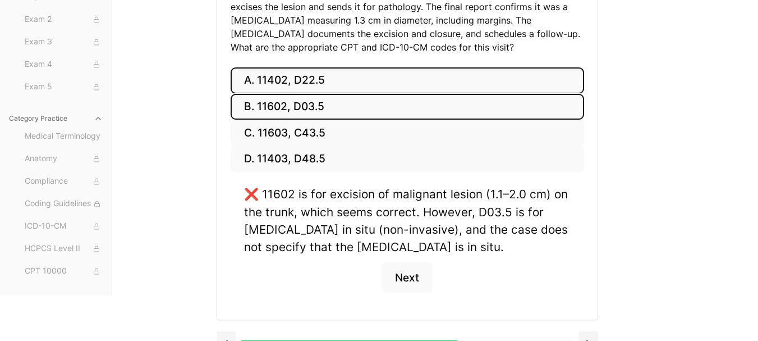
click at [367, 83] on button "A. 11402, D22.5" at bounding box center [407, 80] width 353 height 26
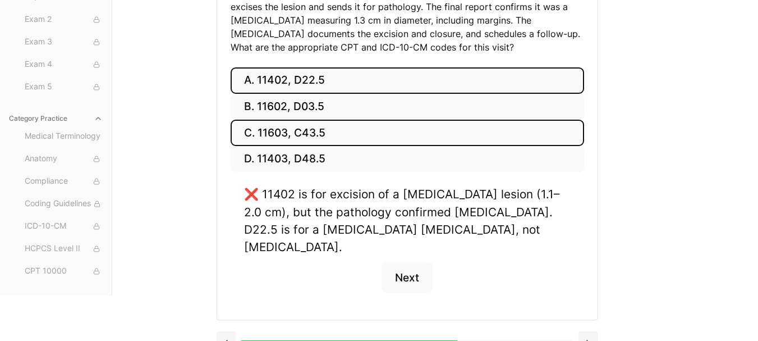
click at [327, 126] on button "C. 11603, C43.5" at bounding box center [407, 132] width 353 height 26
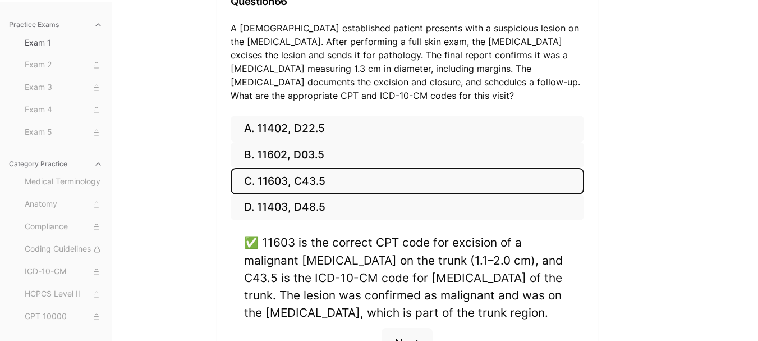
scroll to position [255, 0]
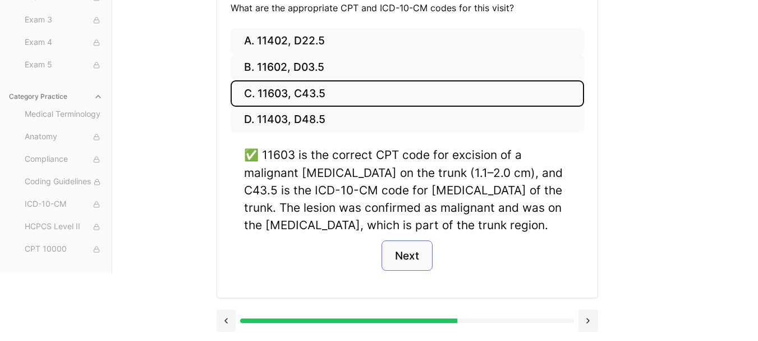
drag, startPoint x: 371, startPoint y: 245, endPoint x: 398, endPoint y: 248, distance: 26.5
click at [373, 246] on div "✅ 11603 is the correct CPT code for excision of a malignant [MEDICAL_DATA] on t…" at bounding box center [407, 215] width 353 height 138
click at [400, 249] on button "Next" at bounding box center [406, 255] width 51 height 30
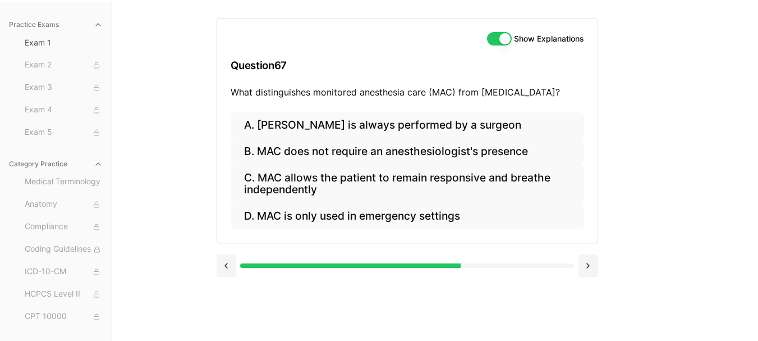
scroll to position [103, 0]
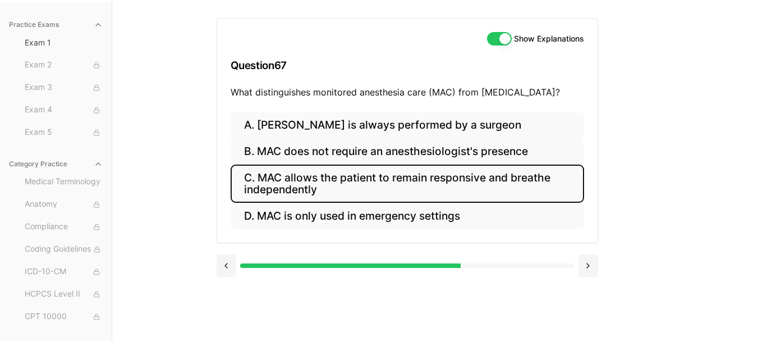
click at [400, 187] on button "C. MAC allows the patient to remain responsive and breathe independently" at bounding box center [407, 183] width 353 height 38
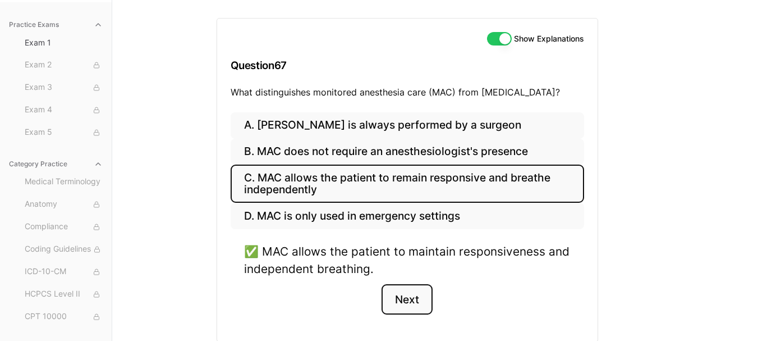
click at [399, 292] on button "Next" at bounding box center [406, 299] width 51 height 30
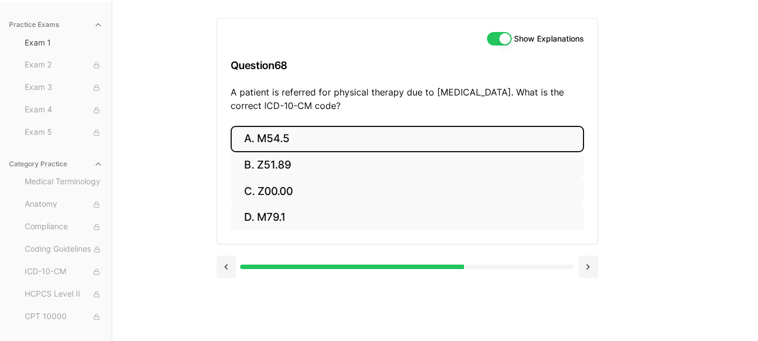
click at [315, 143] on button "A. M54.5" at bounding box center [407, 139] width 353 height 26
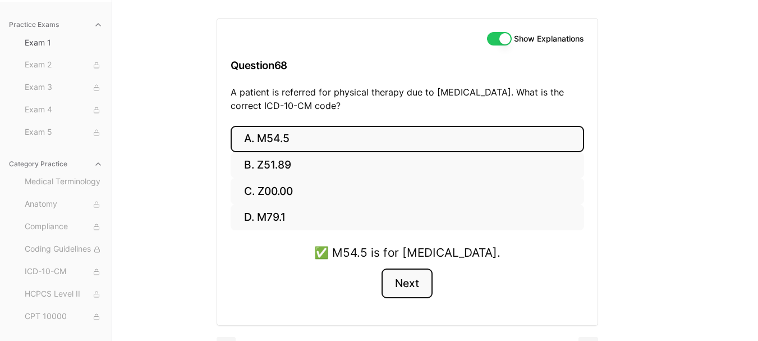
click at [413, 284] on button "Next" at bounding box center [406, 283] width 51 height 30
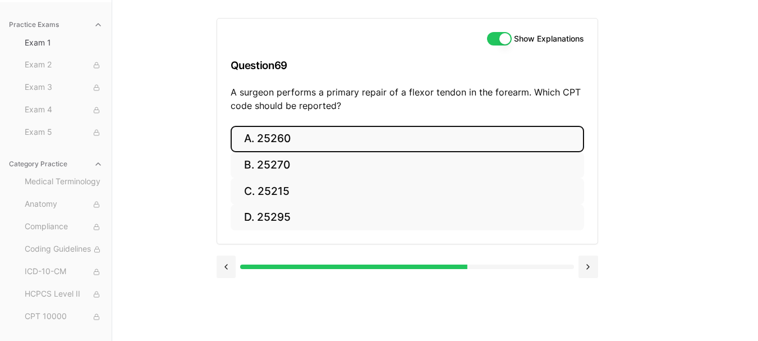
click at [283, 135] on button "A. 25260" at bounding box center [407, 139] width 353 height 26
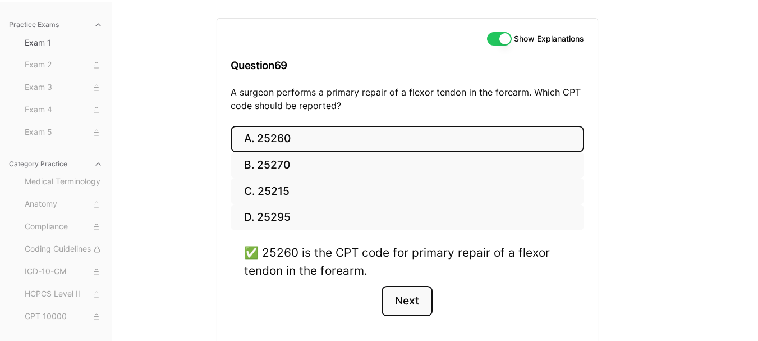
click at [413, 304] on button "Next" at bounding box center [406, 301] width 51 height 30
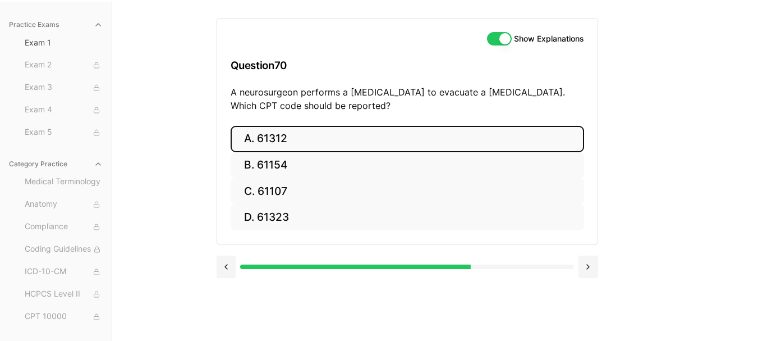
click at [352, 144] on button "A. 61312" at bounding box center [407, 139] width 353 height 26
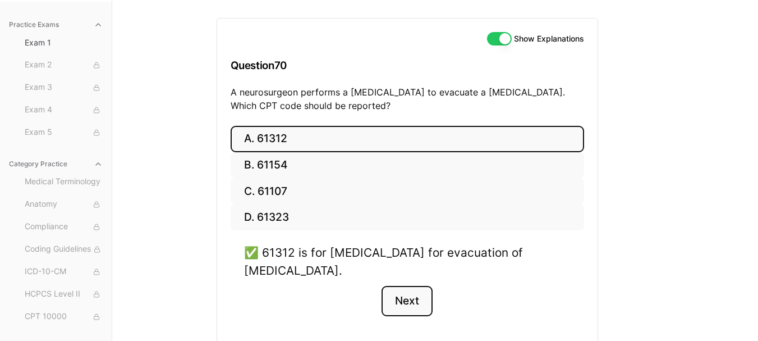
click at [409, 306] on button "Next" at bounding box center [406, 301] width 51 height 30
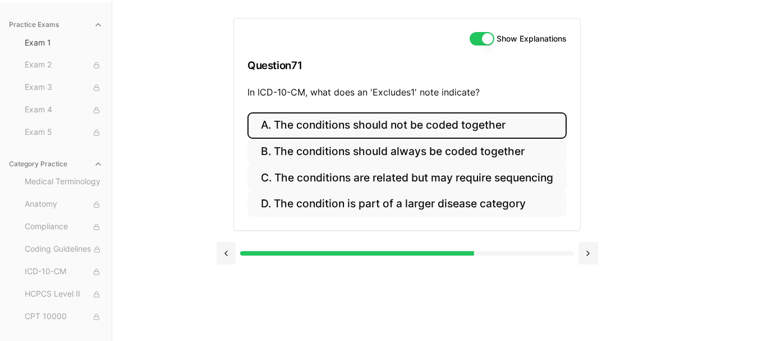
click at [426, 126] on button "A. The conditions should not be coded together" at bounding box center [406, 125] width 319 height 26
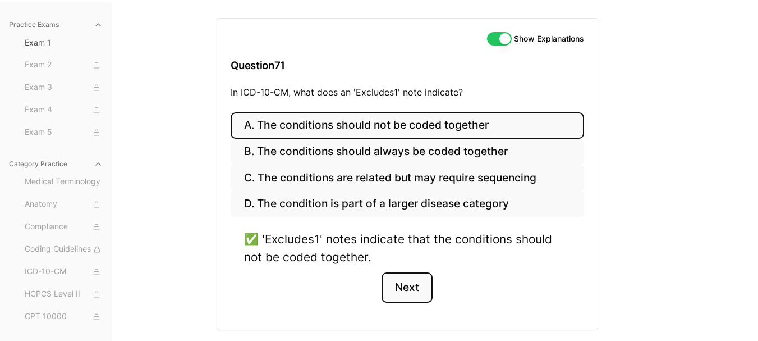
click at [415, 278] on button "Next" at bounding box center [406, 287] width 51 height 30
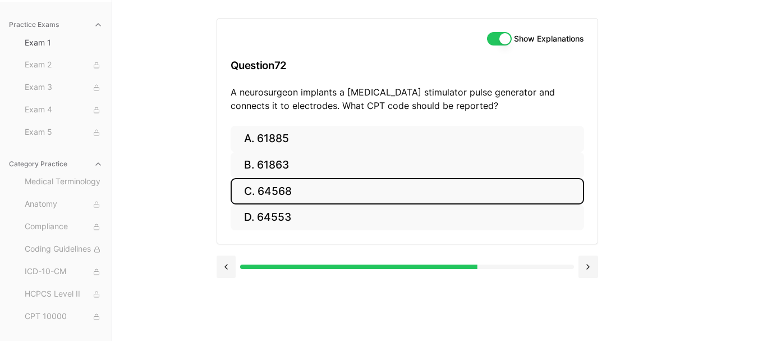
click at [298, 196] on button "C. 64568" at bounding box center [407, 191] width 353 height 26
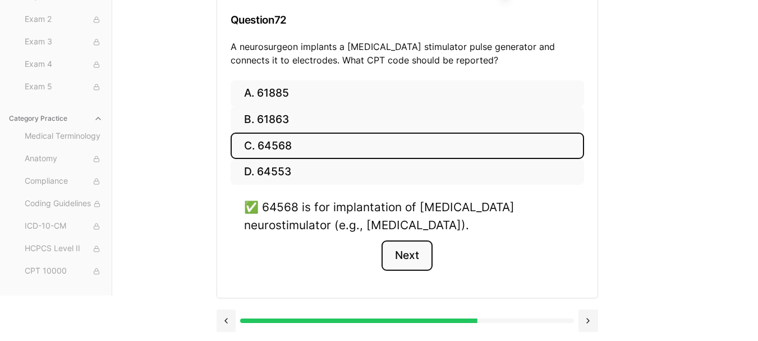
click at [406, 254] on button "Next" at bounding box center [406, 255] width 51 height 30
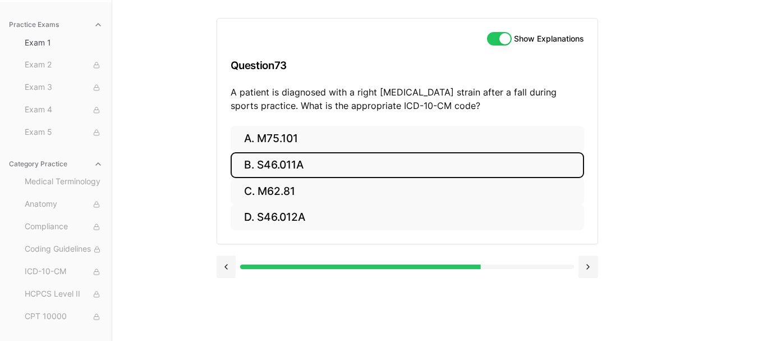
click at [281, 166] on button "B. S46.011A" at bounding box center [407, 165] width 353 height 26
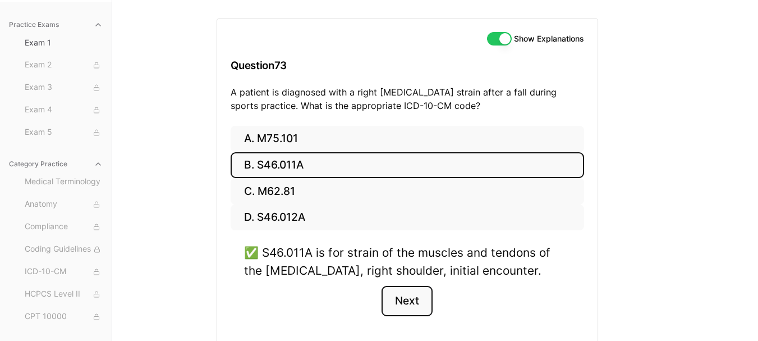
click at [406, 299] on button "Next" at bounding box center [406, 301] width 51 height 30
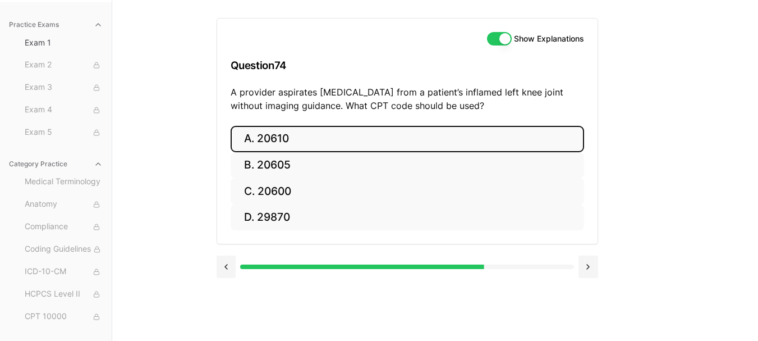
click at [354, 128] on button "A. 20610" at bounding box center [407, 139] width 353 height 26
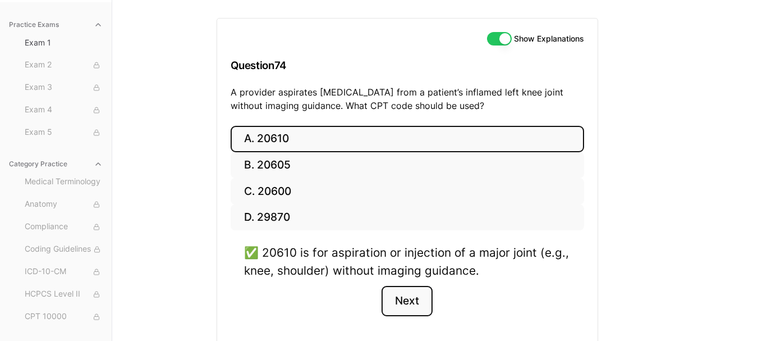
click at [417, 297] on button "Next" at bounding box center [406, 301] width 51 height 30
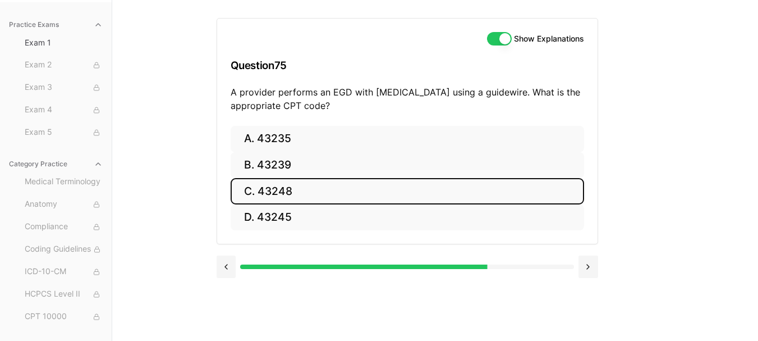
click at [300, 190] on button "C. 43248" at bounding box center [407, 191] width 353 height 26
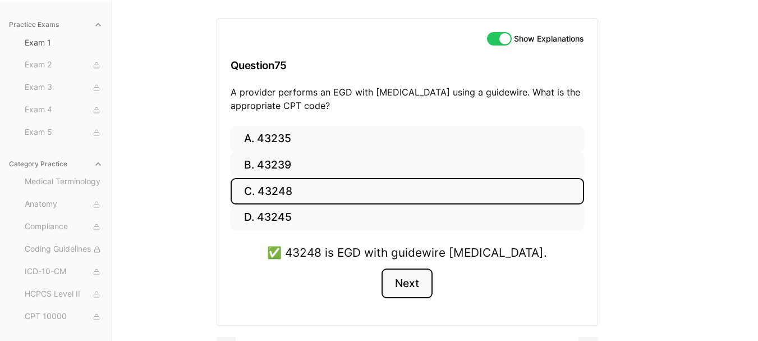
click at [416, 278] on button "Next" at bounding box center [406, 283] width 51 height 30
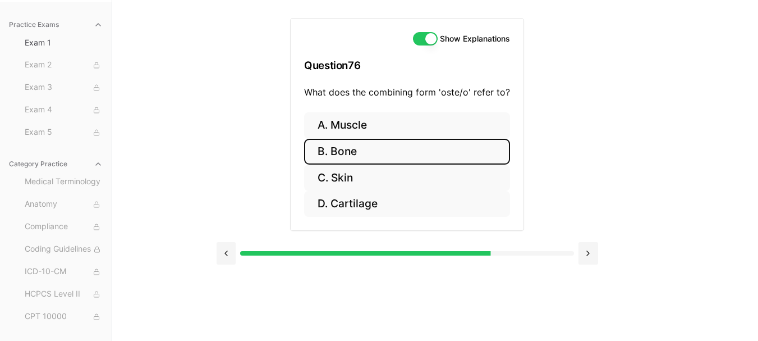
click at [349, 146] on button "B. Bone" at bounding box center [407, 152] width 206 height 26
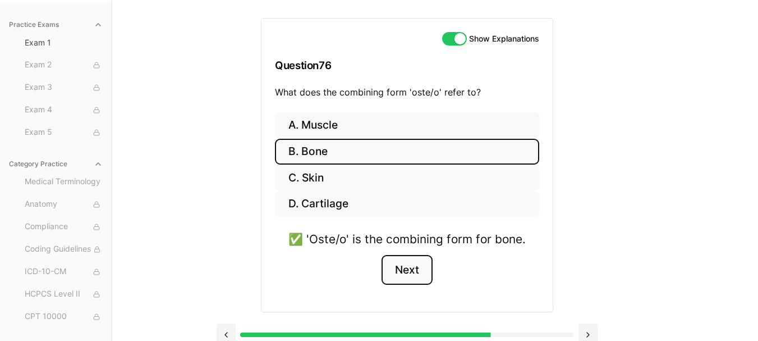
click at [411, 264] on button "Next" at bounding box center [406, 270] width 51 height 30
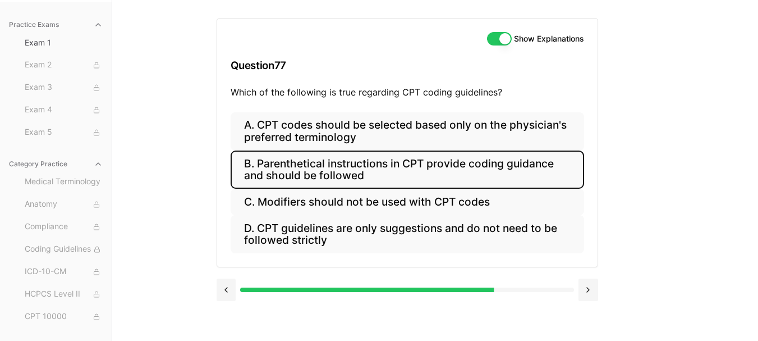
drag, startPoint x: 416, startPoint y: 172, endPoint x: 406, endPoint y: 177, distance: 11.8
click at [416, 172] on button "B. Parenthetical instructions in CPT provide coding guidance and should be foll…" at bounding box center [407, 169] width 353 height 38
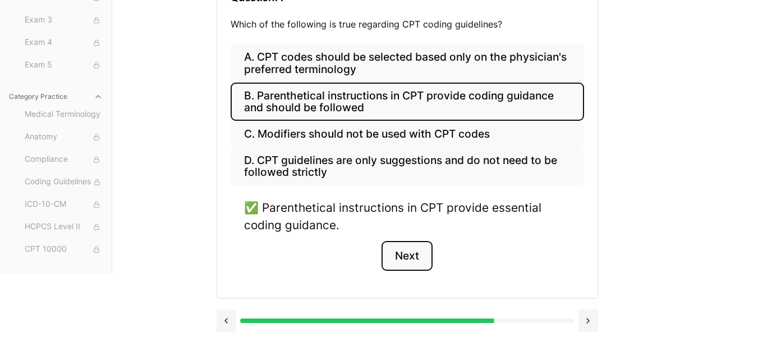
click at [403, 249] on button "Next" at bounding box center [406, 256] width 51 height 30
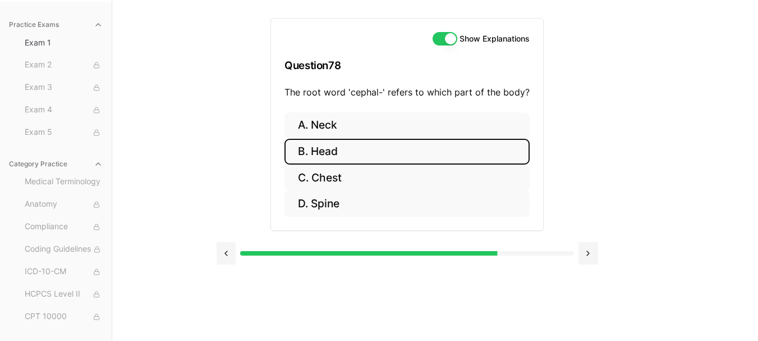
click at [344, 150] on button "B. Head" at bounding box center [406, 152] width 245 height 26
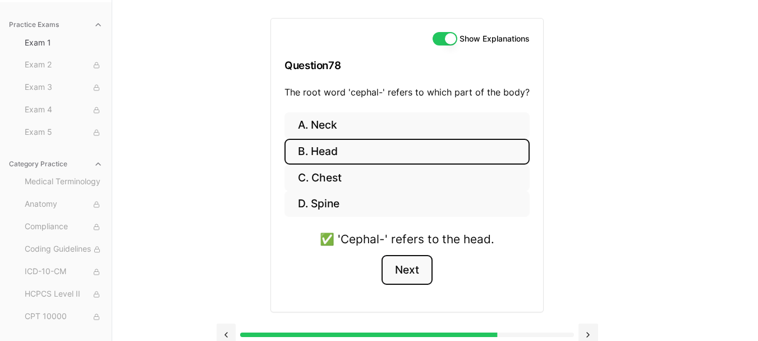
click at [405, 261] on button "Next" at bounding box center [406, 270] width 51 height 30
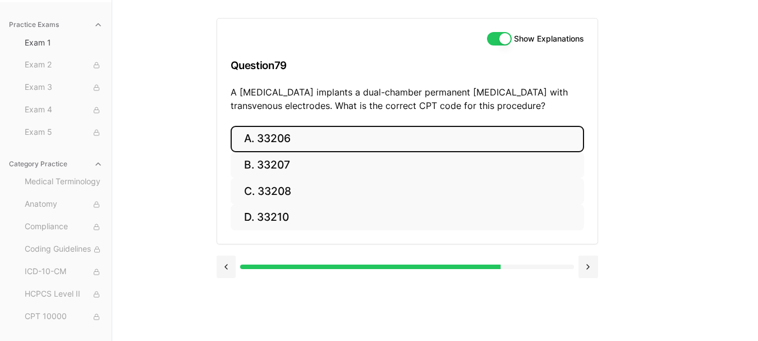
click at [397, 148] on button "A. 33206" at bounding box center [407, 139] width 353 height 26
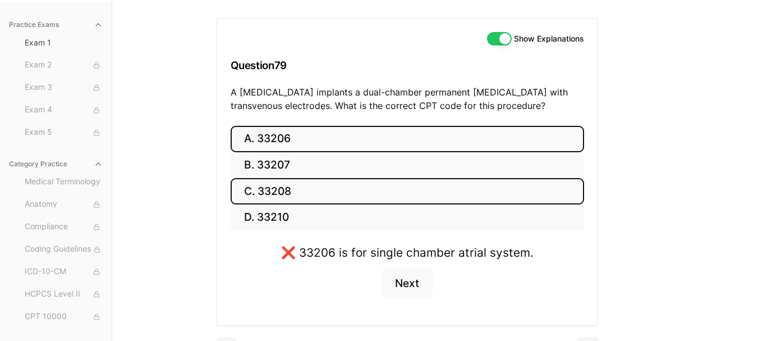
click at [311, 189] on button "C. 33208" at bounding box center [407, 191] width 353 height 26
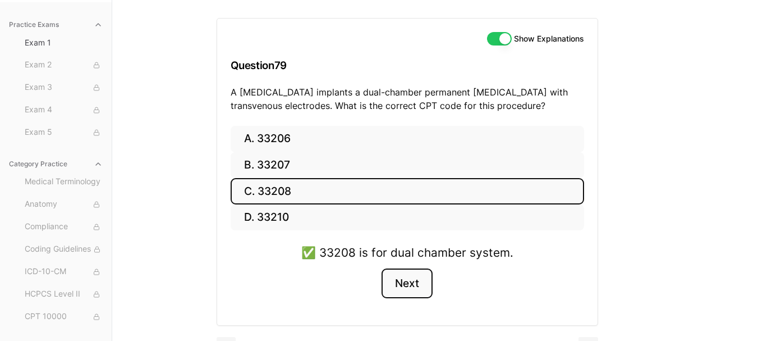
click at [412, 278] on button "Next" at bounding box center [406, 283] width 51 height 30
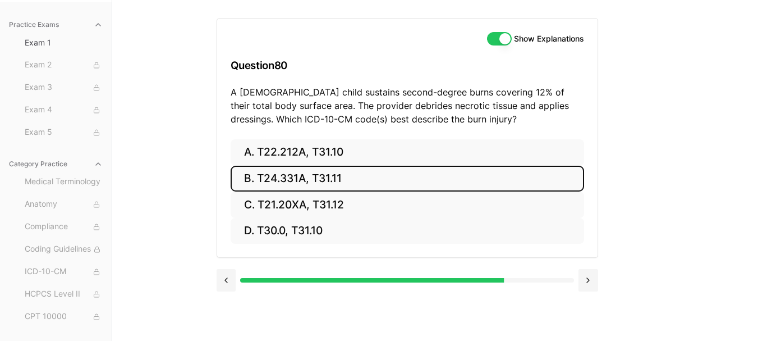
click at [329, 174] on button "B. T24.331A, T31.11" at bounding box center [407, 179] width 353 height 26
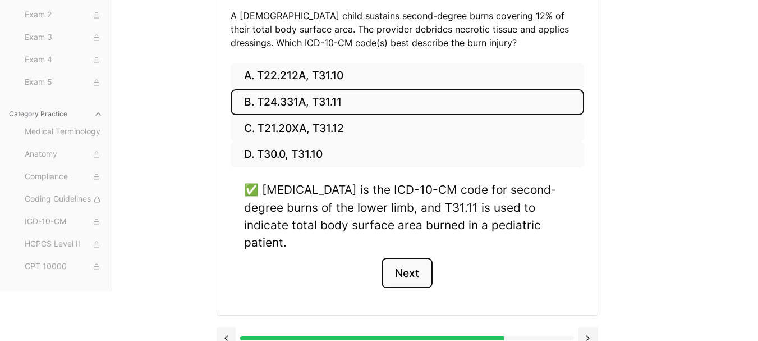
click at [406, 259] on button "Next" at bounding box center [406, 273] width 51 height 30
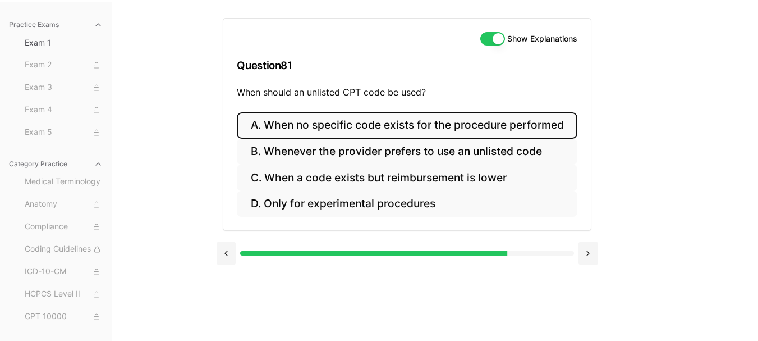
click at [423, 128] on button "A. When no specific code exists for the procedure performed" at bounding box center [407, 125] width 340 height 26
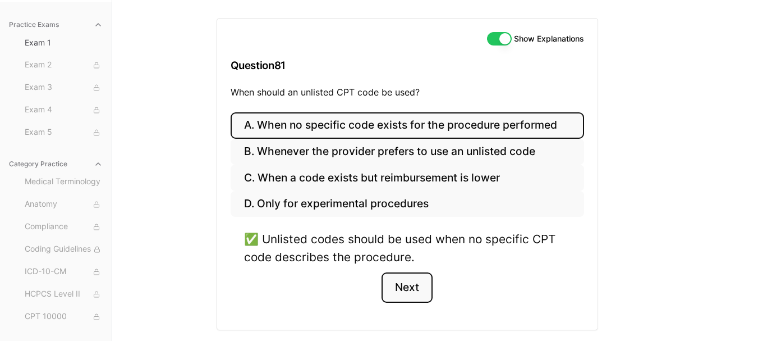
click at [407, 284] on button "Next" at bounding box center [406, 287] width 51 height 30
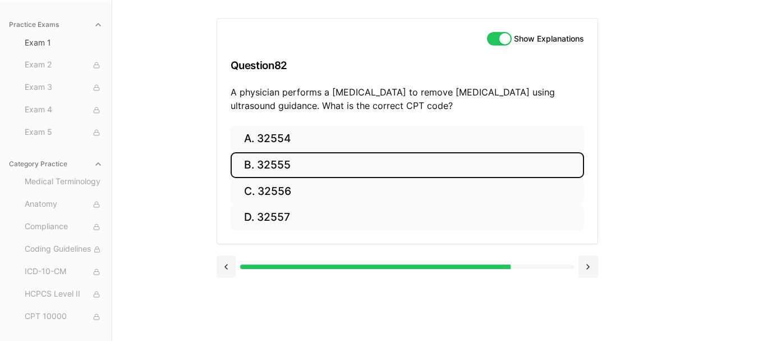
click at [291, 167] on button "B. 32555" at bounding box center [407, 165] width 353 height 26
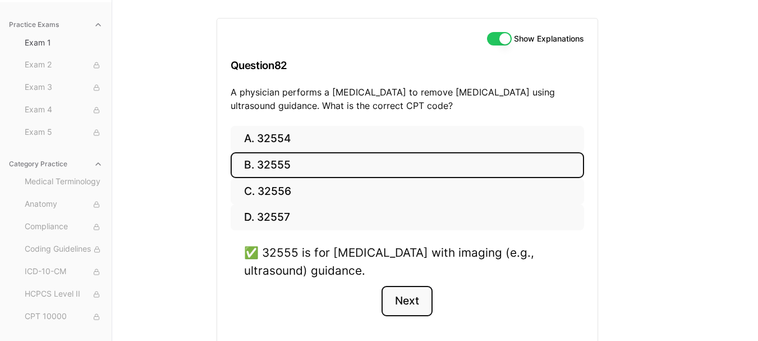
click at [404, 297] on button "Next" at bounding box center [406, 301] width 51 height 30
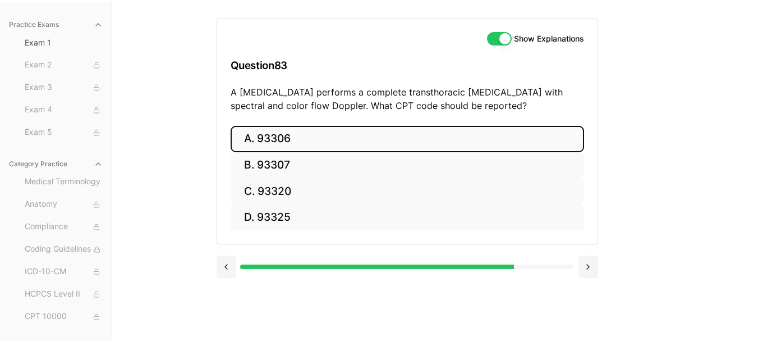
click at [387, 140] on button "A. 93306" at bounding box center [407, 139] width 353 height 26
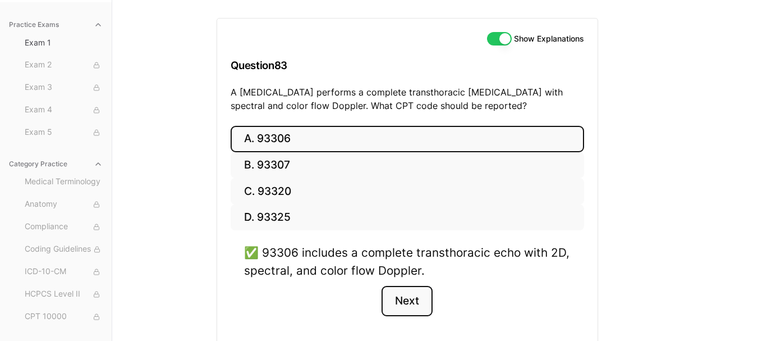
click at [398, 300] on button "Next" at bounding box center [406, 301] width 51 height 30
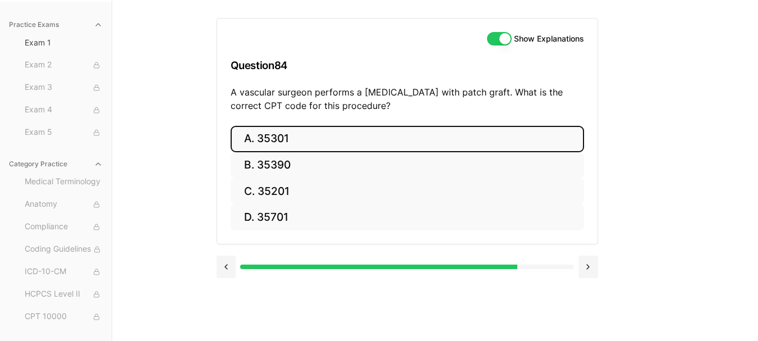
click at [296, 144] on button "A. 35301" at bounding box center [407, 139] width 353 height 26
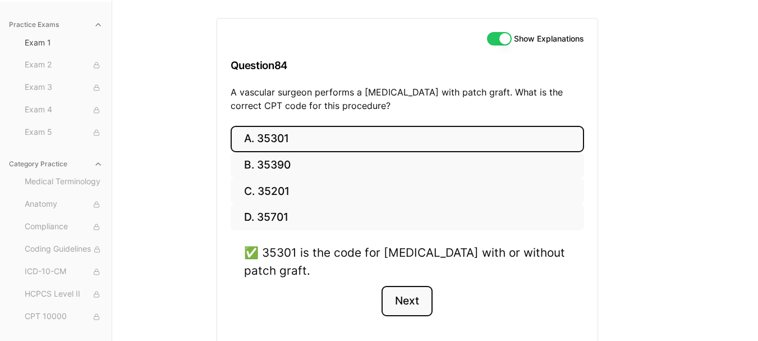
click at [411, 304] on button "Next" at bounding box center [406, 301] width 51 height 30
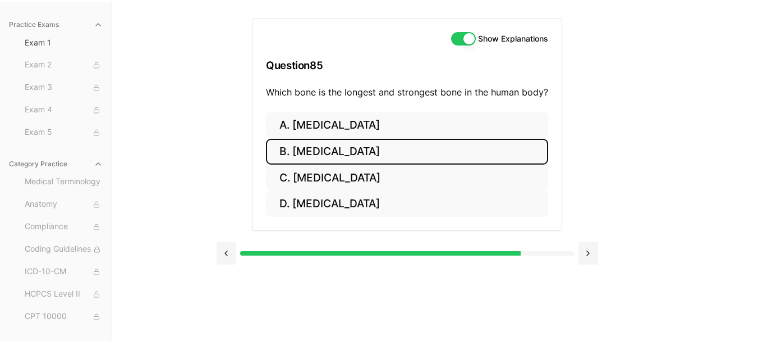
click at [324, 147] on button "B. [MEDICAL_DATA]" at bounding box center [407, 152] width 282 height 26
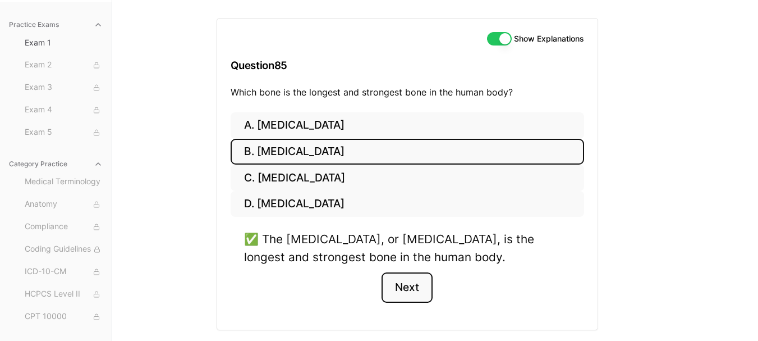
click at [408, 284] on button "Next" at bounding box center [406, 287] width 51 height 30
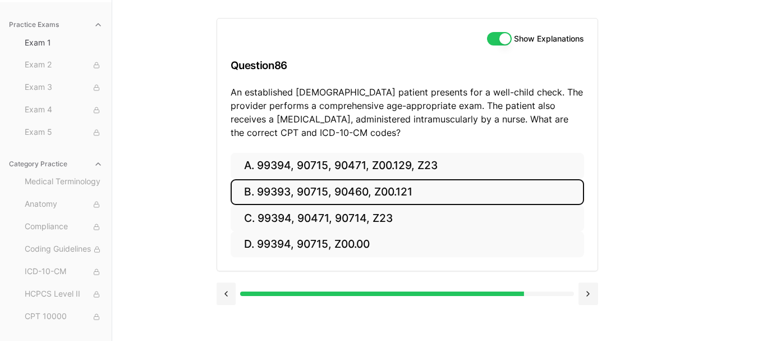
click at [328, 193] on button "B. 99393, 90715, 90460, Z00.121" at bounding box center [407, 192] width 353 height 26
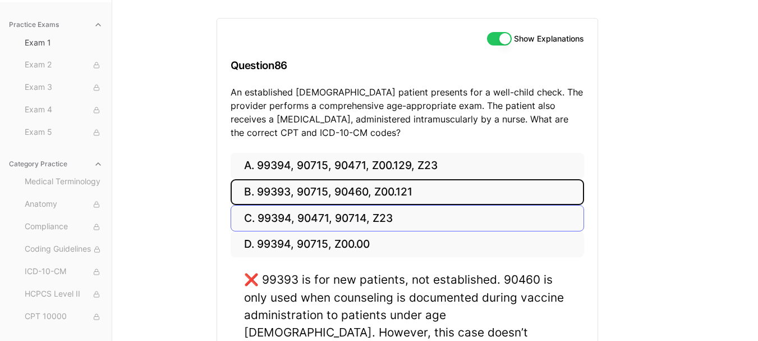
scroll to position [159, 0]
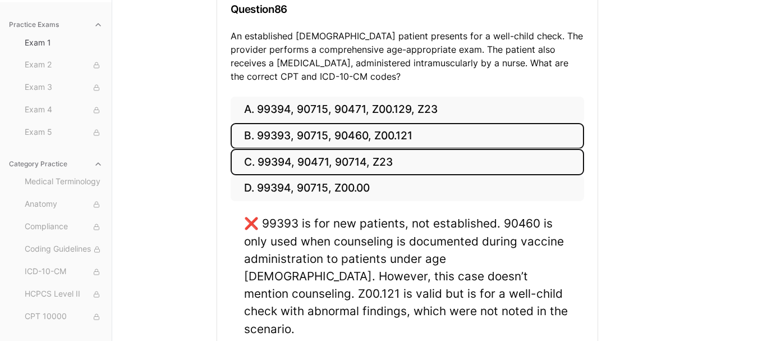
click at [308, 166] on button "C. 99394, 90471, 90714, Z23" at bounding box center [407, 162] width 353 height 26
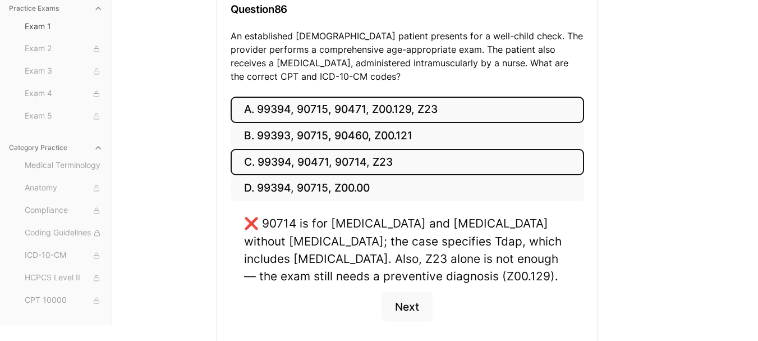
click at [317, 105] on button "A. 99394, 90715, 90471, Z00.129, Z23" at bounding box center [407, 109] width 353 height 26
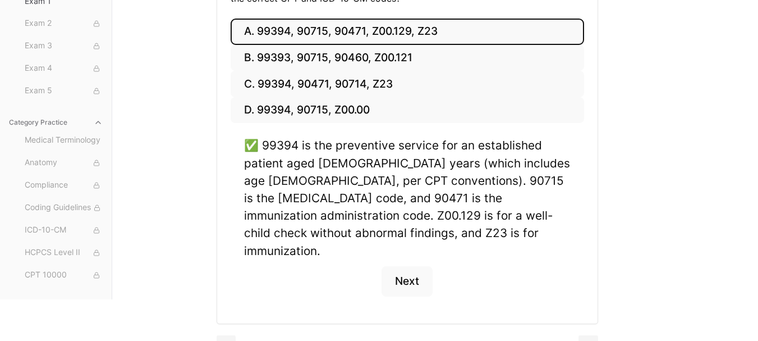
scroll to position [245, 0]
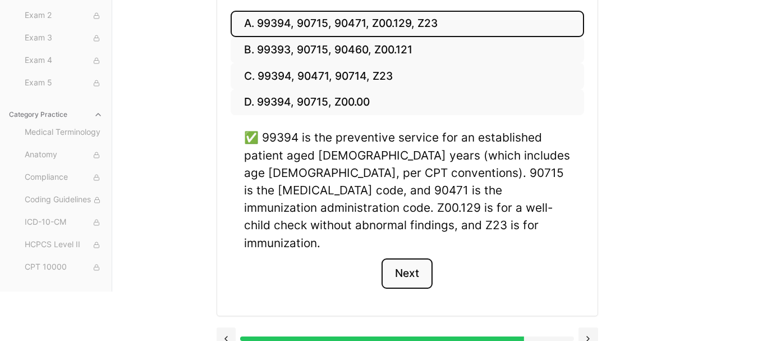
click at [407, 258] on button "Next" at bounding box center [406, 273] width 51 height 30
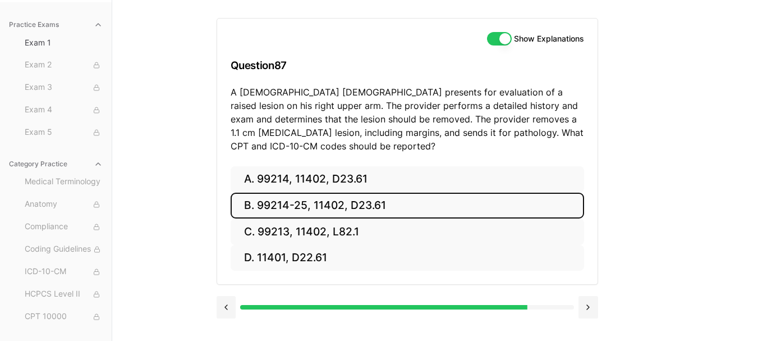
click at [304, 202] on button "B. 99214-25, 11402, D23.61" at bounding box center [407, 205] width 353 height 26
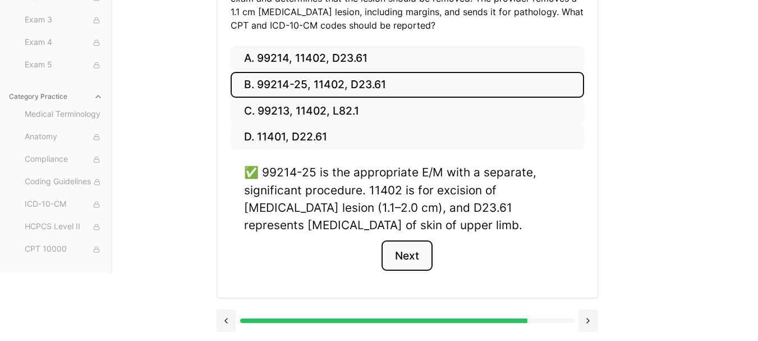
click at [405, 260] on button "Next" at bounding box center [406, 255] width 51 height 30
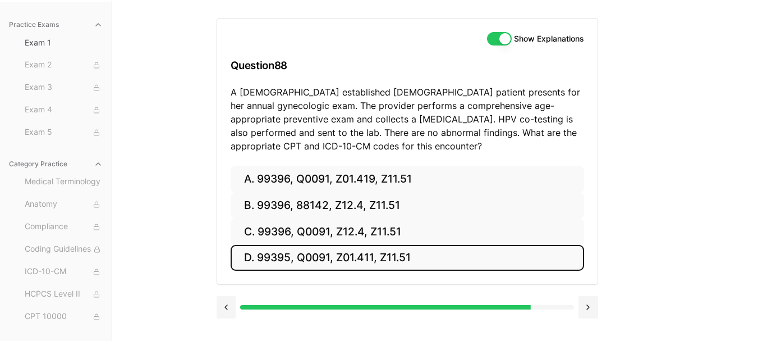
drag, startPoint x: 291, startPoint y: 254, endPoint x: 296, endPoint y: 250, distance: 6.4
click at [290, 255] on button "D. 99395, Q0091, Z01.411, Z11.51" at bounding box center [407, 258] width 353 height 26
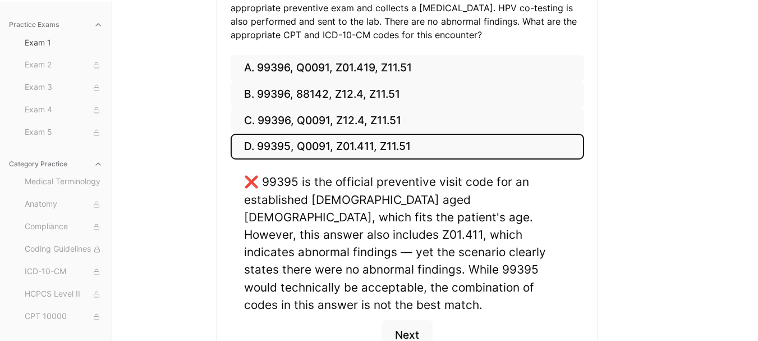
scroll to position [215, 0]
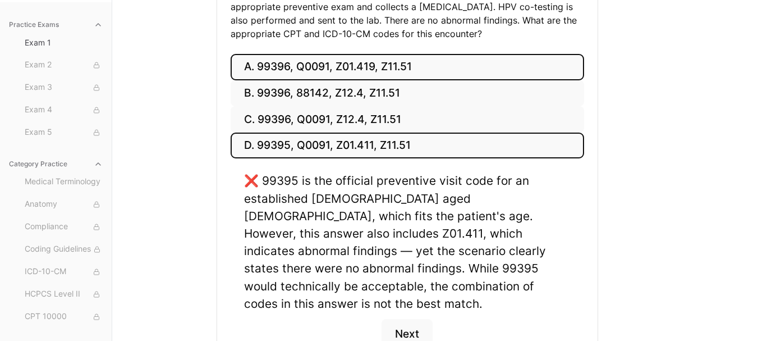
click at [285, 67] on button "A. 99396, Q0091, Z01.419, Z11.51" at bounding box center [407, 67] width 353 height 26
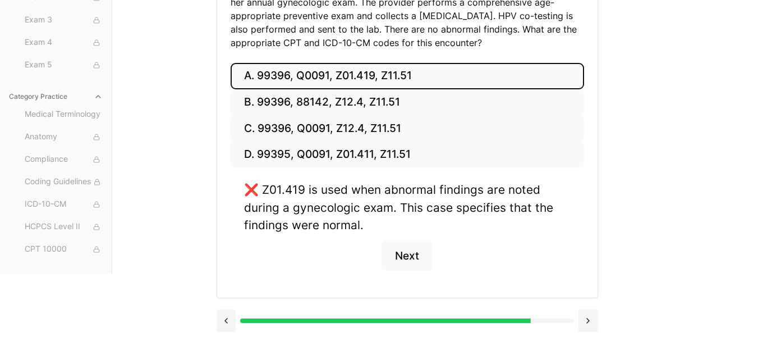
scroll to position [206, 0]
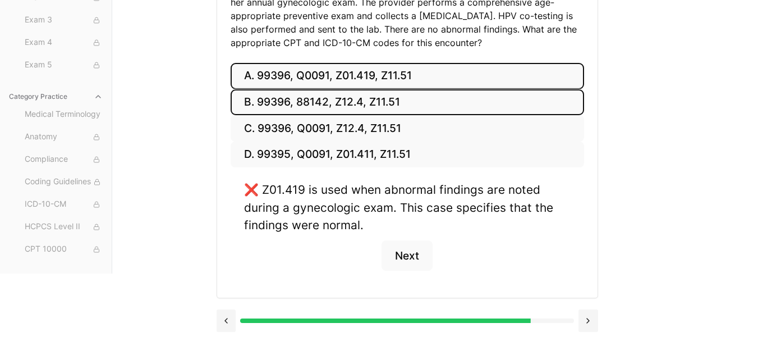
click at [295, 111] on button "B. 99396, 88142, Z12.4, Z11.51" at bounding box center [407, 102] width 353 height 26
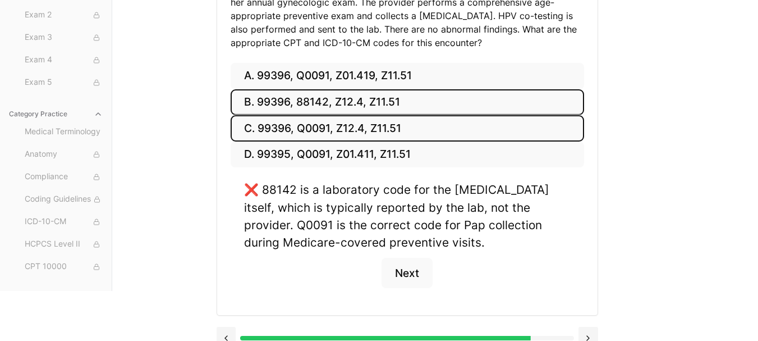
click at [292, 122] on button "C. 99396, Q0091, Z12.4, Z11.51" at bounding box center [407, 128] width 353 height 26
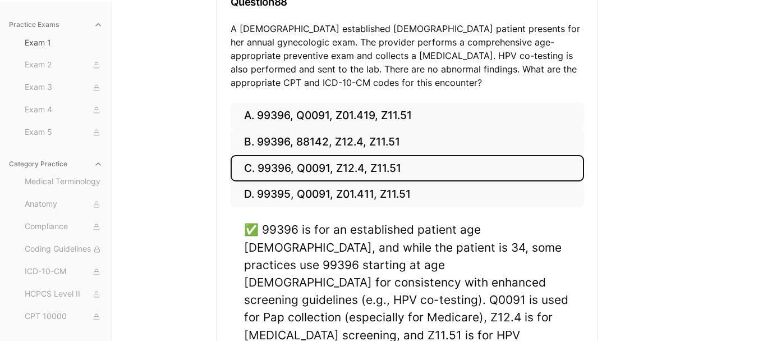
scroll to position [94, 0]
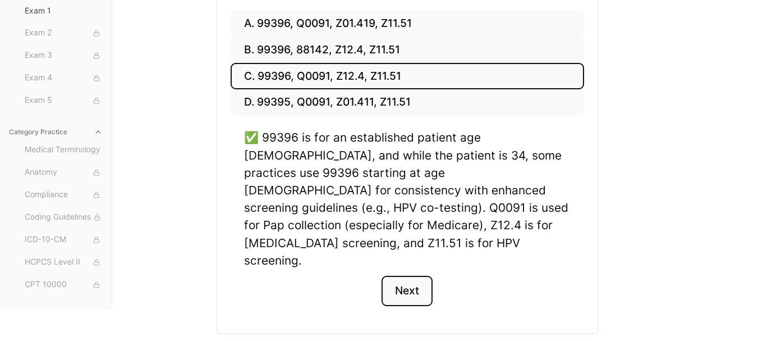
click at [403, 275] on button "Next" at bounding box center [406, 290] width 51 height 30
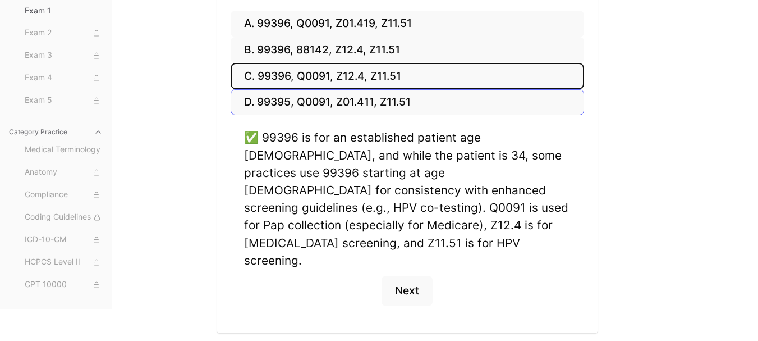
scroll to position [103, 0]
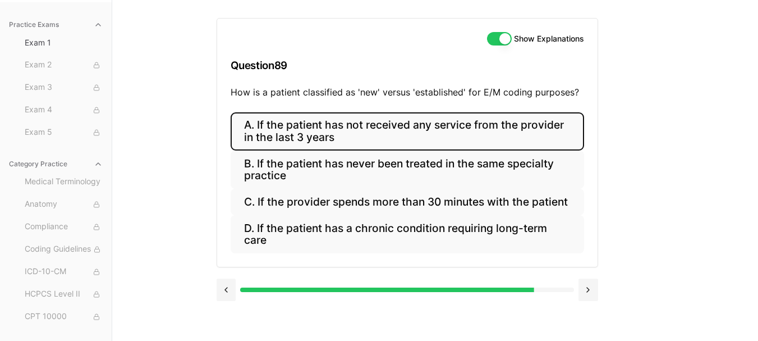
click at [393, 144] on button "A. If the patient has not received any service from the provider in the last 3 …" at bounding box center [407, 131] width 353 height 38
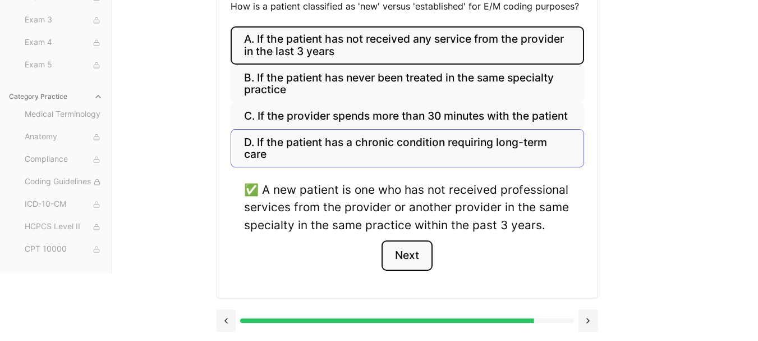
click at [403, 247] on button "Next" at bounding box center [406, 255] width 51 height 30
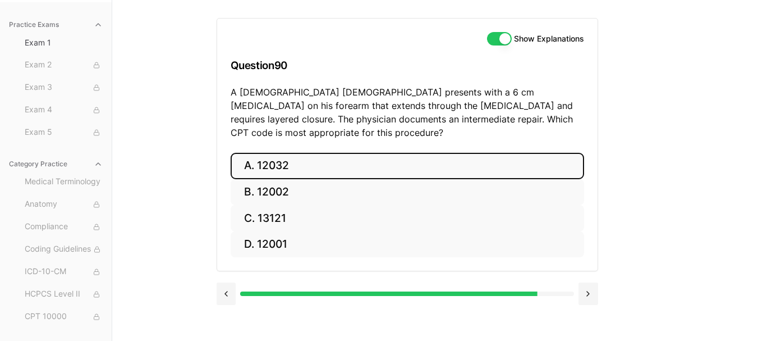
click at [335, 154] on button "A. 12032" at bounding box center [407, 166] width 353 height 26
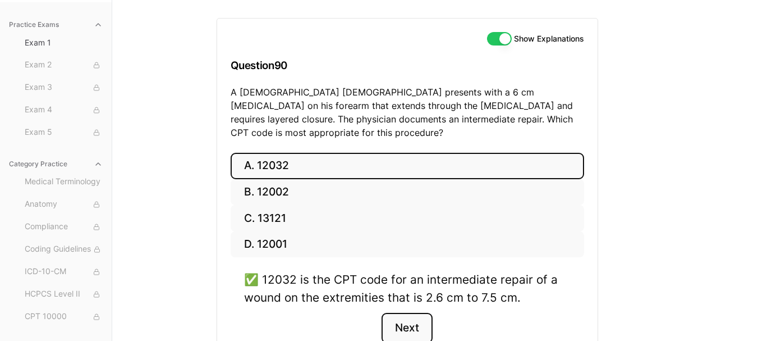
click at [419, 323] on button "Next" at bounding box center [406, 327] width 51 height 30
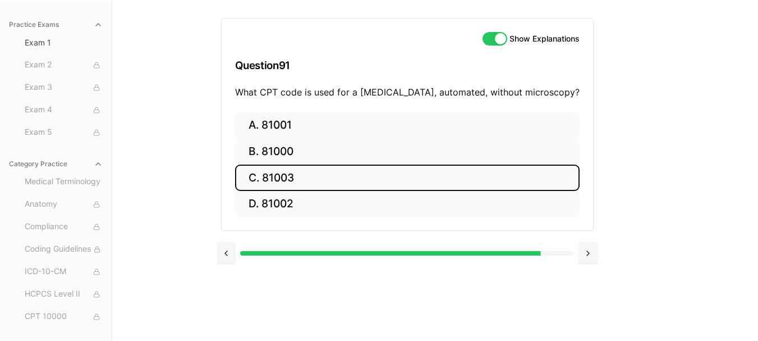
click at [330, 183] on button "C. 81003" at bounding box center [407, 177] width 344 height 26
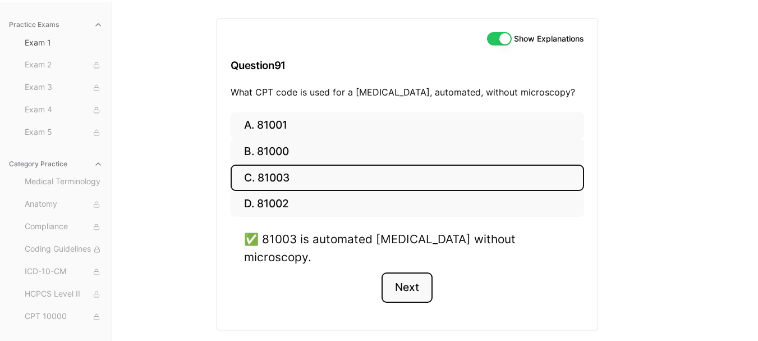
click at [410, 272] on button "Next" at bounding box center [406, 287] width 51 height 30
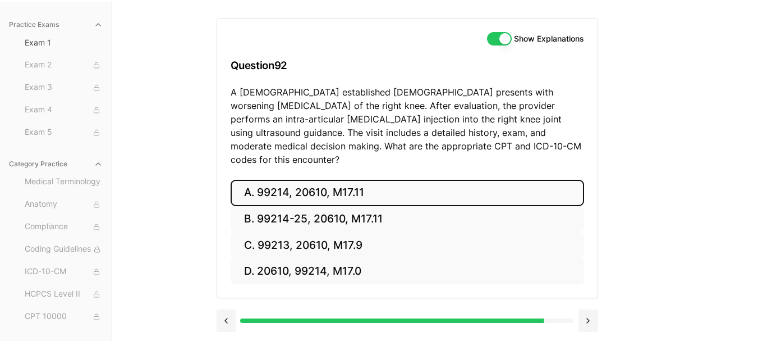
click at [306, 184] on button "A. 99214, 20610, M17.11" at bounding box center [407, 193] width 353 height 26
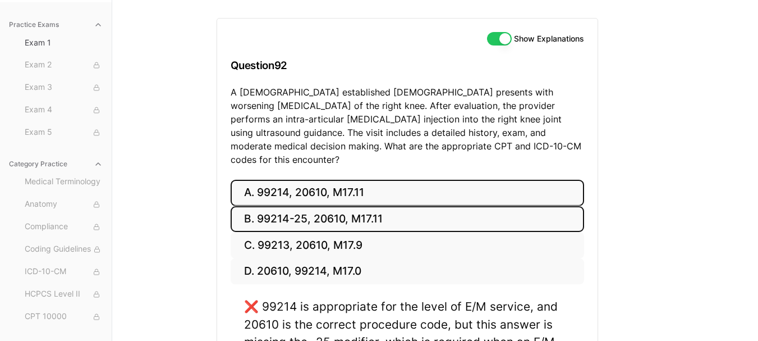
click at [307, 206] on button "B. 99214-25, 20610, M17.11" at bounding box center [407, 219] width 353 height 26
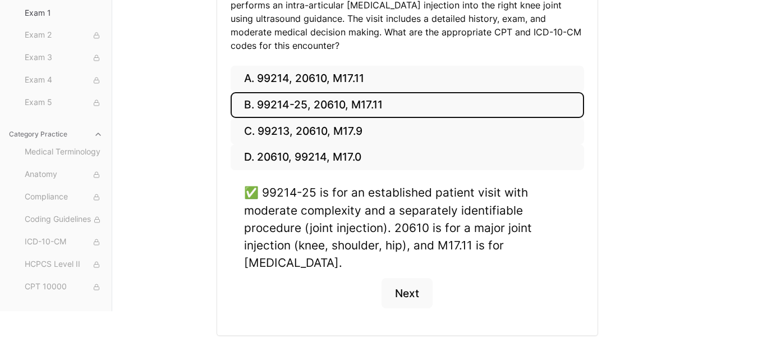
scroll to position [241, 0]
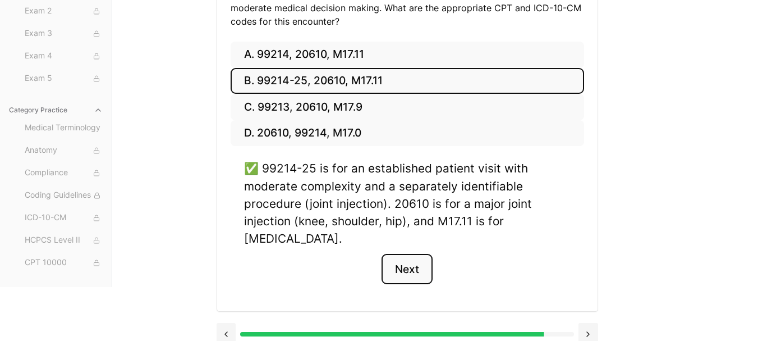
click at [399, 254] on button "Next" at bounding box center [406, 269] width 51 height 30
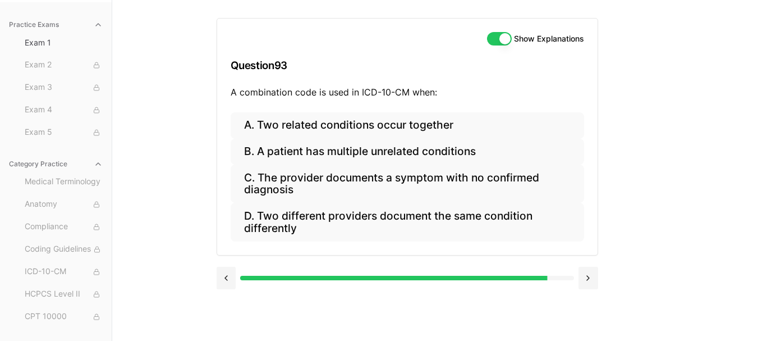
scroll to position [103, 0]
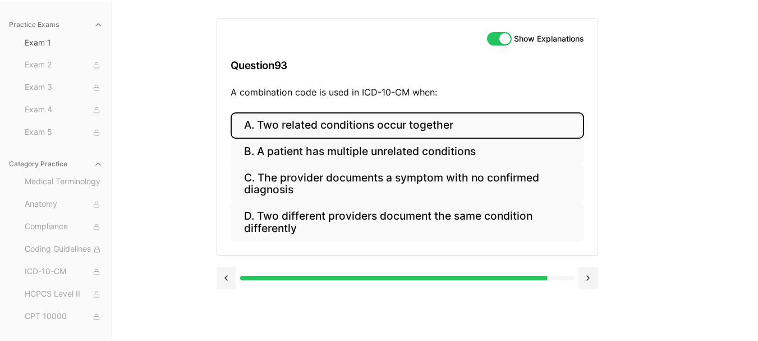
click at [362, 126] on button "A. Two related conditions occur together" at bounding box center [407, 125] width 353 height 26
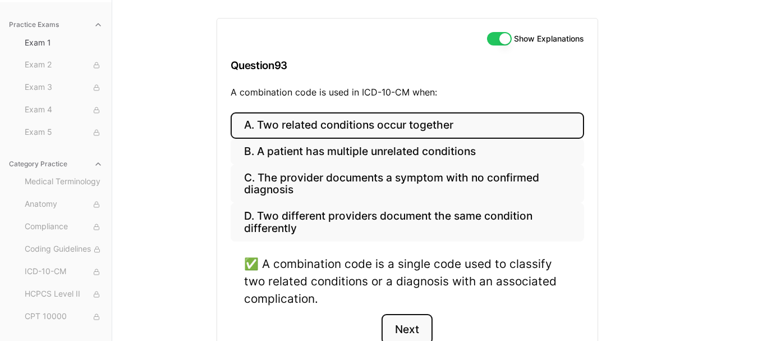
click at [401, 324] on button "Next" at bounding box center [406, 329] width 51 height 30
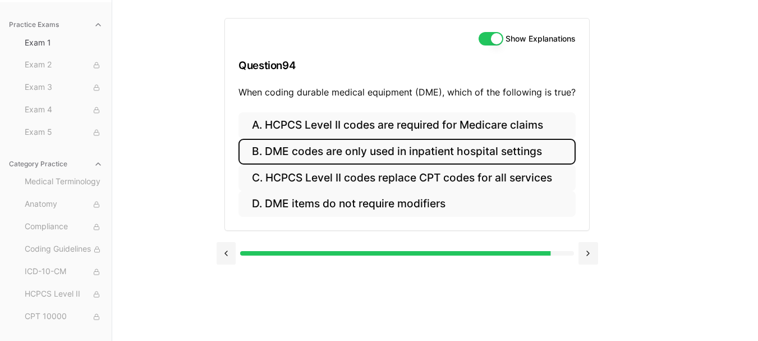
click at [336, 154] on button "B. DME codes are only used in inpatient hospital settings" at bounding box center [406, 152] width 337 height 26
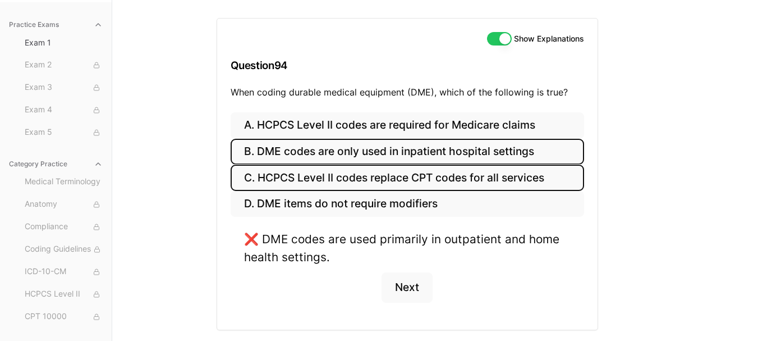
click at [336, 167] on button "C. HCPCS Level II codes replace CPT codes for all services" at bounding box center [407, 177] width 353 height 26
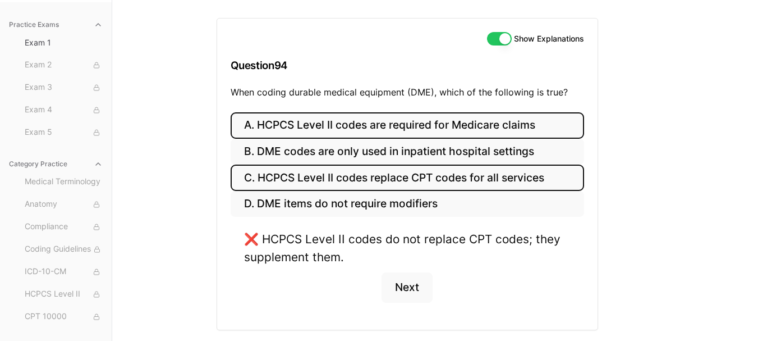
click at [355, 123] on button "A. HCPCS Level II codes are required for Medicare claims" at bounding box center [407, 125] width 353 height 26
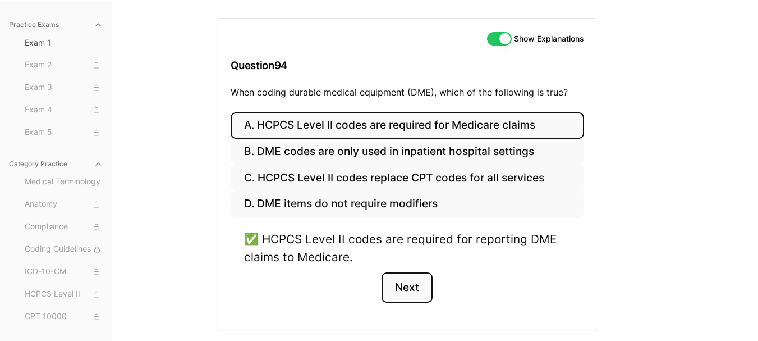
drag, startPoint x: 405, startPoint y: 279, endPoint x: 406, endPoint y: 261, distance: 18.0
click at [405, 278] on button "Next" at bounding box center [406, 287] width 51 height 30
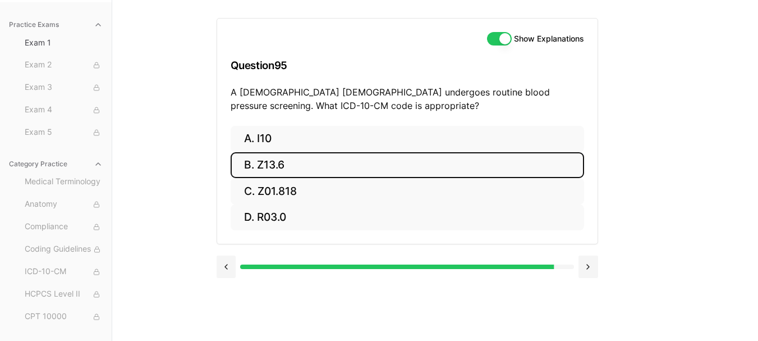
click at [290, 166] on button "B. Z13.6" at bounding box center [407, 165] width 353 height 26
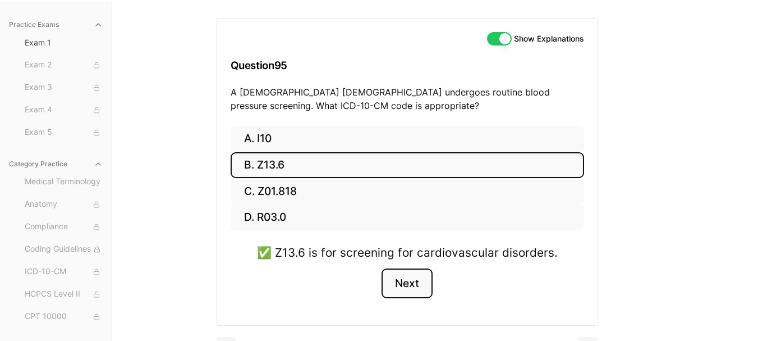
click at [404, 281] on button "Next" at bounding box center [406, 283] width 51 height 30
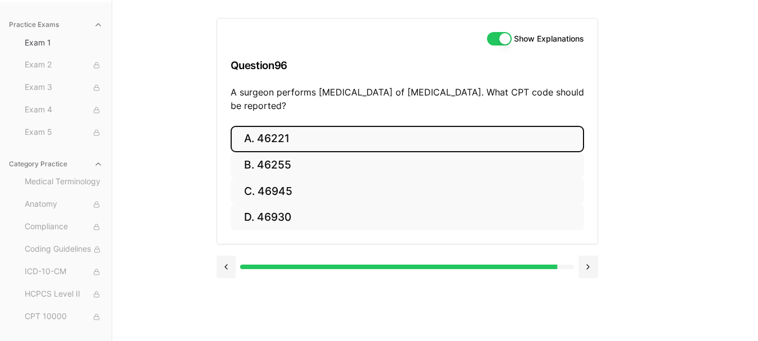
click at [348, 138] on button "A. 46221" at bounding box center [407, 139] width 353 height 26
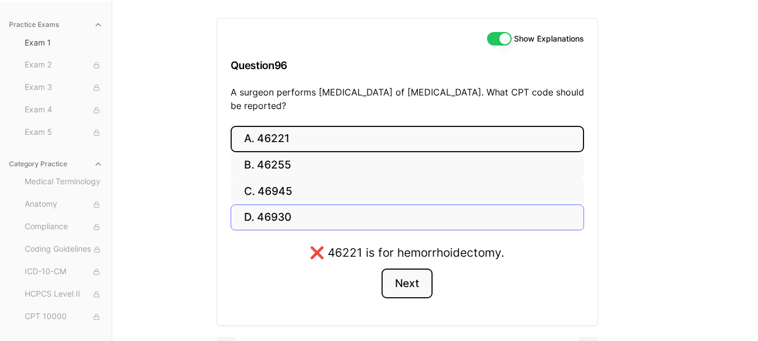
click at [406, 272] on button "Next" at bounding box center [406, 283] width 51 height 30
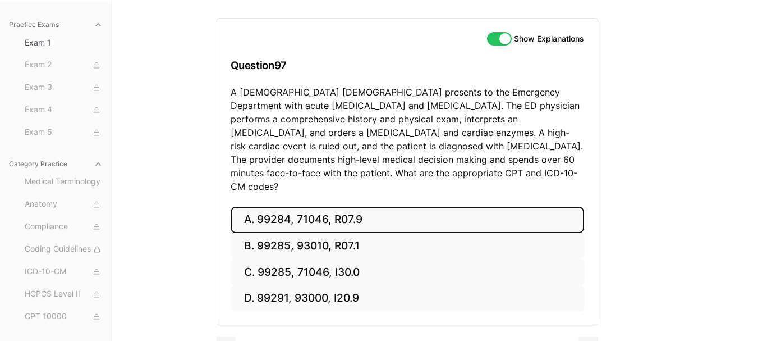
click at [304, 207] on button "A. 99284, 71046, R07.9" at bounding box center [407, 219] width 353 height 26
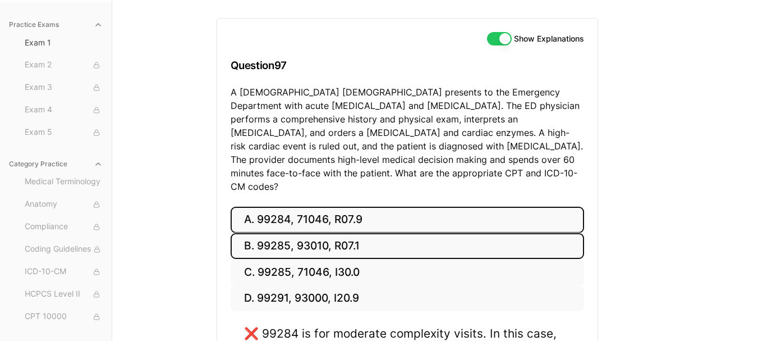
click at [310, 233] on button "B. 99285, 93010, R07.1" at bounding box center [407, 246] width 353 height 26
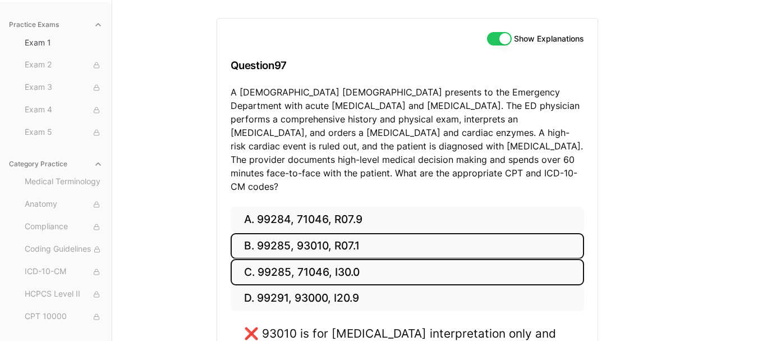
click at [306, 259] on button "C. 99285, 71046, I30.0" at bounding box center [407, 272] width 353 height 26
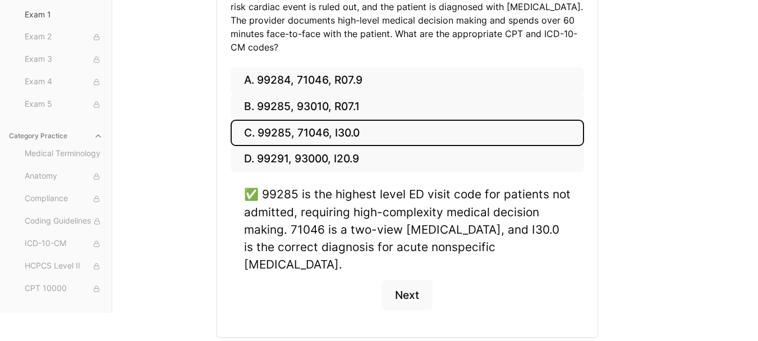
scroll to position [251, 0]
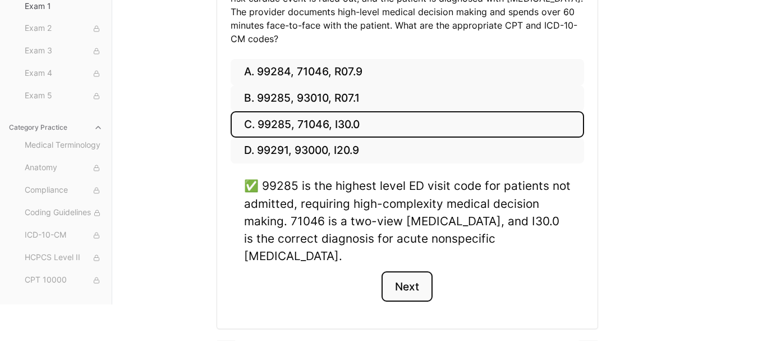
click at [396, 271] on button "Next" at bounding box center [406, 286] width 51 height 30
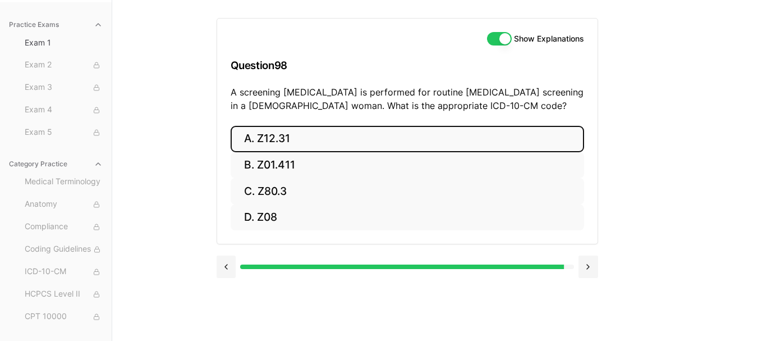
click at [335, 138] on button "A. Z12.31" at bounding box center [407, 139] width 353 height 26
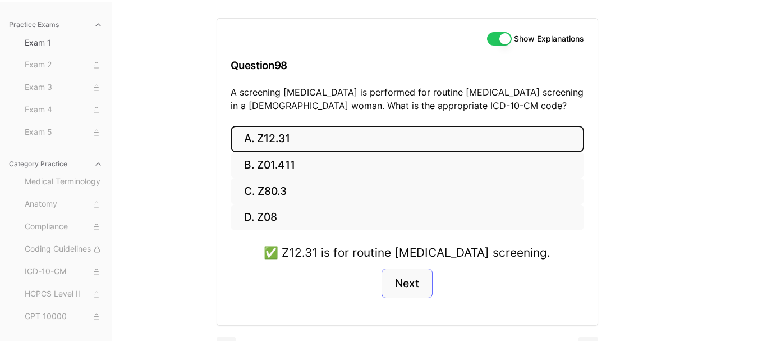
drag, startPoint x: 373, startPoint y: 276, endPoint x: 415, endPoint y: 283, distance: 42.2
click at [393, 280] on div "✅ Z12.31 is for routine [MEDICAL_DATA] screening. Next" at bounding box center [407, 277] width 353 height 68
click at [415, 283] on button "Next" at bounding box center [406, 283] width 51 height 30
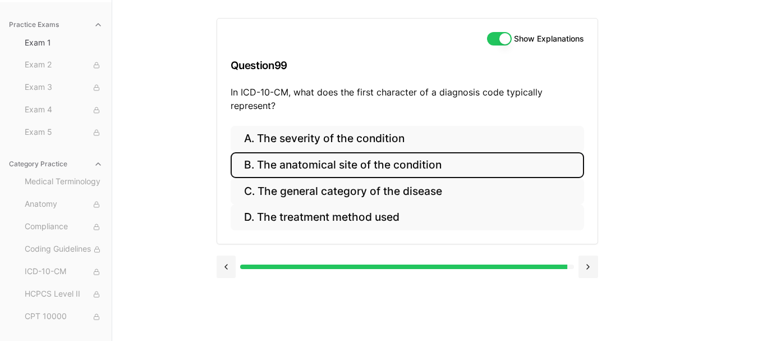
click at [357, 163] on button "B. The anatomical site of the condition" at bounding box center [407, 165] width 353 height 26
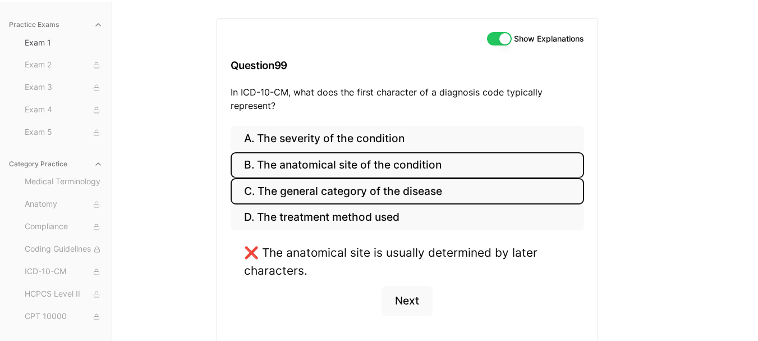
click at [365, 185] on button "C. The general category of the disease" at bounding box center [407, 191] width 353 height 26
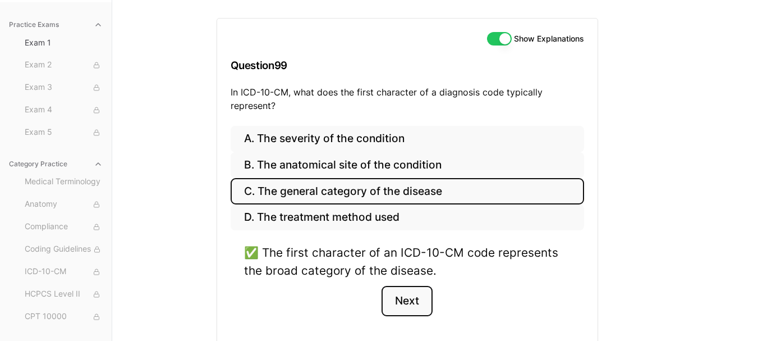
click at [419, 298] on button "Next" at bounding box center [406, 301] width 51 height 30
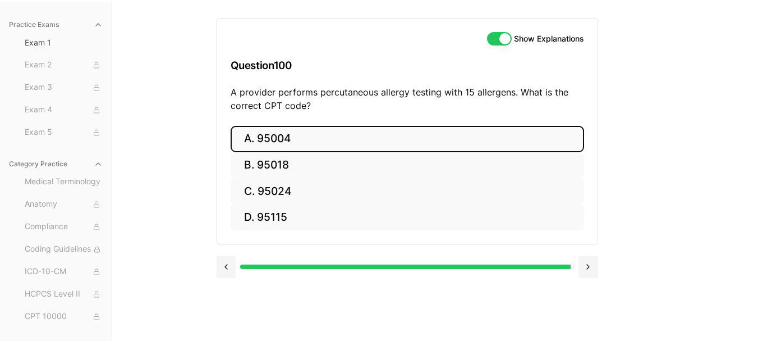
click at [278, 137] on button "A. 95004" at bounding box center [407, 139] width 353 height 26
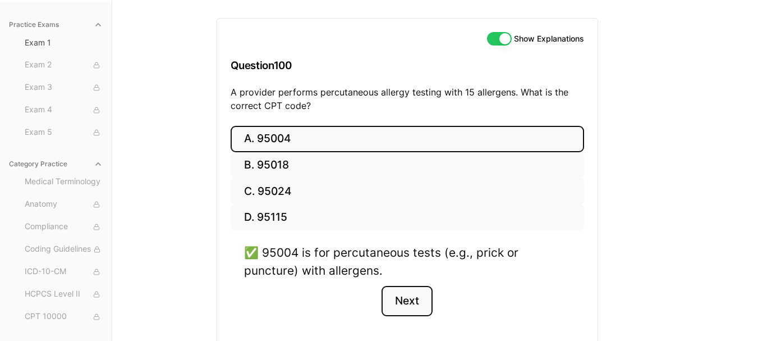
click at [417, 296] on button "Next" at bounding box center [406, 301] width 51 height 30
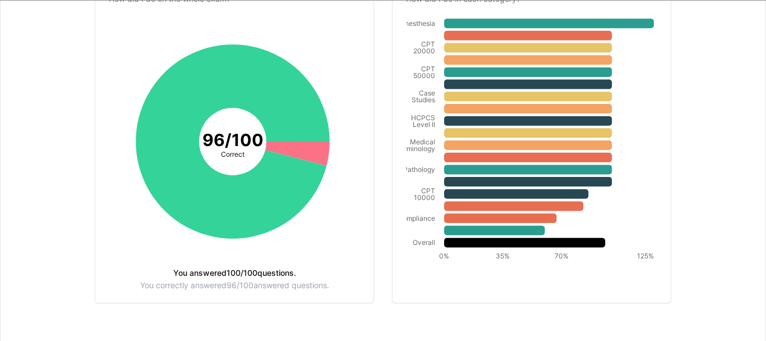
scroll to position [177, 0]
